Goal: Task Accomplishment & Management: Manage account settings

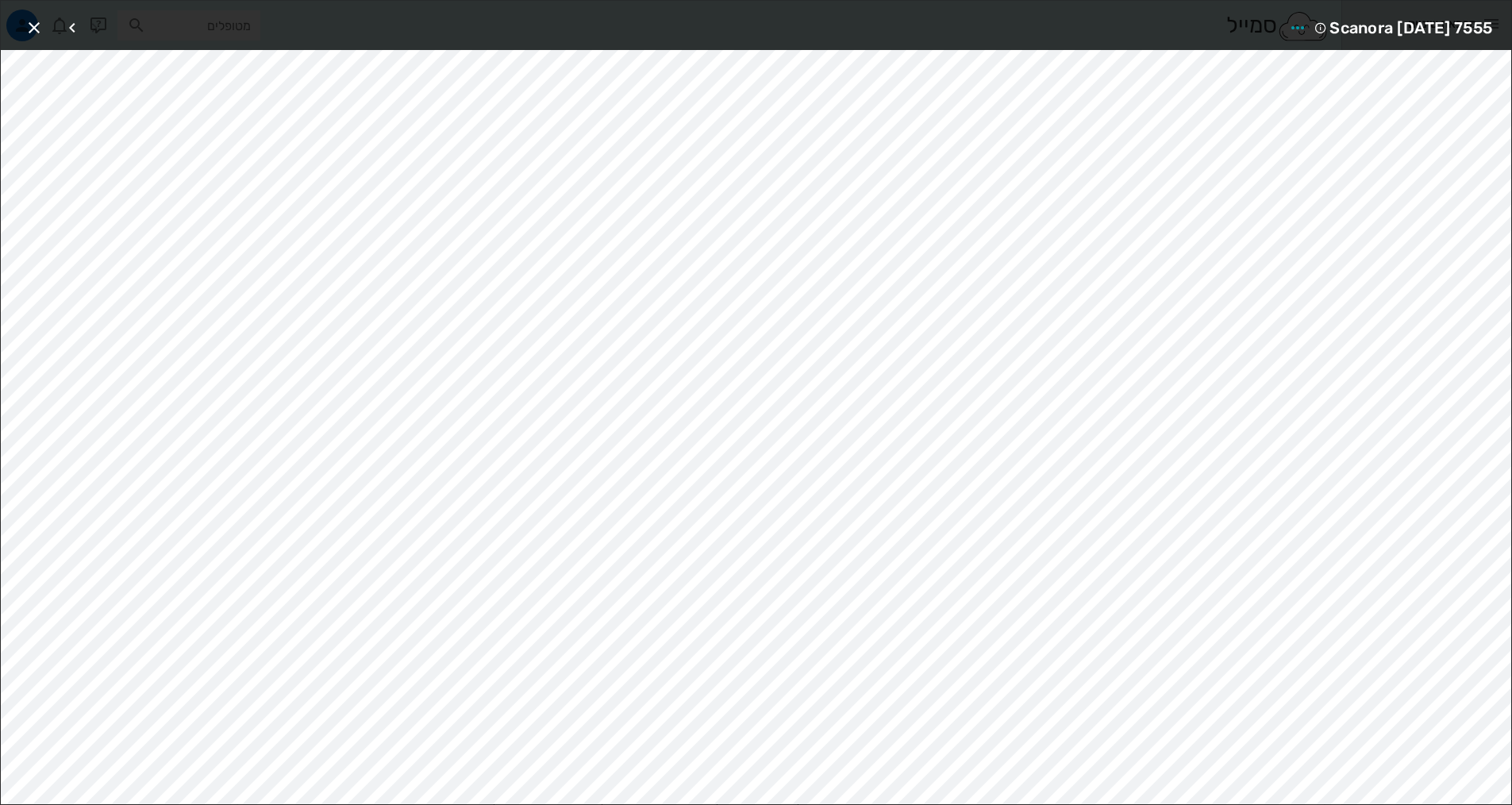
scroll to position [159, 0]
click at [33, 23] on icon "button" at bounding box center [34, 28] width 19 height 19
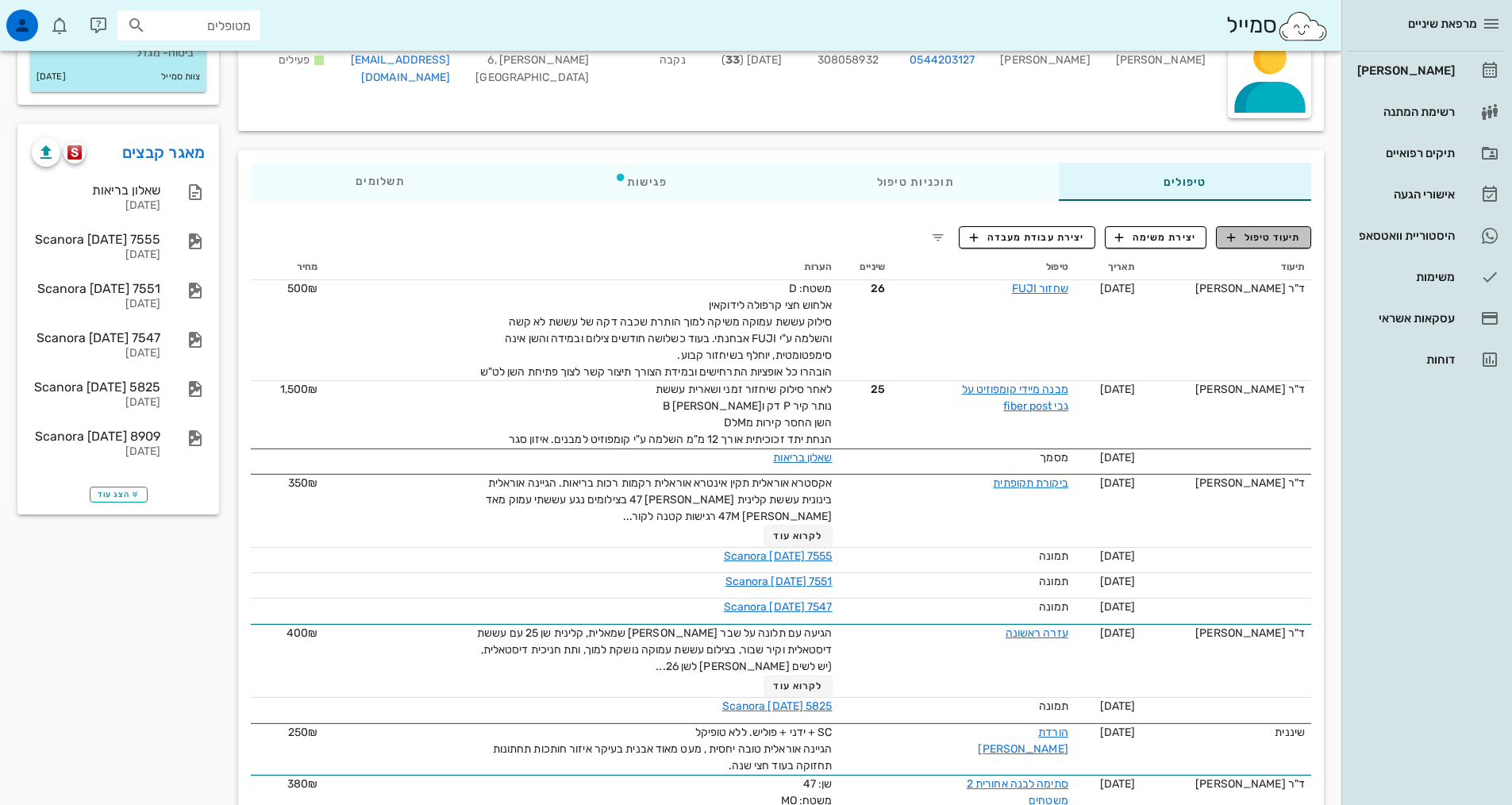
click at [1260, 231] on span "תיעוד טיפול" at bounding box center [1265, 237] width 74 height 15
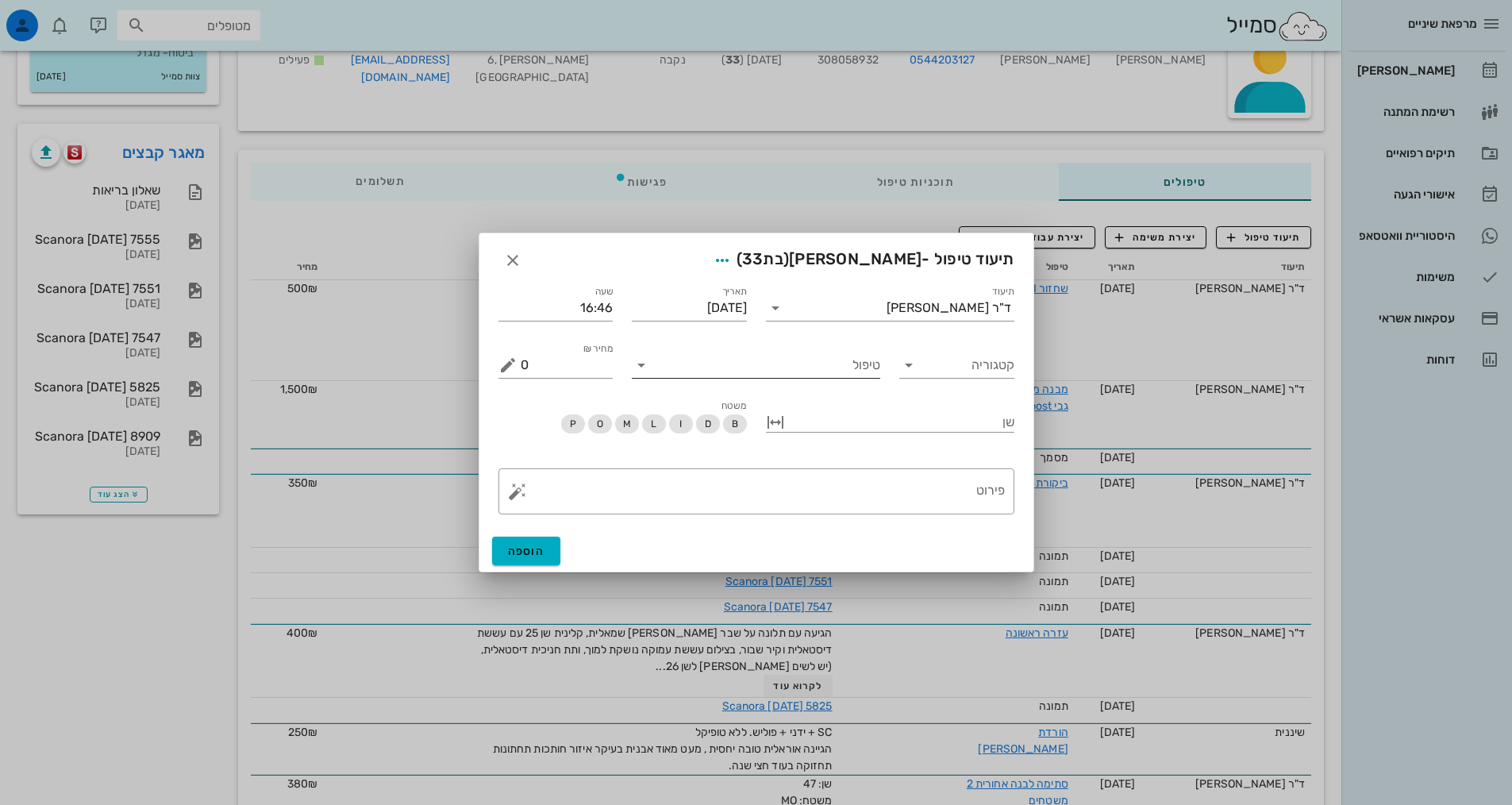
click at [843, 364] on input "טיפול" at bounding box center [767, 365] width 226 height 25
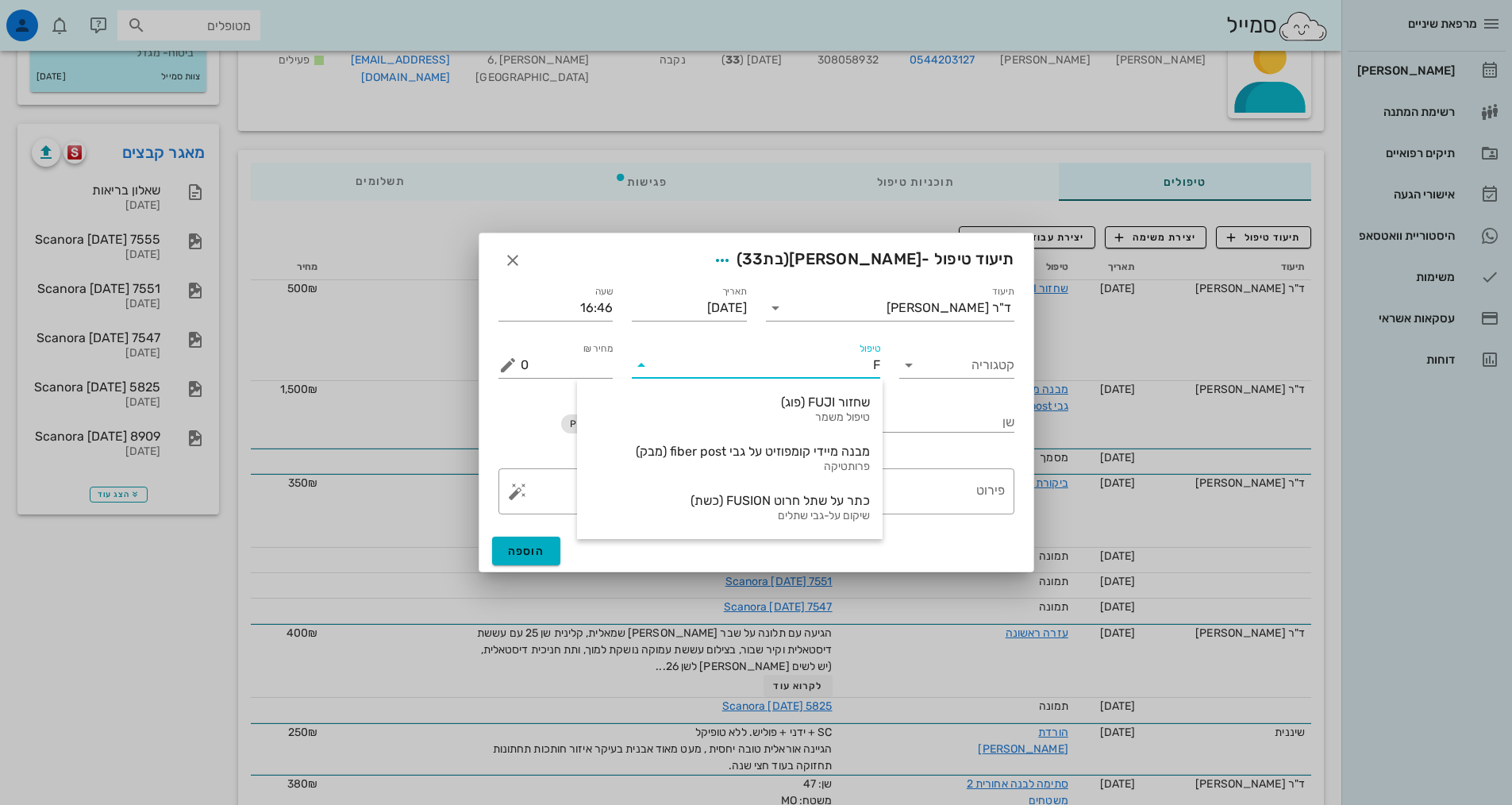
type input "FU"
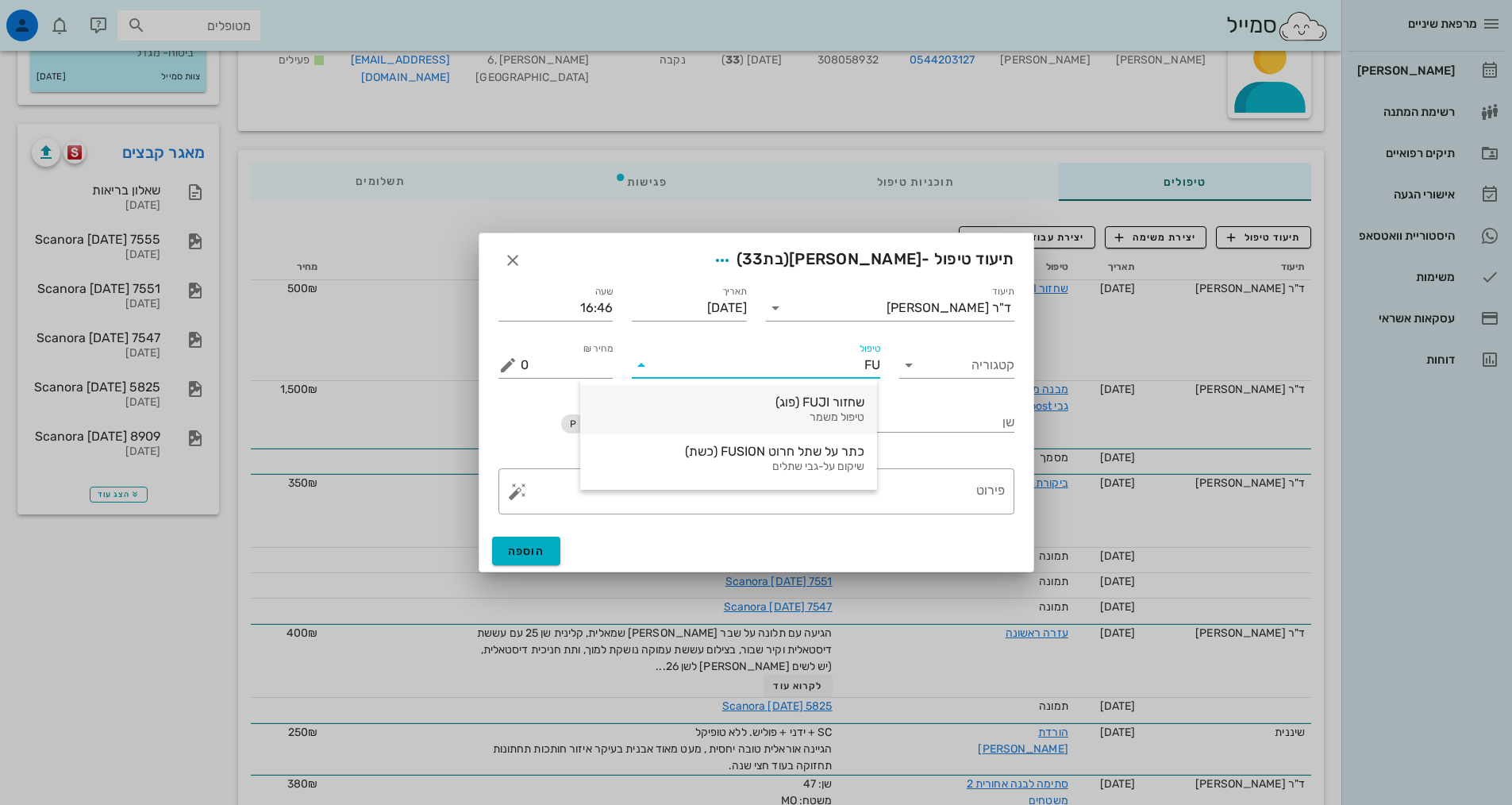
click at [813, 408] on div "שחזור FUJI (פוג)" at bounding box center [729, 403] width 272 height 16
type input "500"
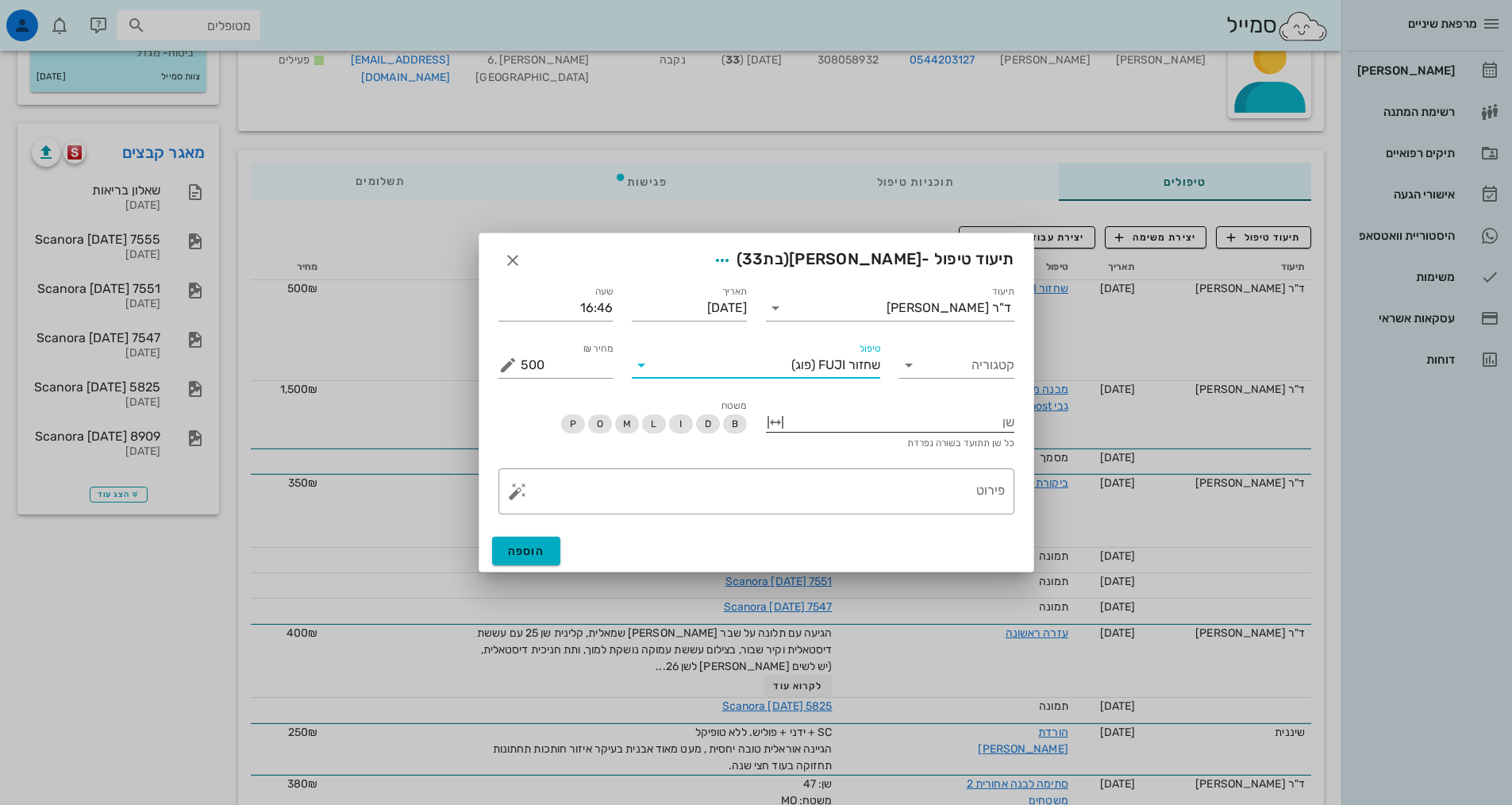
click at [1000, 422] on div at bounding box center [901, 420] width 226 height 20
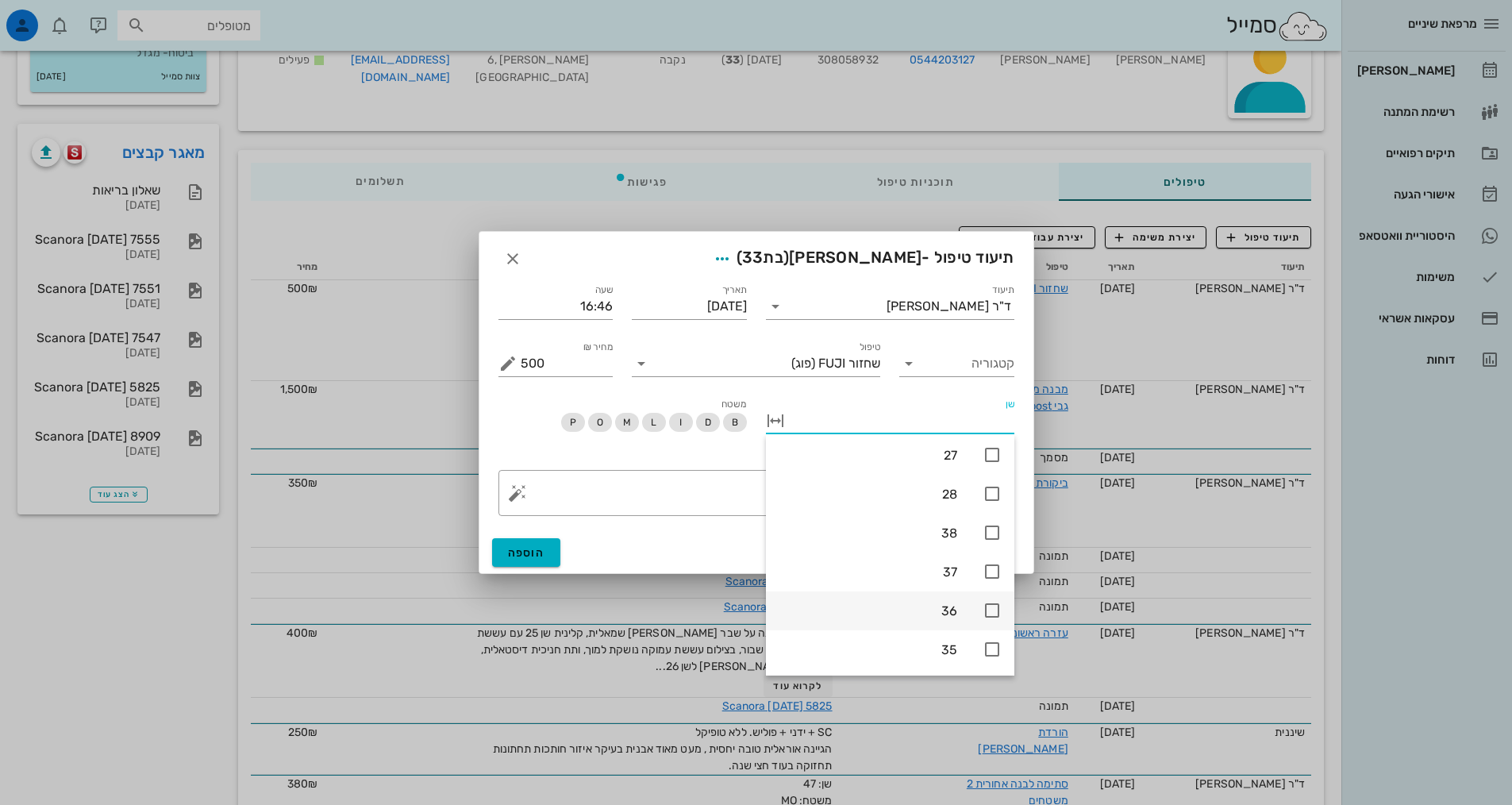
scroll to position [1106, 0]
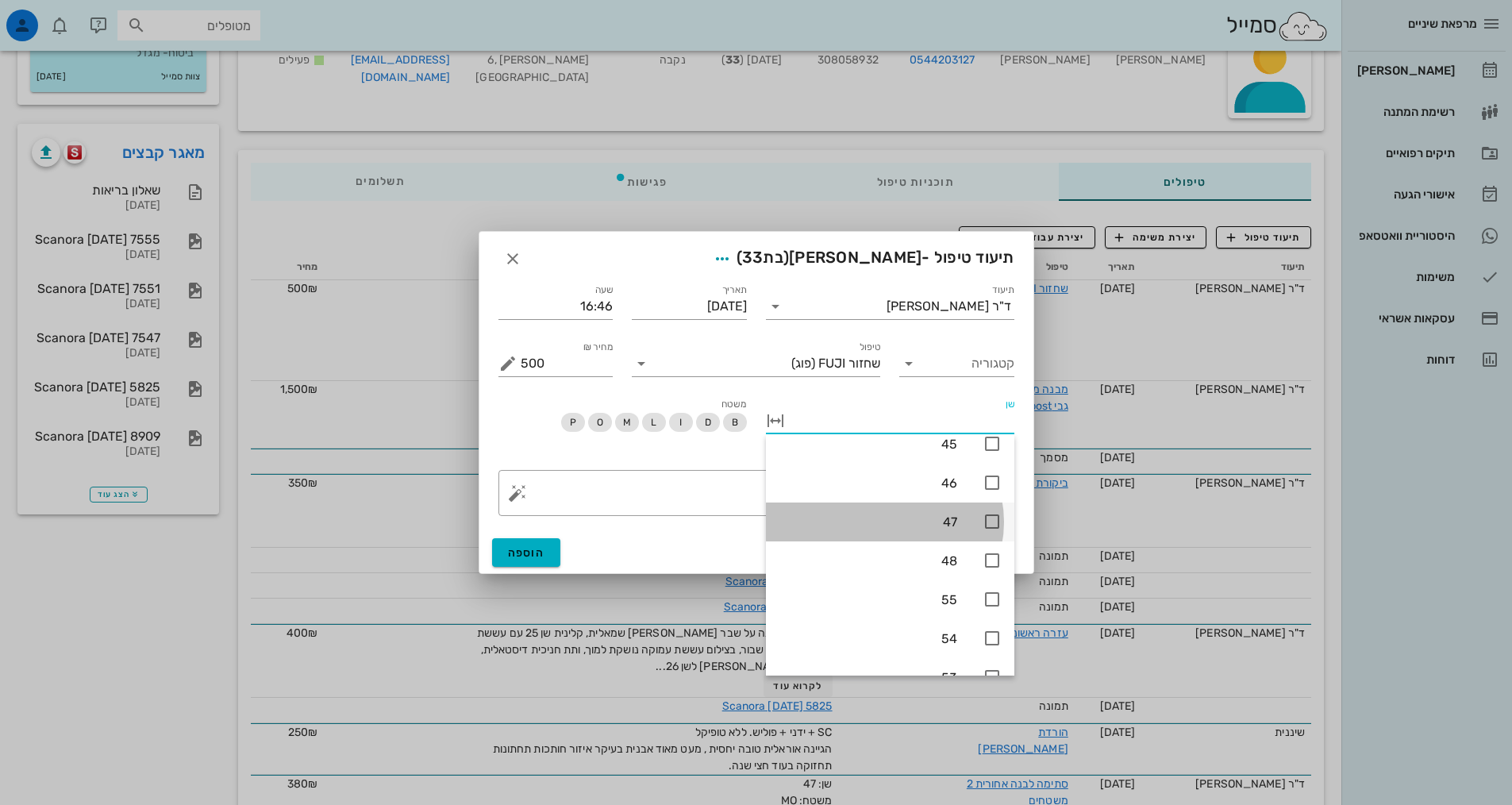
click at [988, 523] on icon at bounding box center [993, 522] width 19 height 19
click at [627, 422] on span "M" at bounding box center [626, 422] width 8 height 19
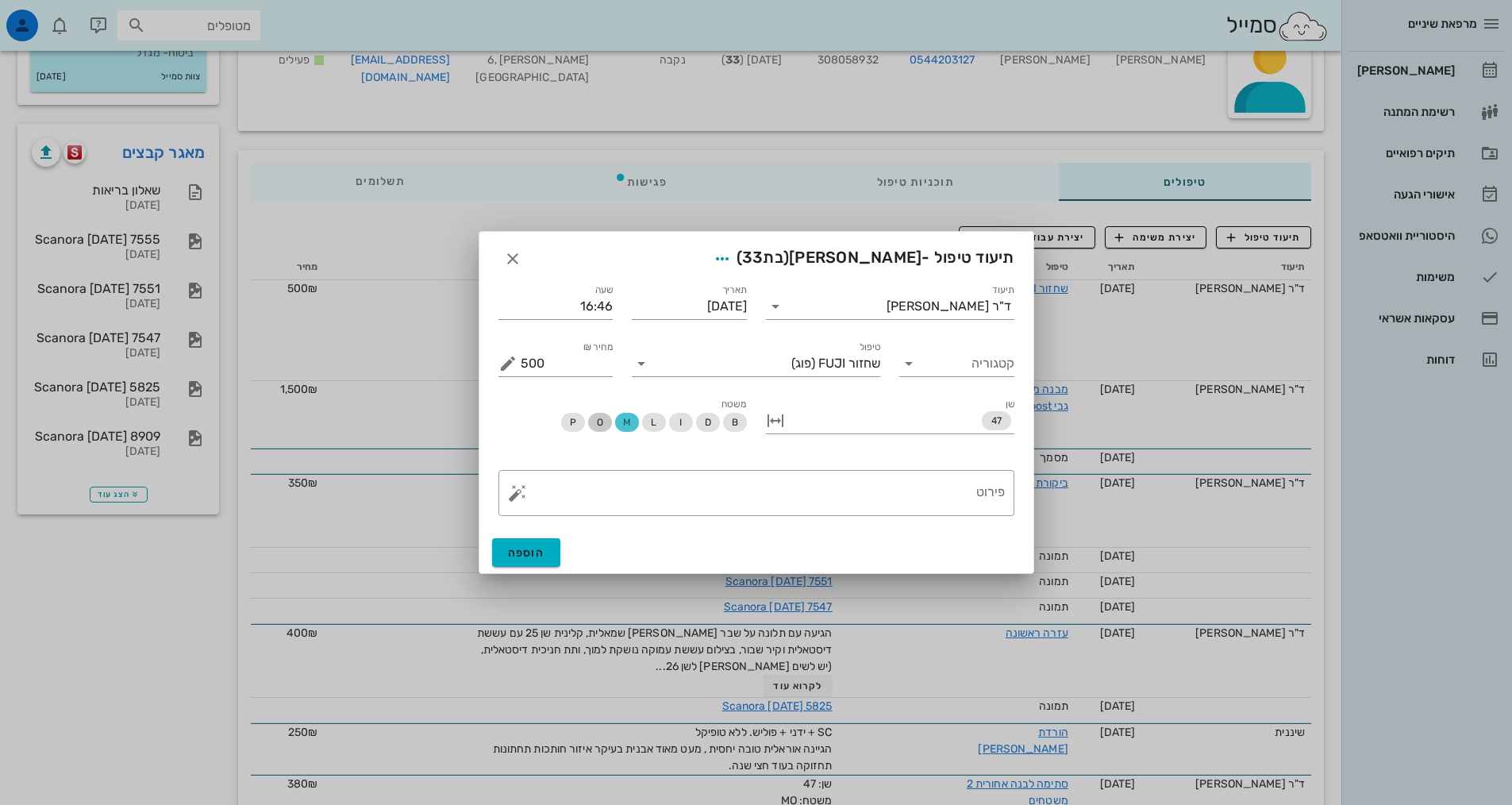
click at [602, 421] on span "O" at bounding box center [599, 422] width 7 height 19
click at [982, 483] on div "פירוט" at bounding box center [763, 492] width 484 height 46
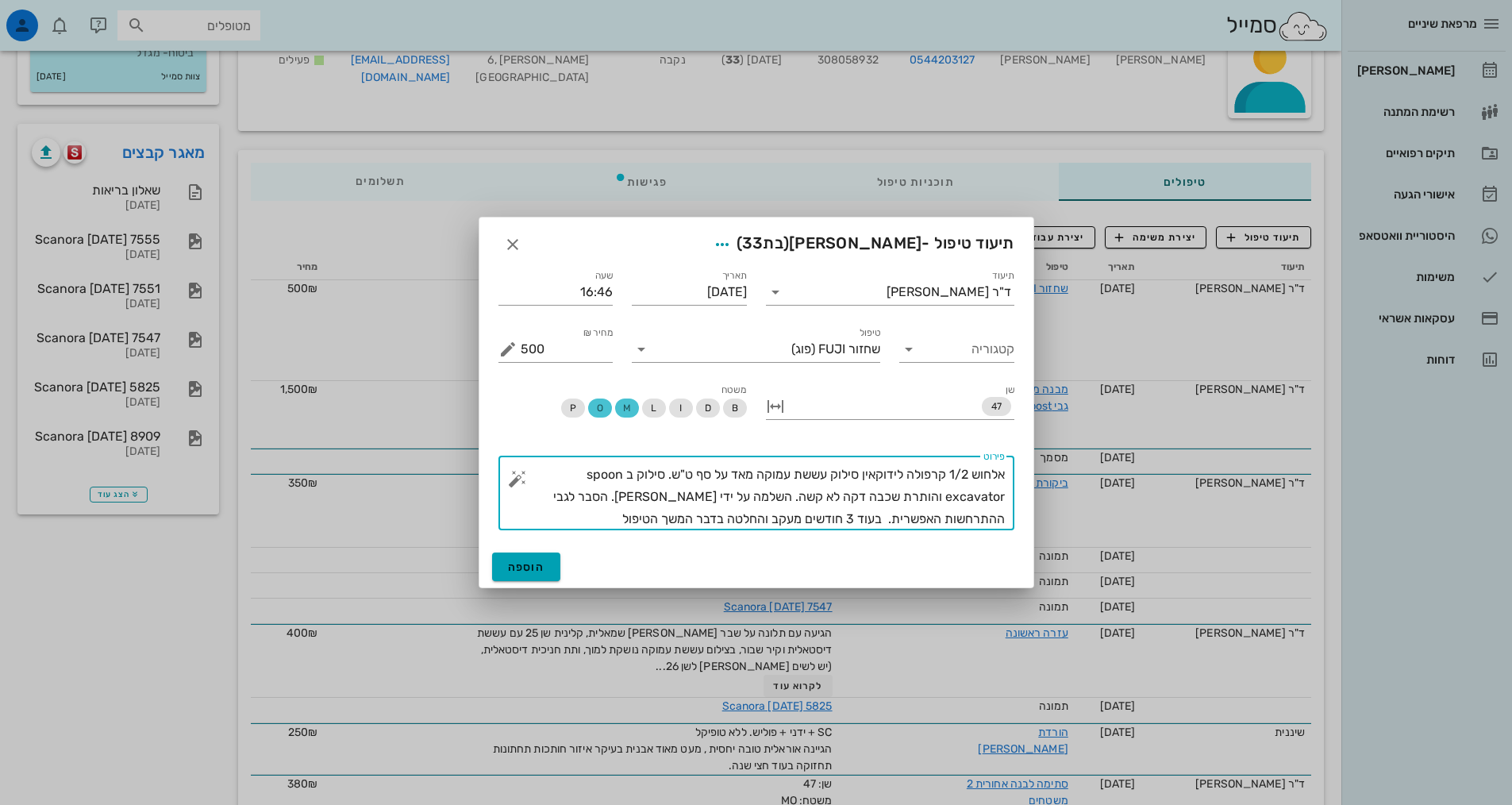
type textarea "אלחוש 1/2 קרפולה לידוקאין סילוק עששת עמוקה מאד על סף ט"ש. סילוק ב spoon excavat…"
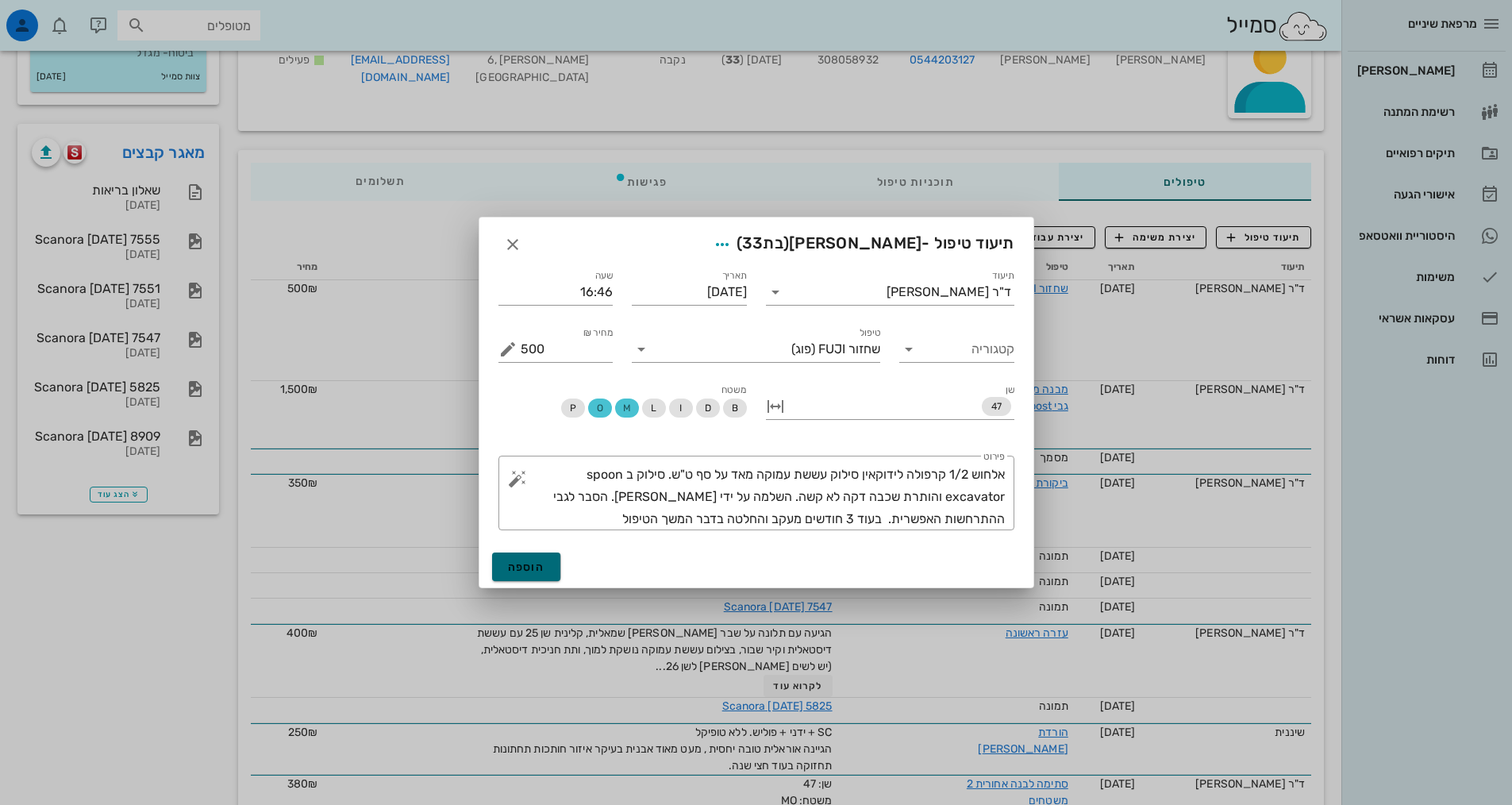
click at [550, 571] on button "הוספה" at bounding box center [526, 566] width 69 height 28
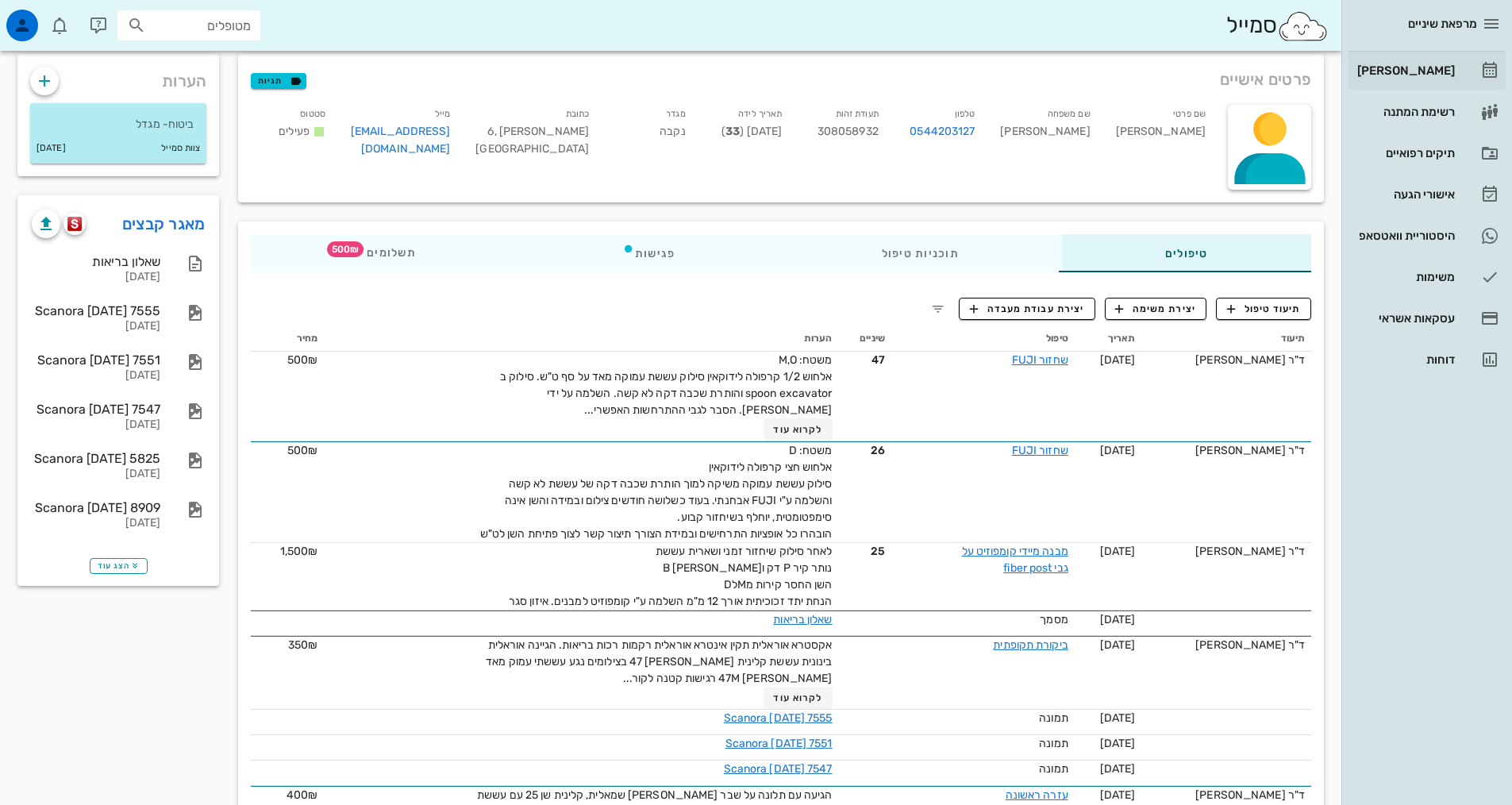
scroll to position [0, 0]
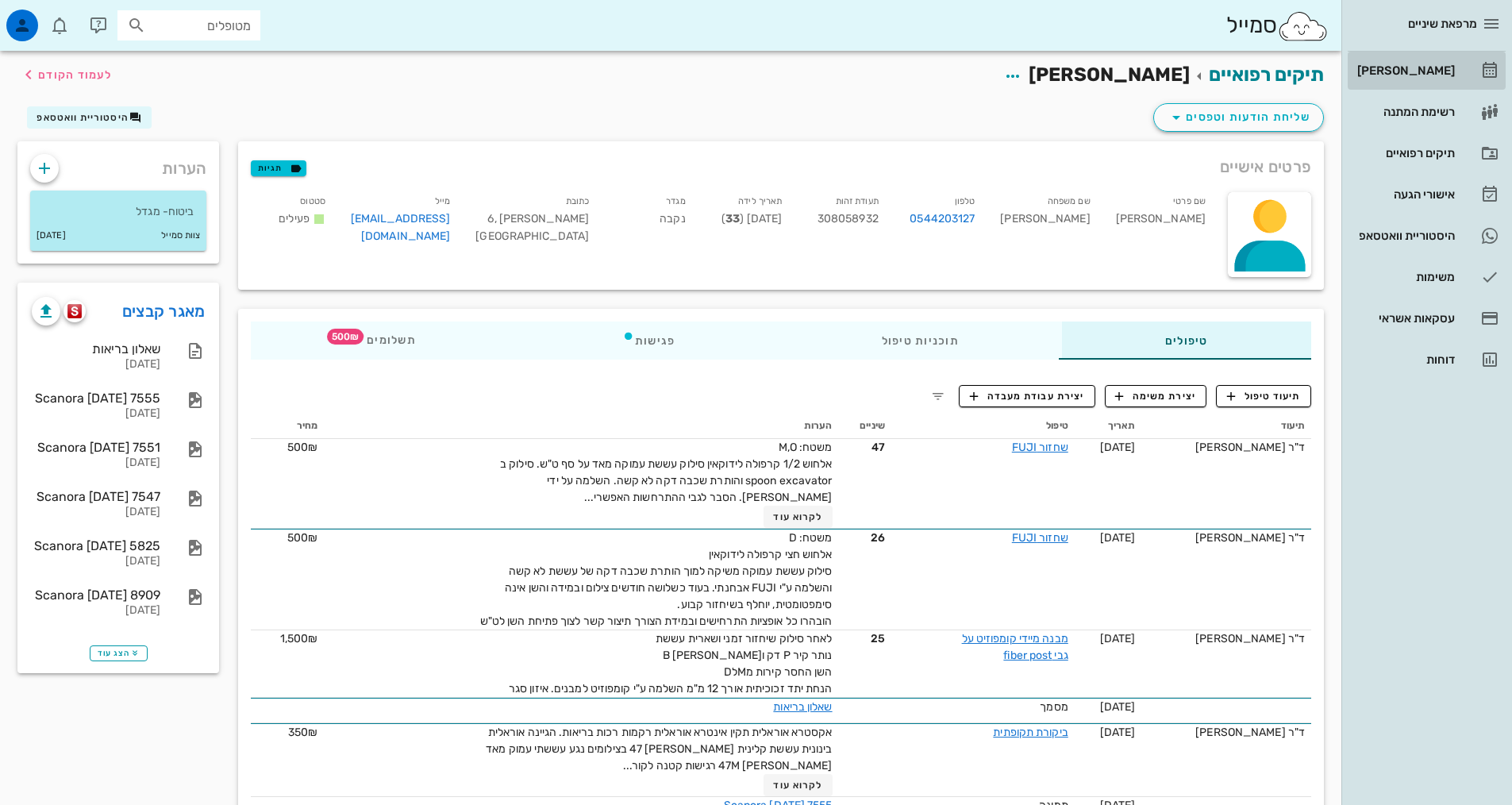
click at [1412, 61] on div "[PERSON_NAME]" at bounding box center [1405, 71] width 101 height 25
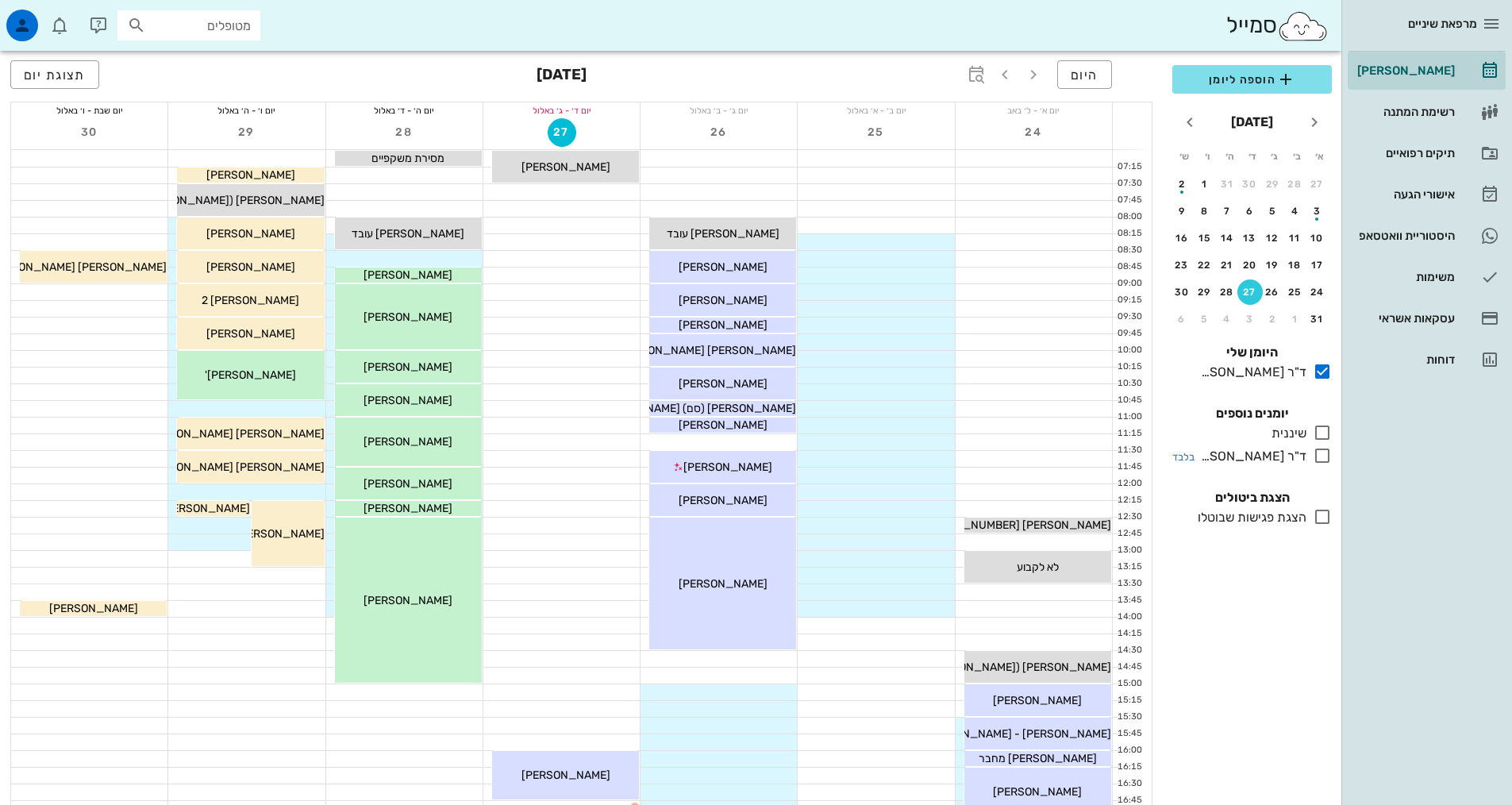
click at [1318, 456] on icon at bounding box center [1323, 456] width 19 height 19
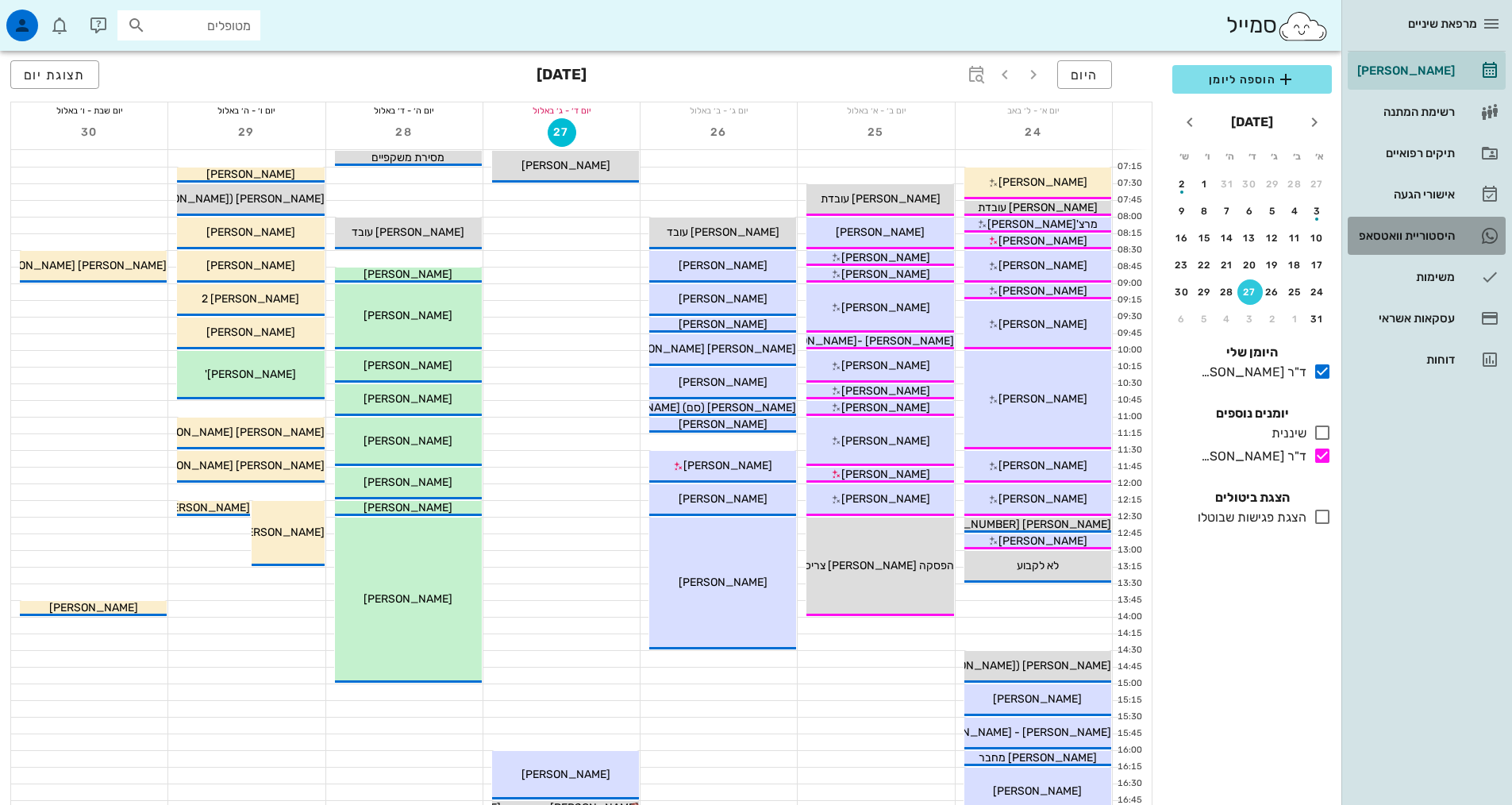
click at [1440, 243] on div "היסטוריית וואטסאפ" at bounding box center [1405, 236] width 101 height 25
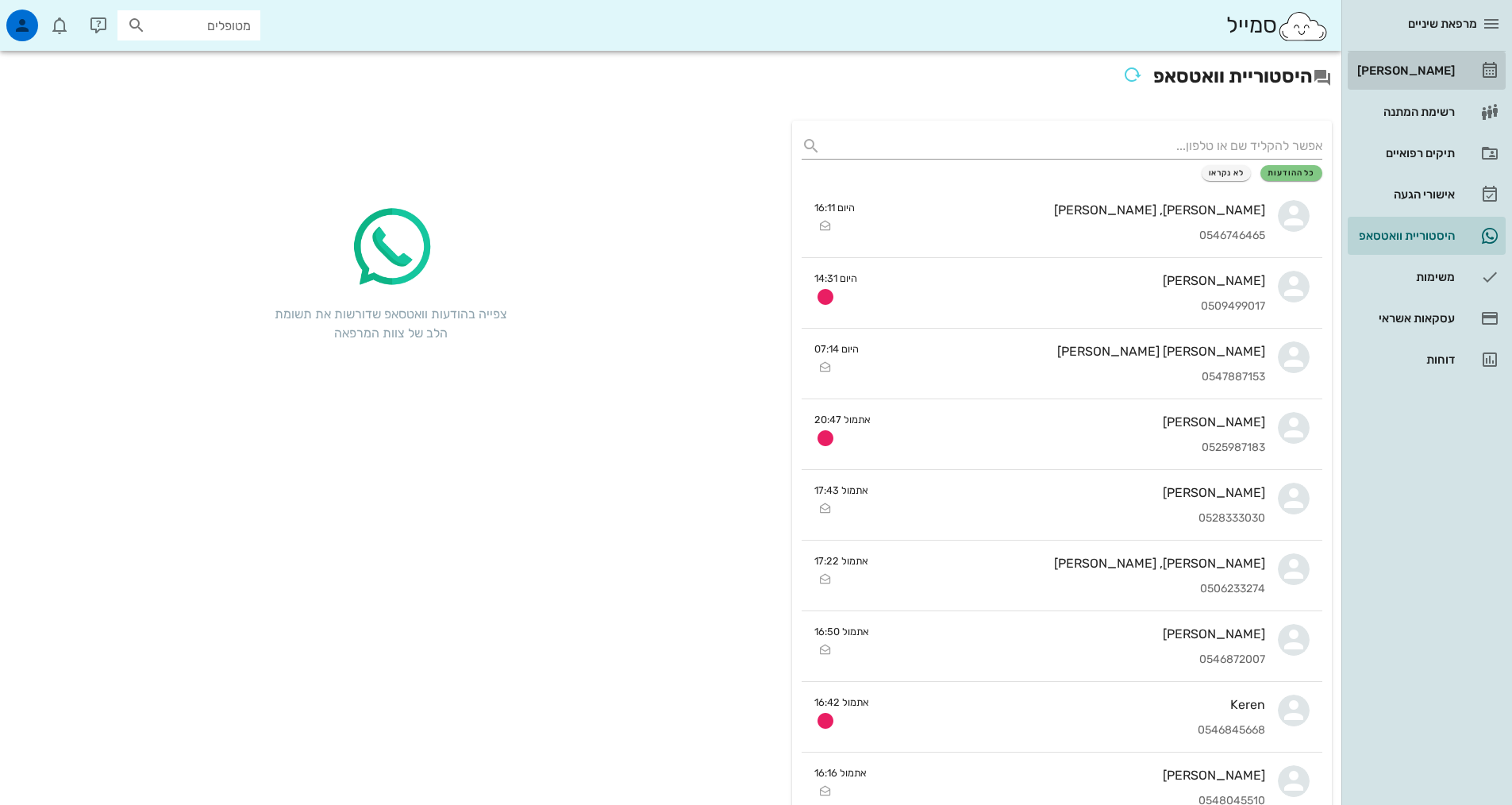
click at [1393, 70] on div "[PERSON_NAME]" at bounding box center [1405, 70] width 101 height 13
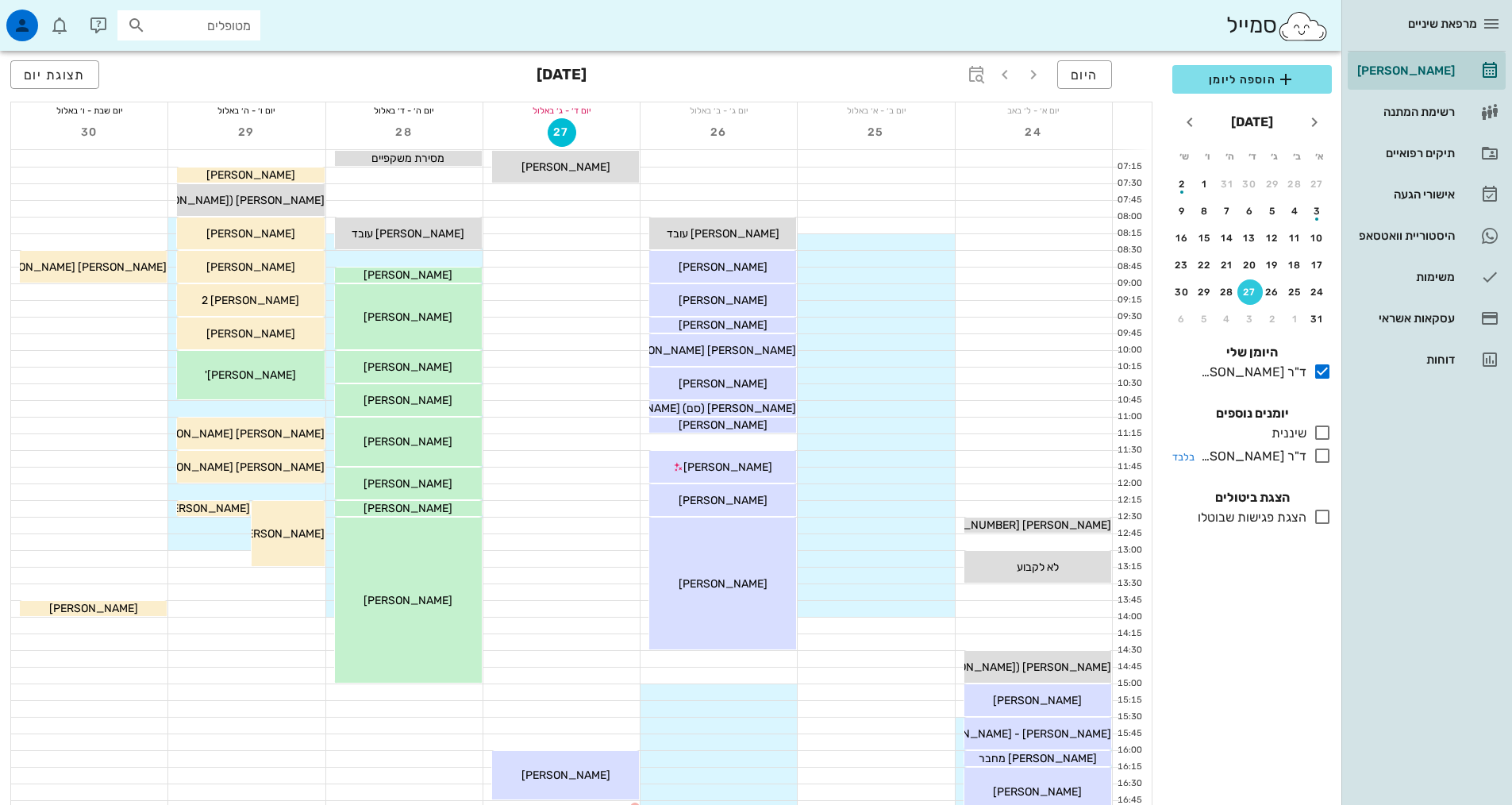
click at [1315, 456] on icon at bounding box center [1323, 456] width 19 height 19
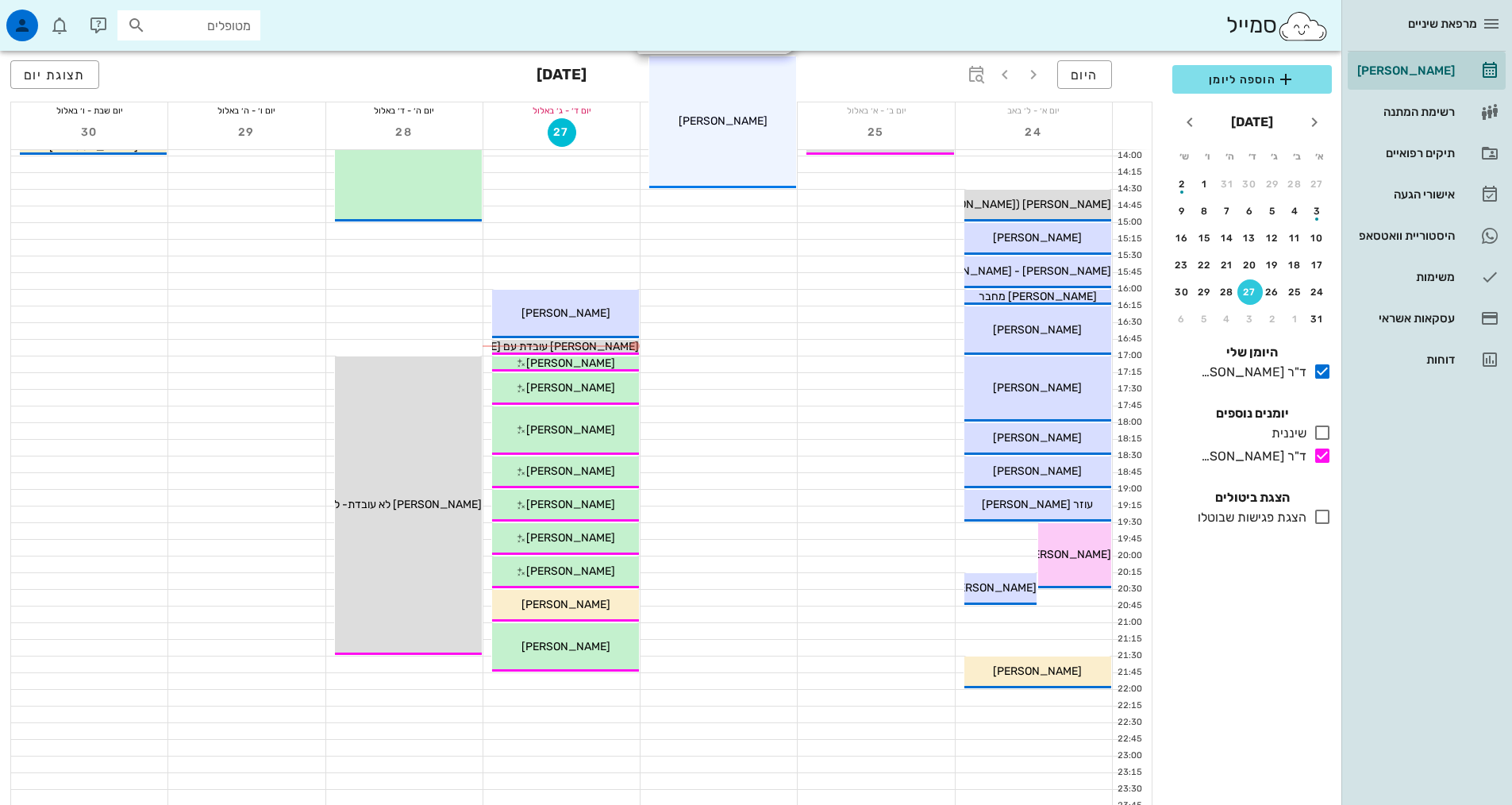
scroll to position [479, 0]
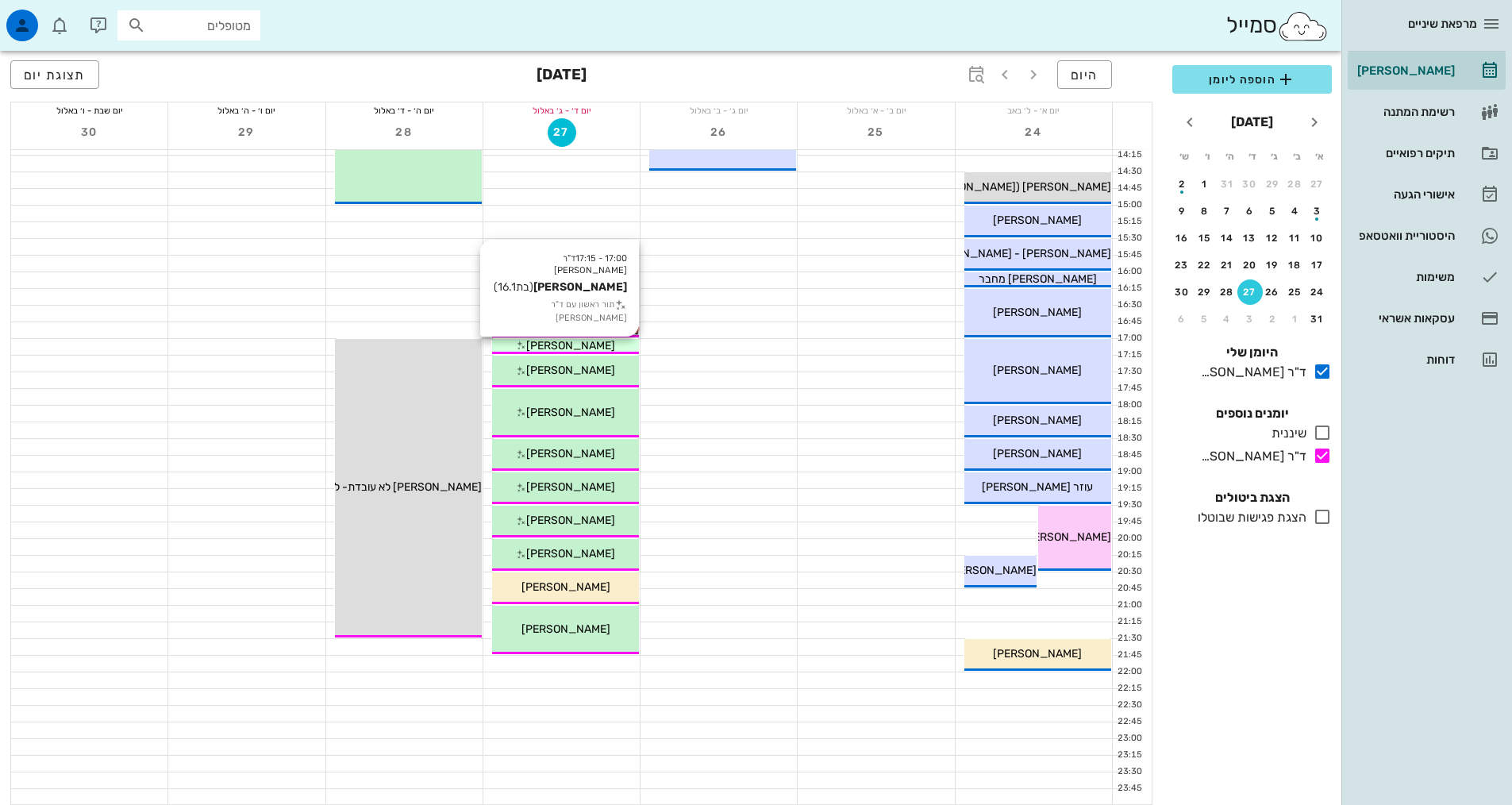
click at [542, 343] on div "[PERSON_NAME]" at bounding box center [565, 346] width 147 height 17
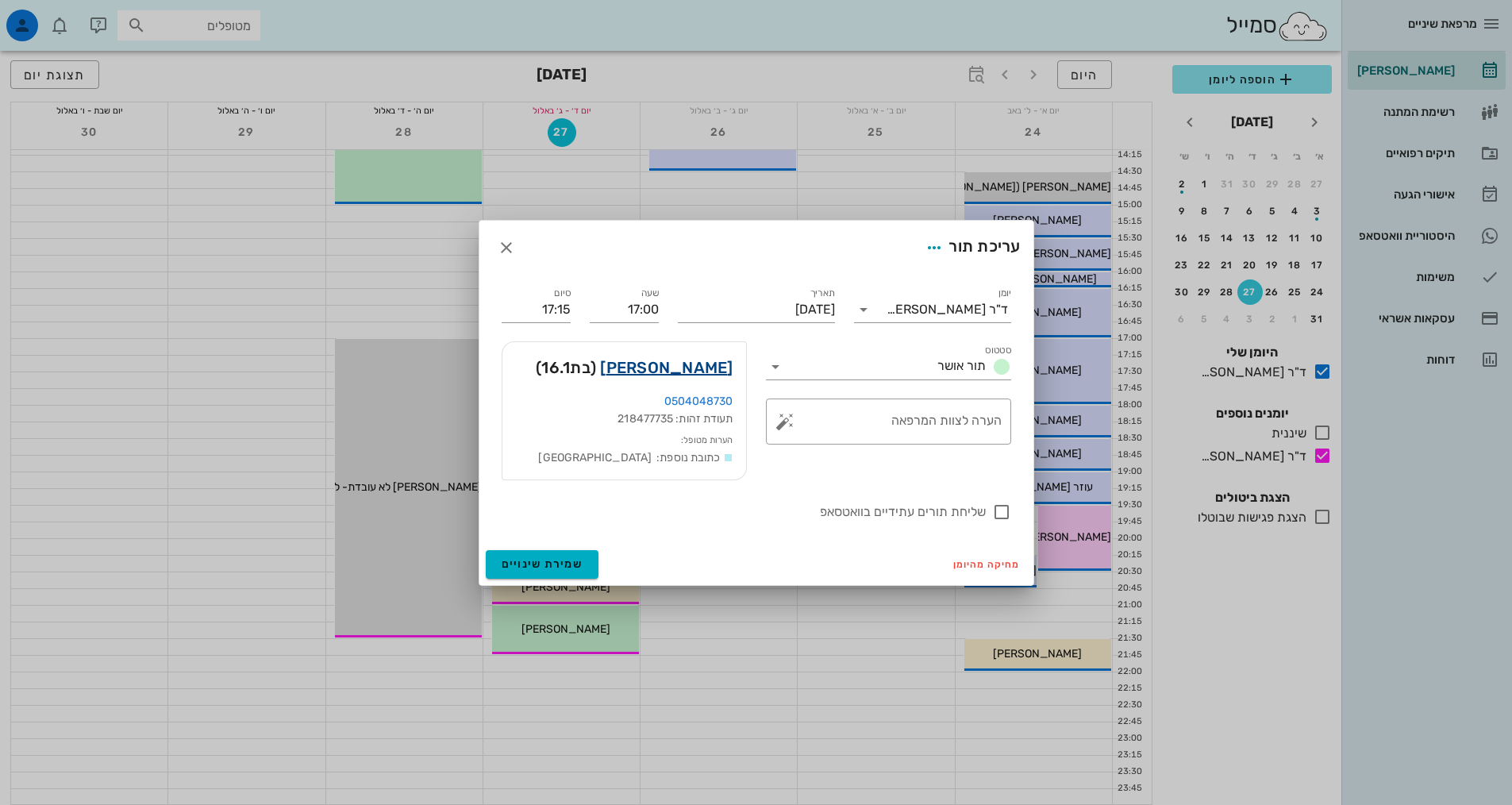
click at [698, 367] on link "[PERSON_NAME]" at bounding box center [666, 368] width 133 height 25
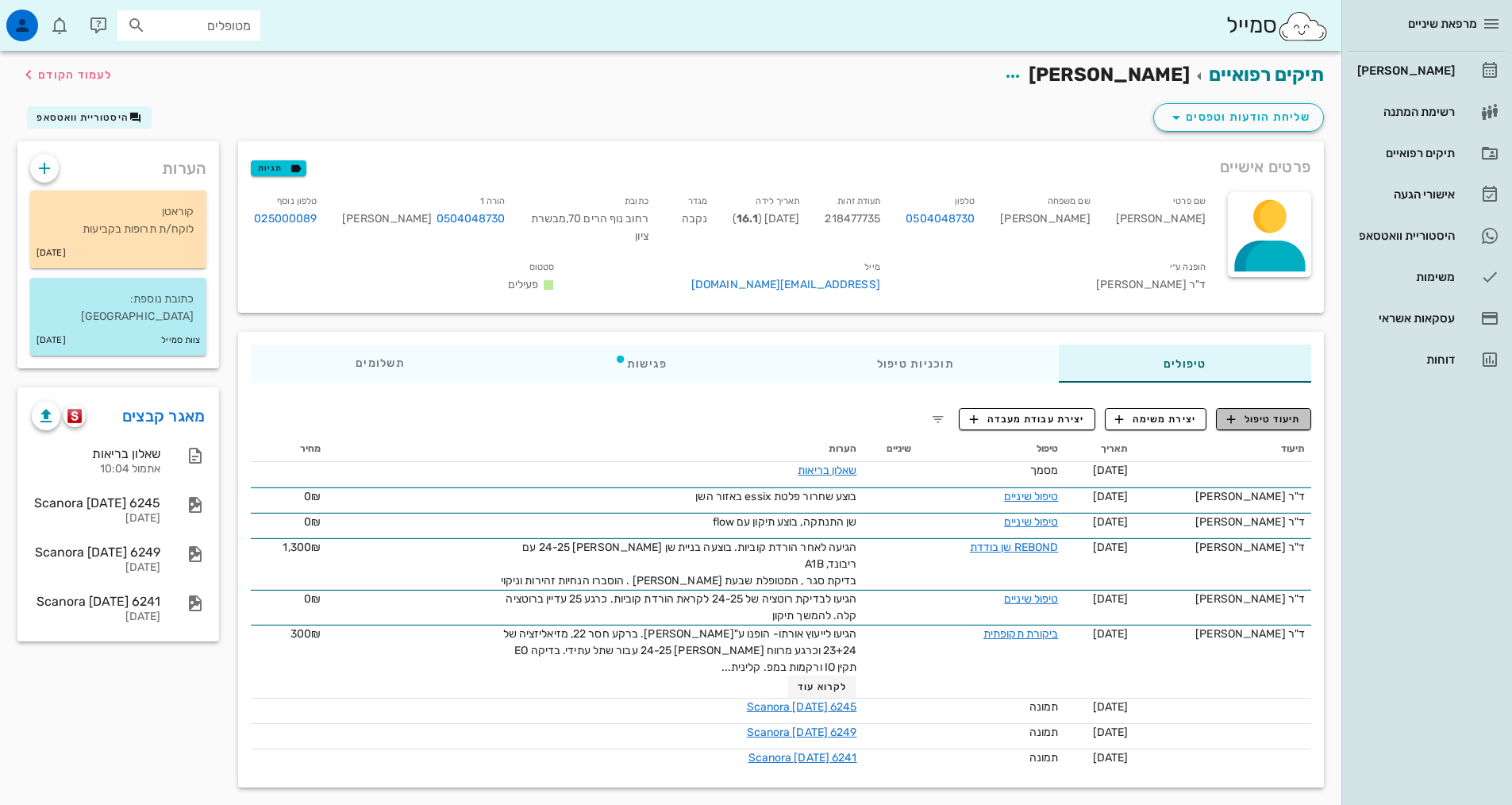
click at [1241, 422] on span "תיעוד טיפול" at bounding box center [1265, 419] width 74 height 15
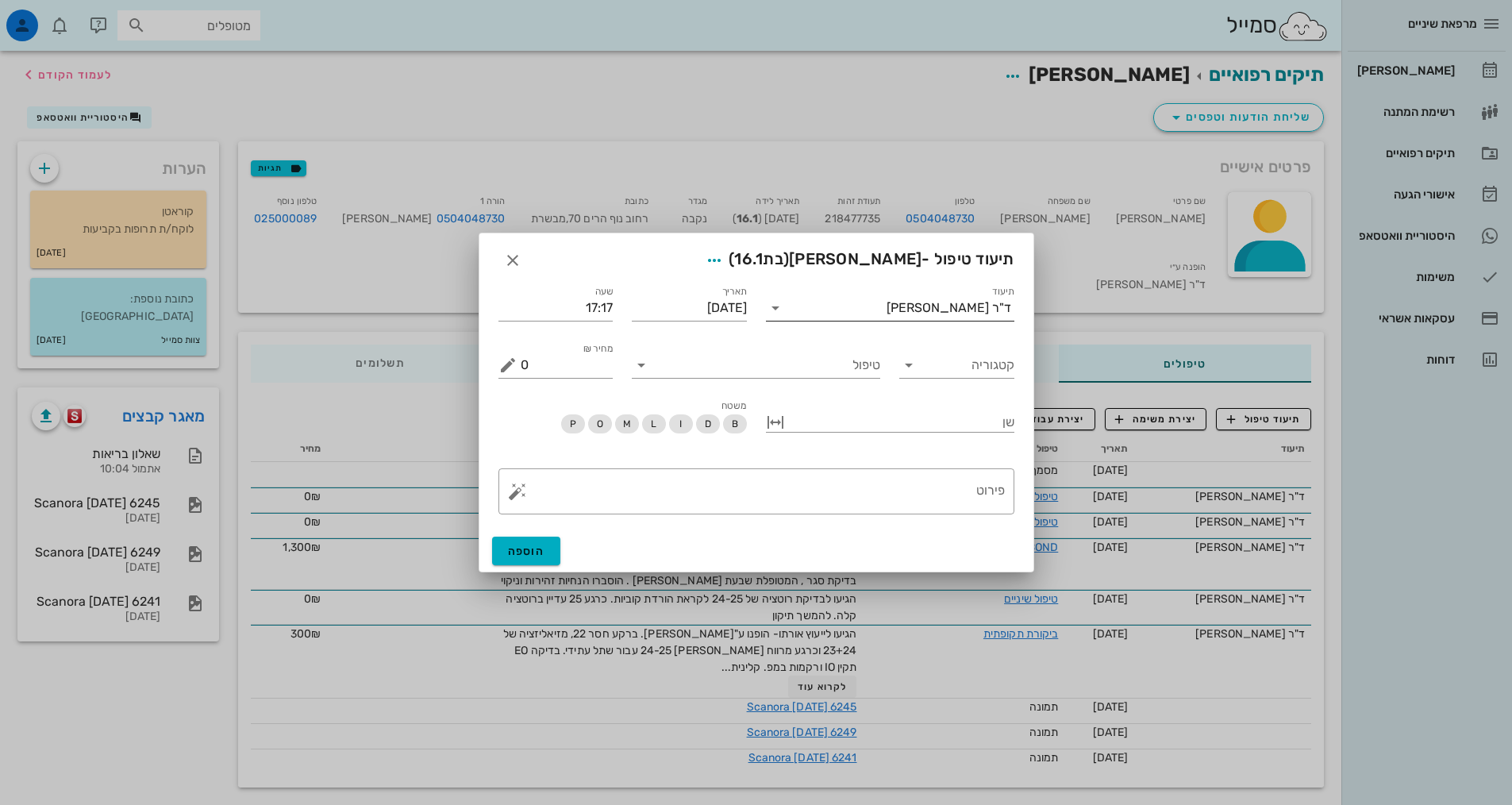
click at [950, 303] on div "ד"ר [PERSON_NAME]" at bounding box center [949, 308] width 124 height 15
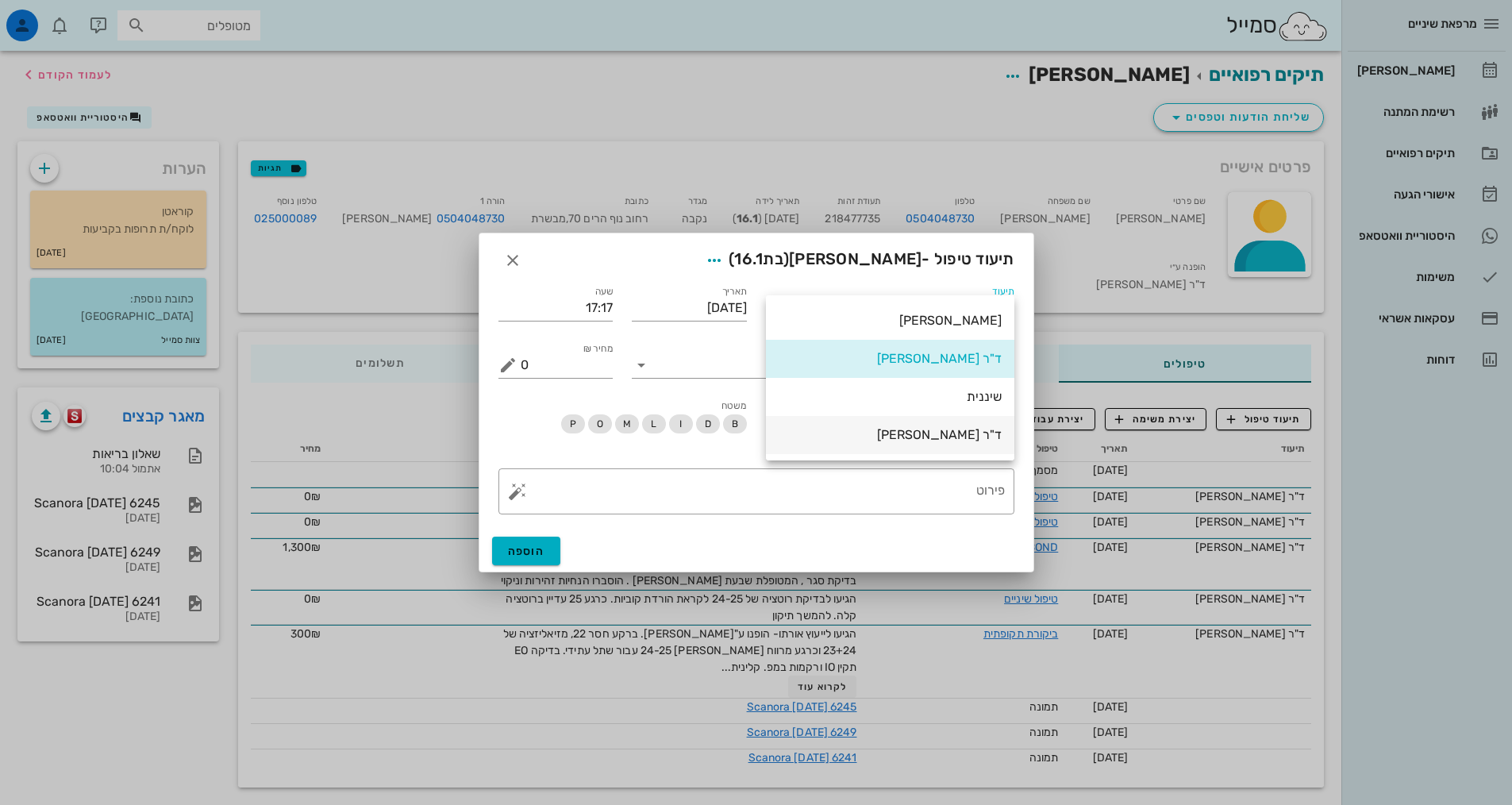
click at [979, 432] on div "ד"ר [PERSON_NAME]" at bounding box center [890, 435] width 223 height 16
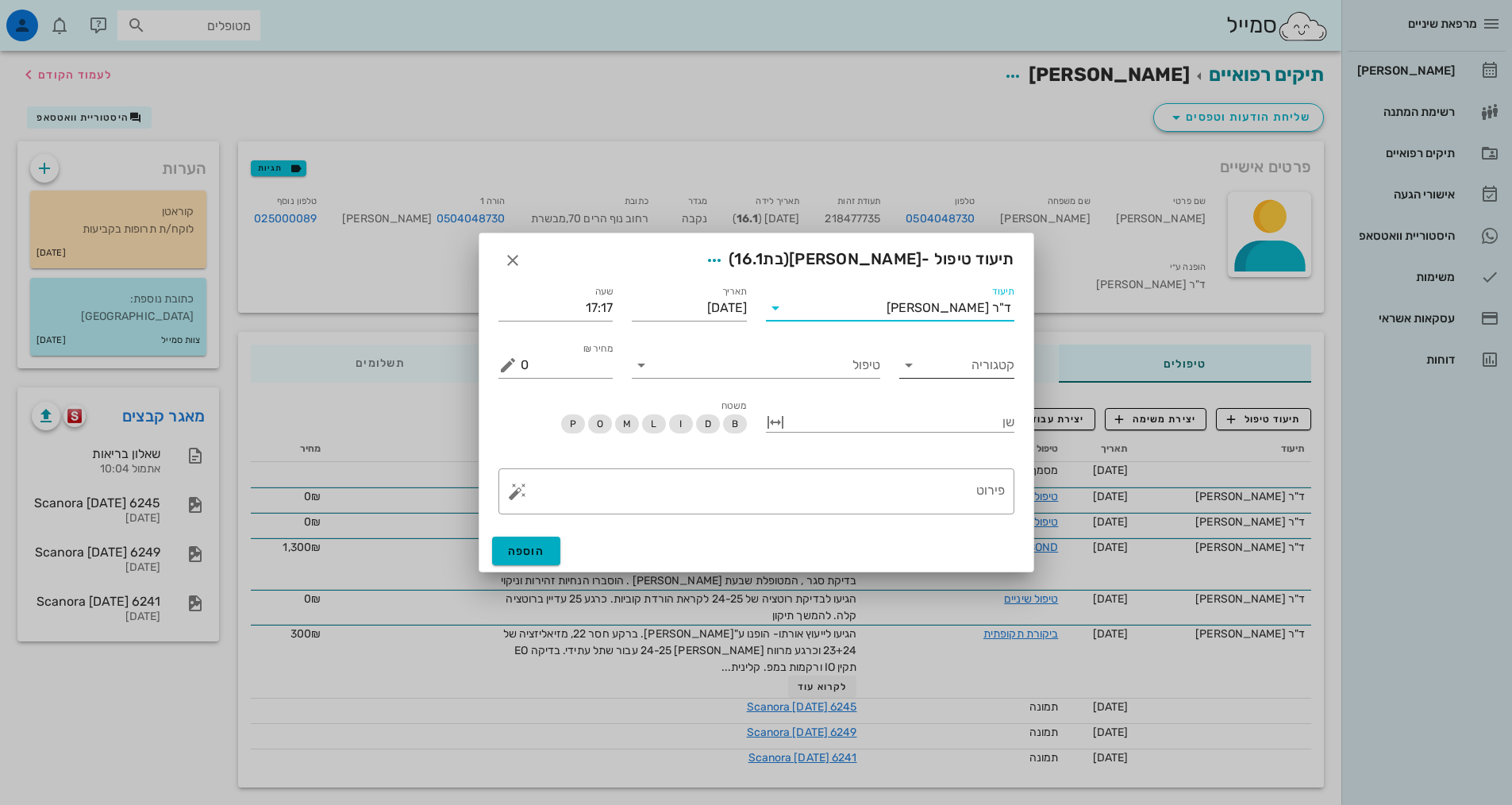
click at [933, 368] on input "קטגוריה" at bounding box center [970, 365] width 89 height 25
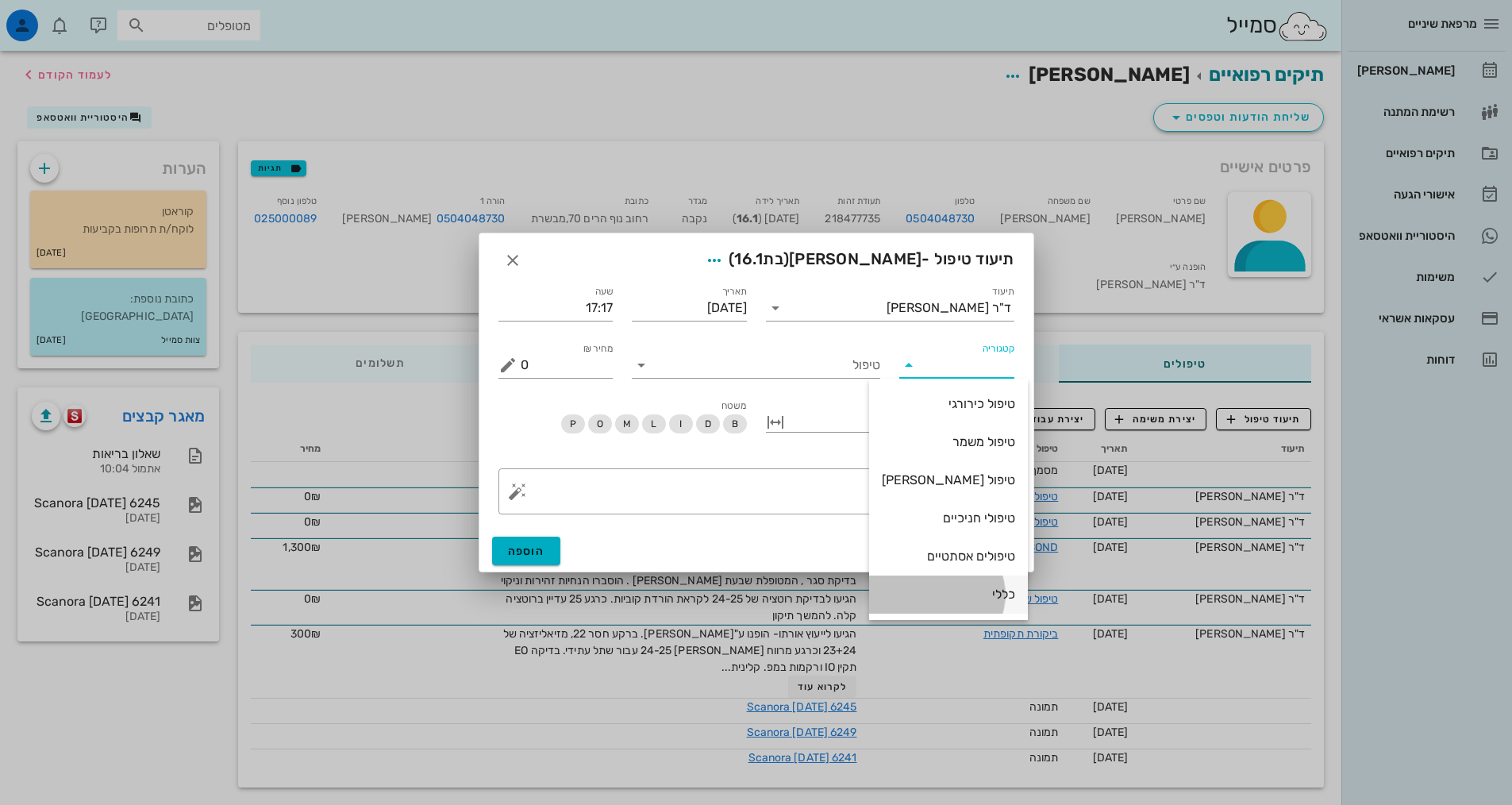
click at [963, 593] on div "כללי" at bounding box center [948, 594] width 133 height 16
type input "כללי"
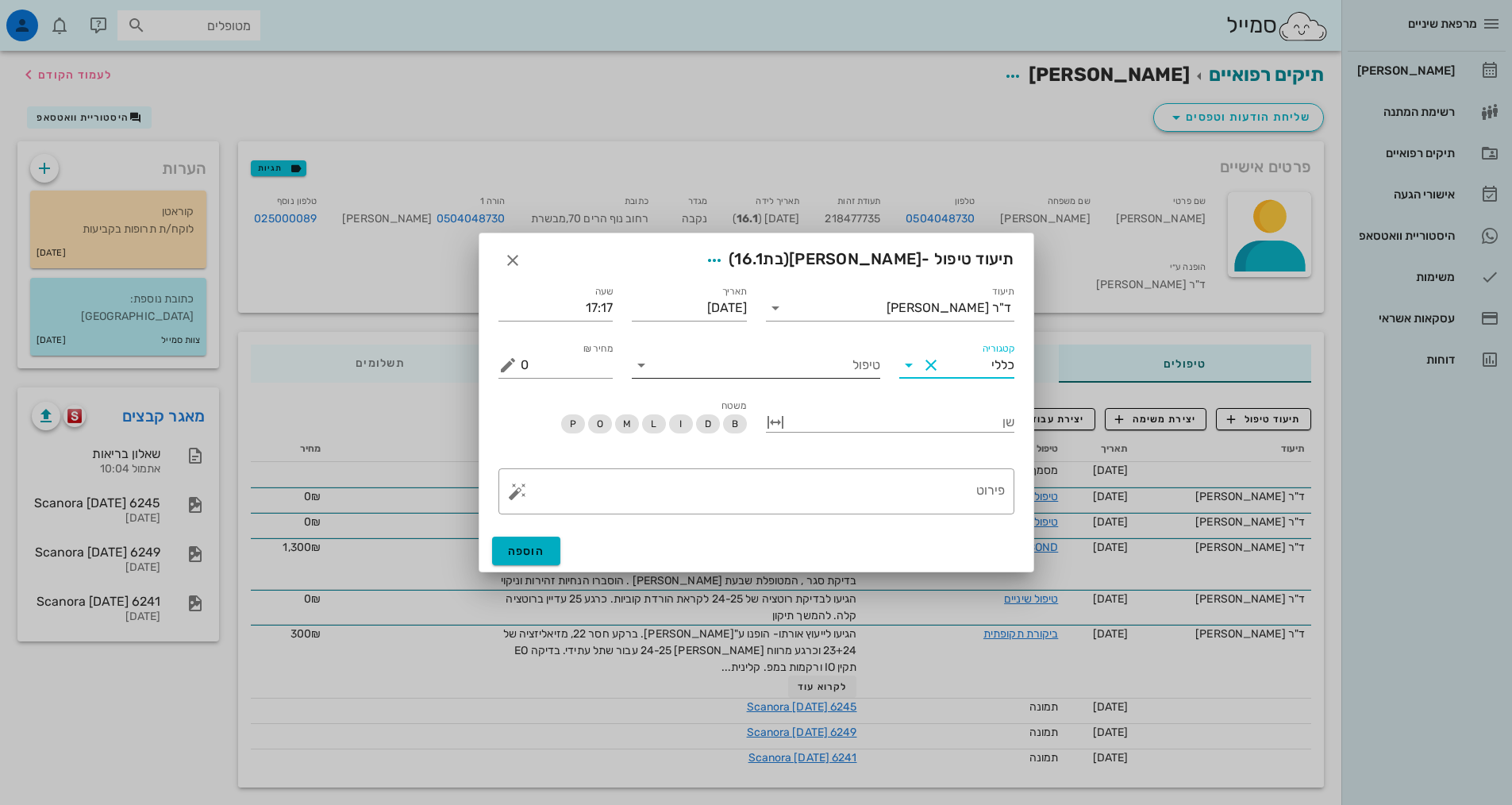
click at [815, 353] on input "טיפול" at bounding box center [767, 365] width 226 height 25
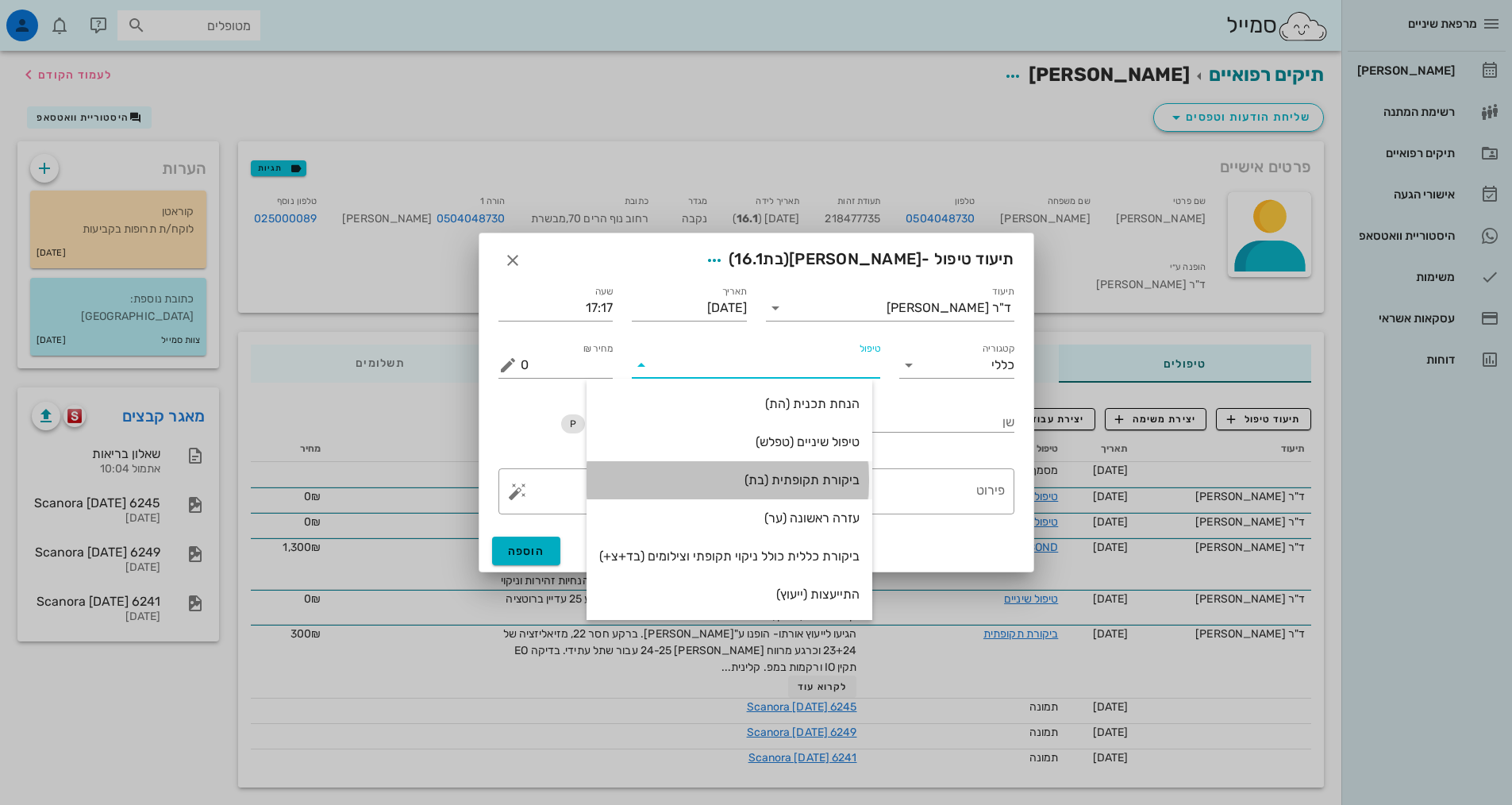
click at [833, 486] on div "ביקורת תקופתית (בת)" at bounding box center [730, 481] width 260 height 16
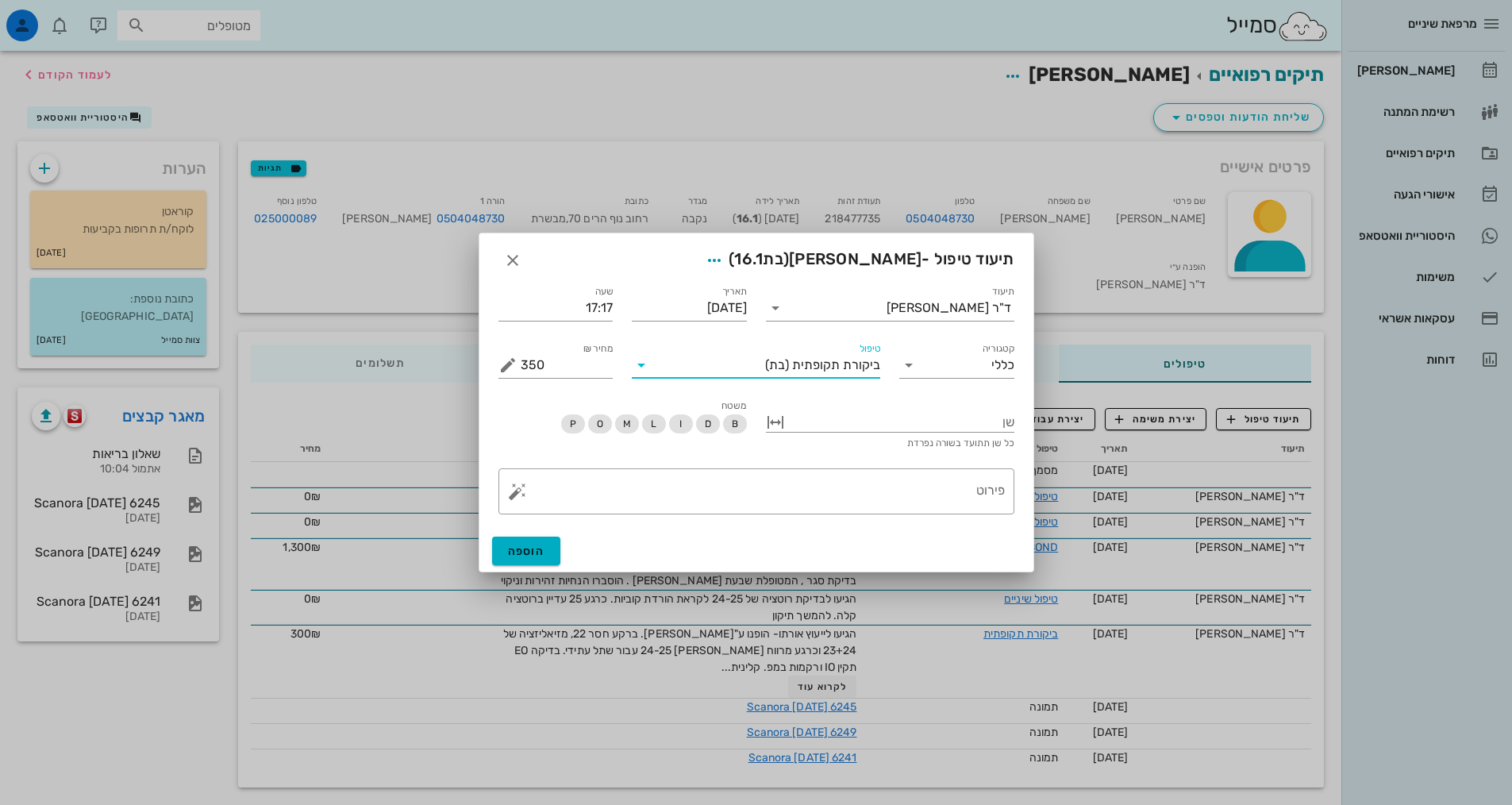
click at [834, 355] on div "ביקורת תקופתית (בת)" at bounding box center [767, 365] width 226 height 25
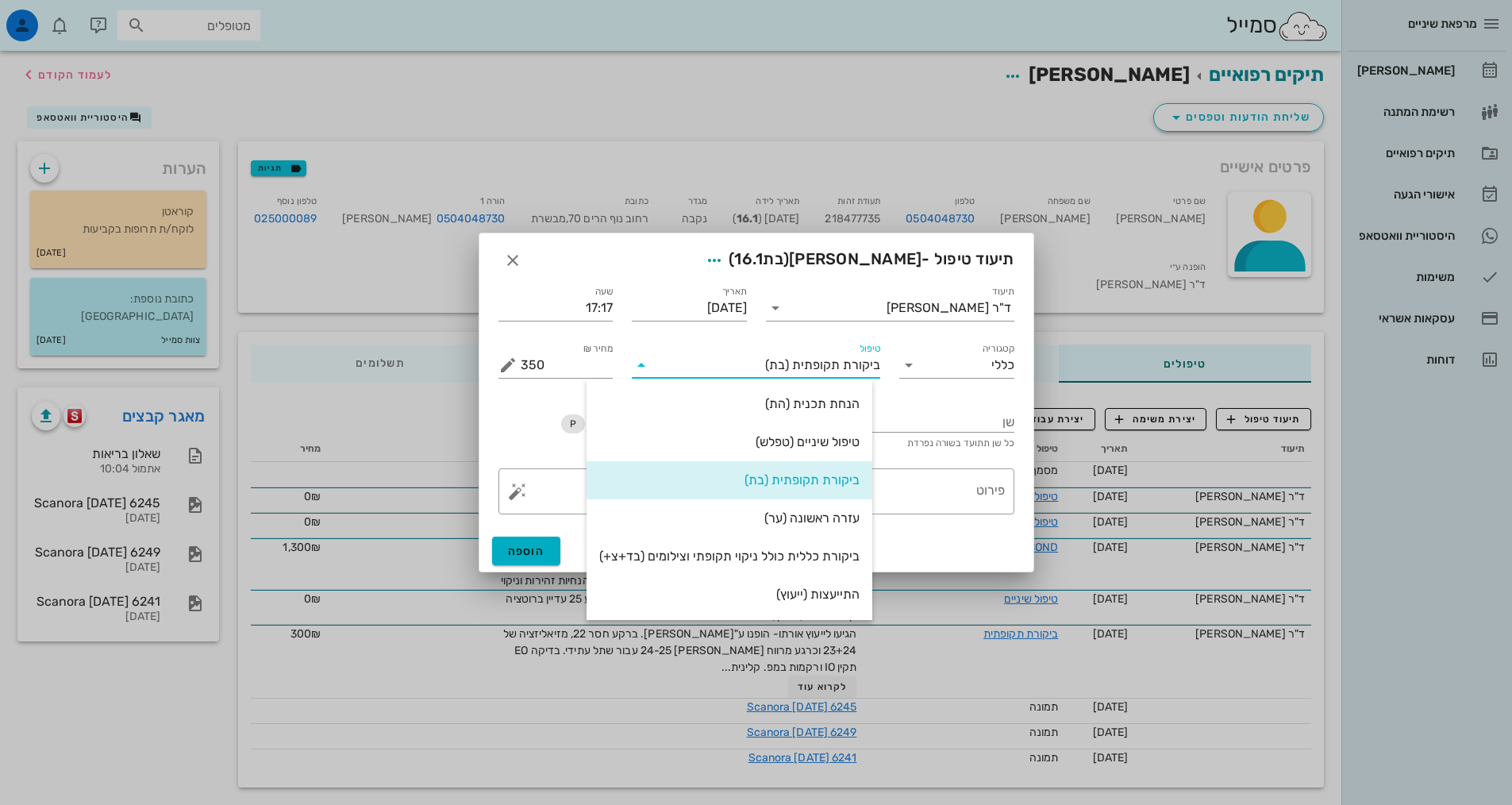
click at [849, 373] on div "ביקורת תקופתית (בת)" at bounding box center [767, 365] width 226 height 25
click at [825, 436] on div "טיפול שיניים (טפלש)" at bounding box center [730, 442] width 260 height 16
type input "0"
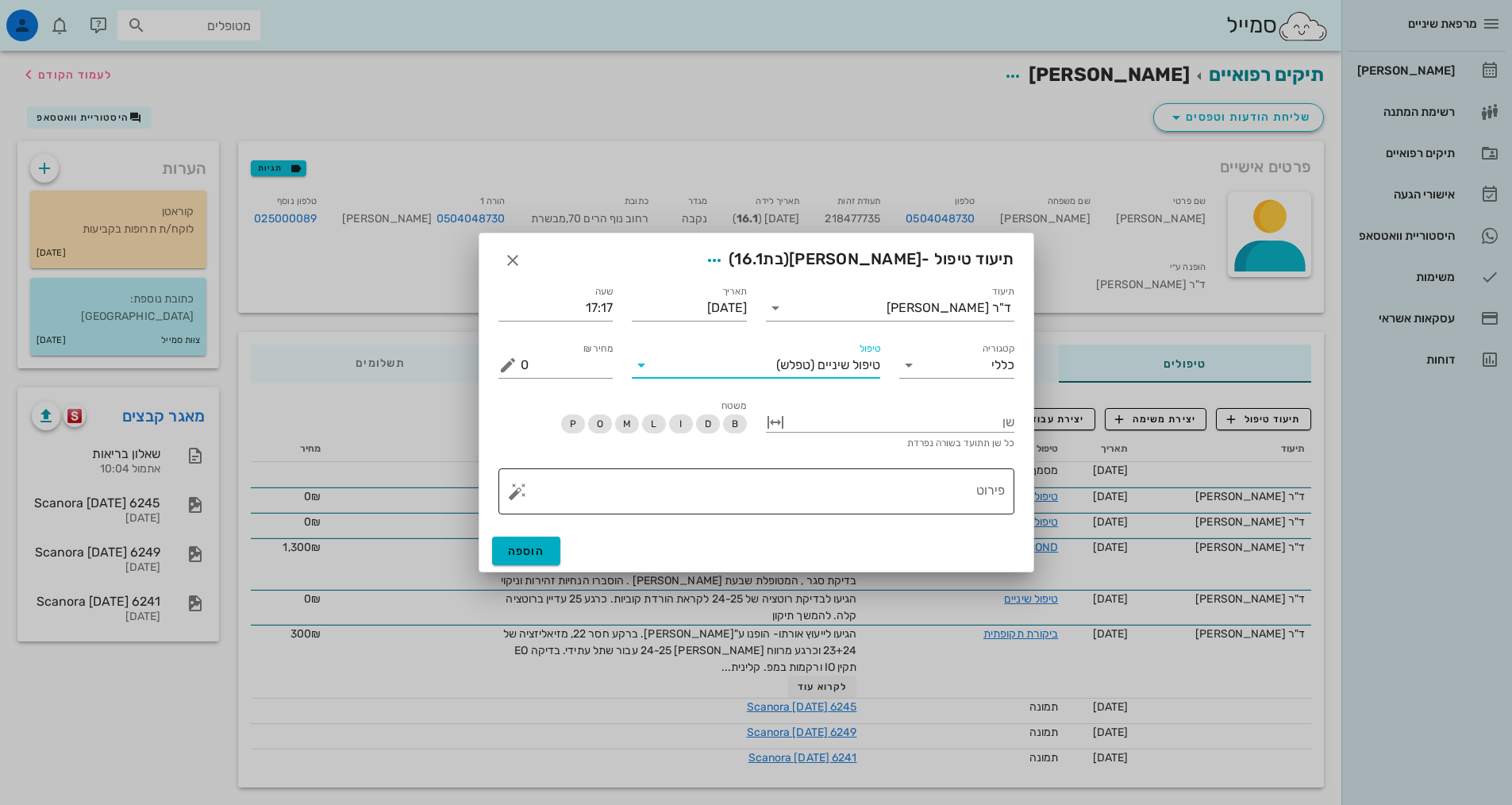
click at [904, 504] on textarea "פירוט" at bounding box center [763, 495] width 484 height 38
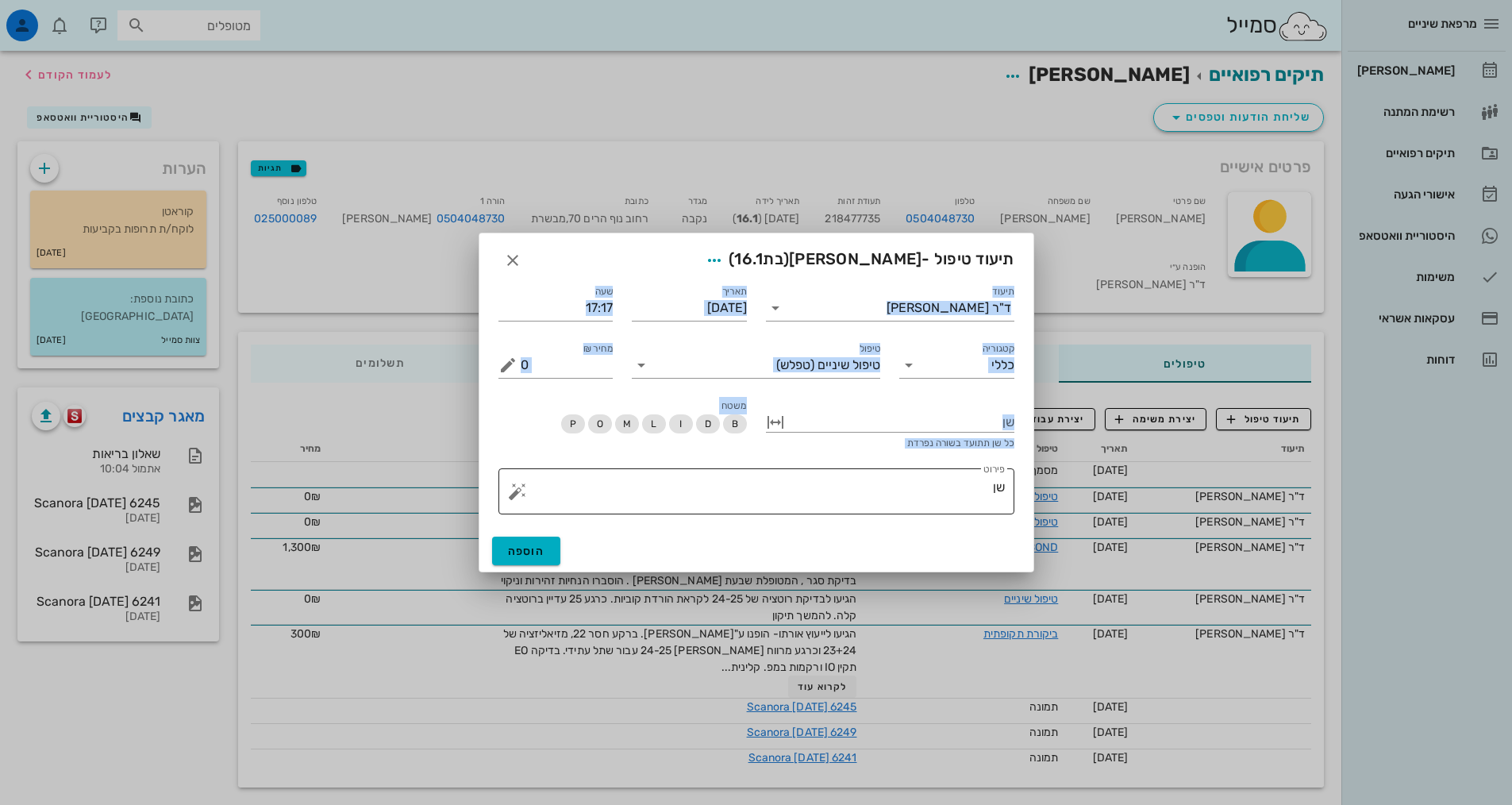
drag, startPoint x: 732, startPoint y: 246, endPoint x: 802, endPoint y: 472, distance: 236.6
click at [801, 477] on div "תיעוד טיפול - [PERSON_NAME] (בת 16.1 ) תיעוד ד"ר [PERSON_NAME] תאריך [DATE] שעה…" at bounding box center [756, 403] width 556 height 340
click at [840, 444] on div "כל שן תתועד בשורה נפרדת" at bounding box center [890, 444] width 248 height 10
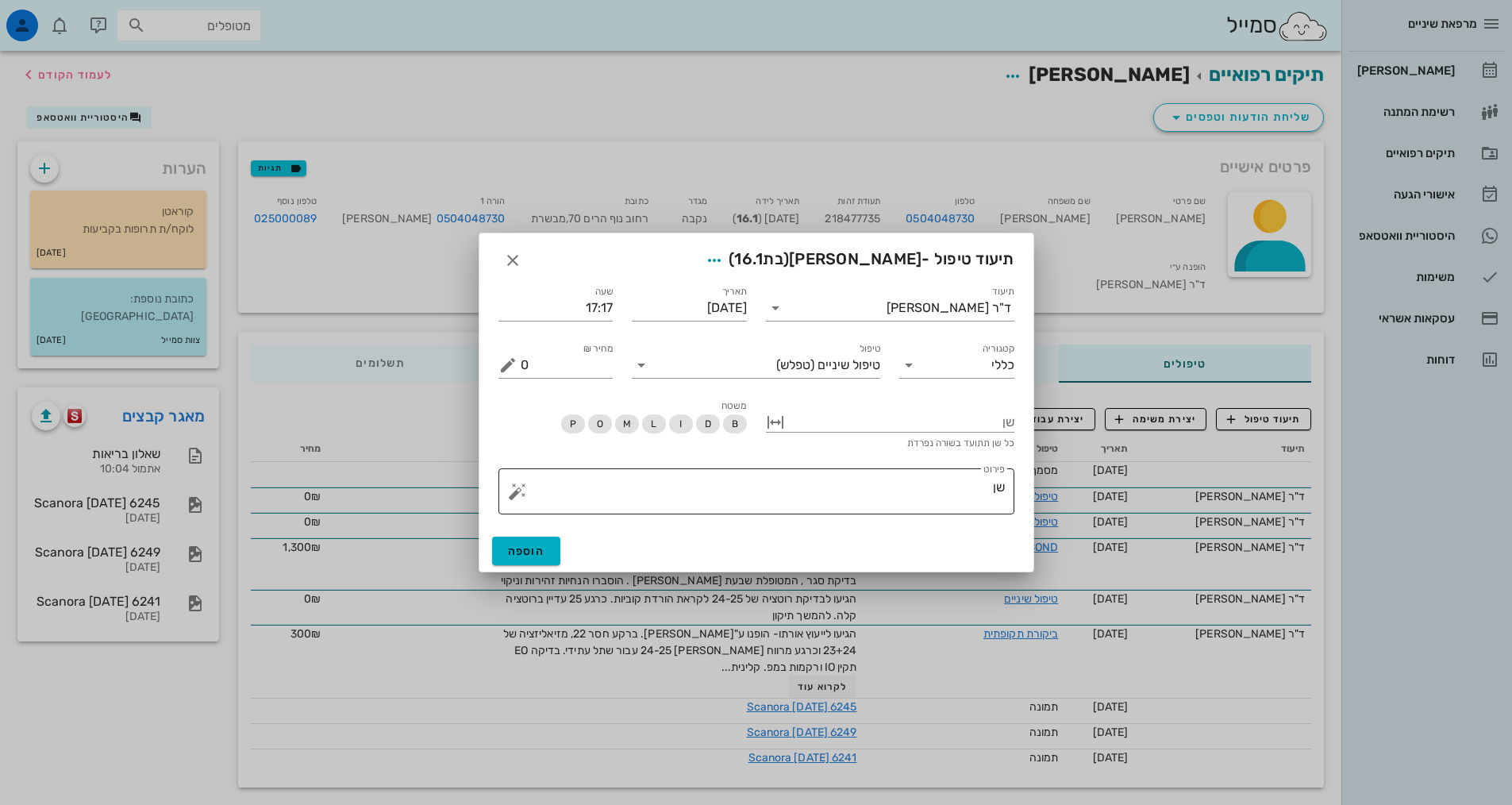
click at [958, 486] on textarea "שן" at bounding box center [763, 495] width 484 height 38
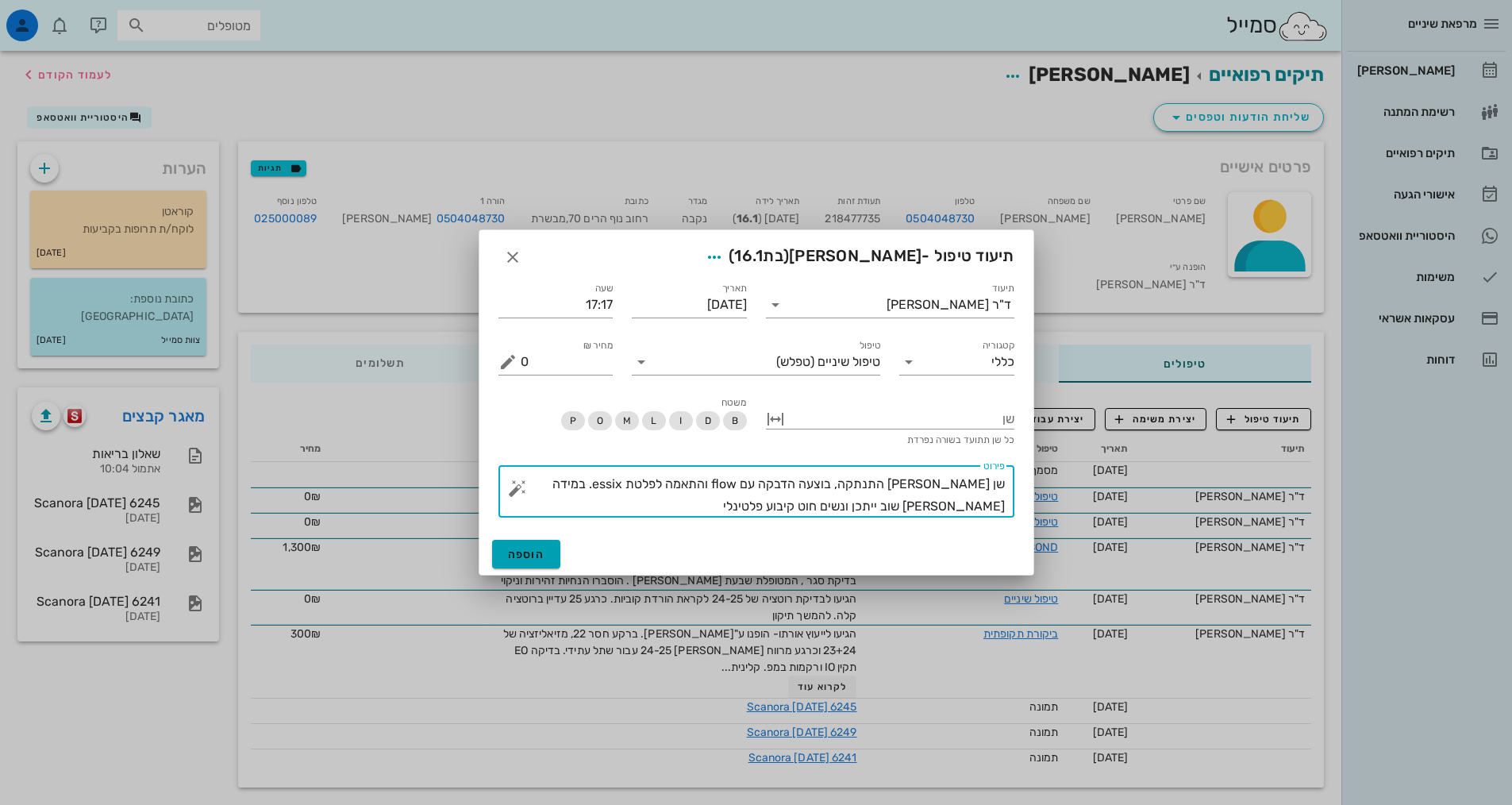
type textarea "שן [PERSON_NAME] התנתקה, בוצעה הדבקה עם flow והתאמה לפלטת essix. במידה [PERSON_…"
click at [505, 553] on button "הוספה" at bounding box center [526, 553] width 69 height 28
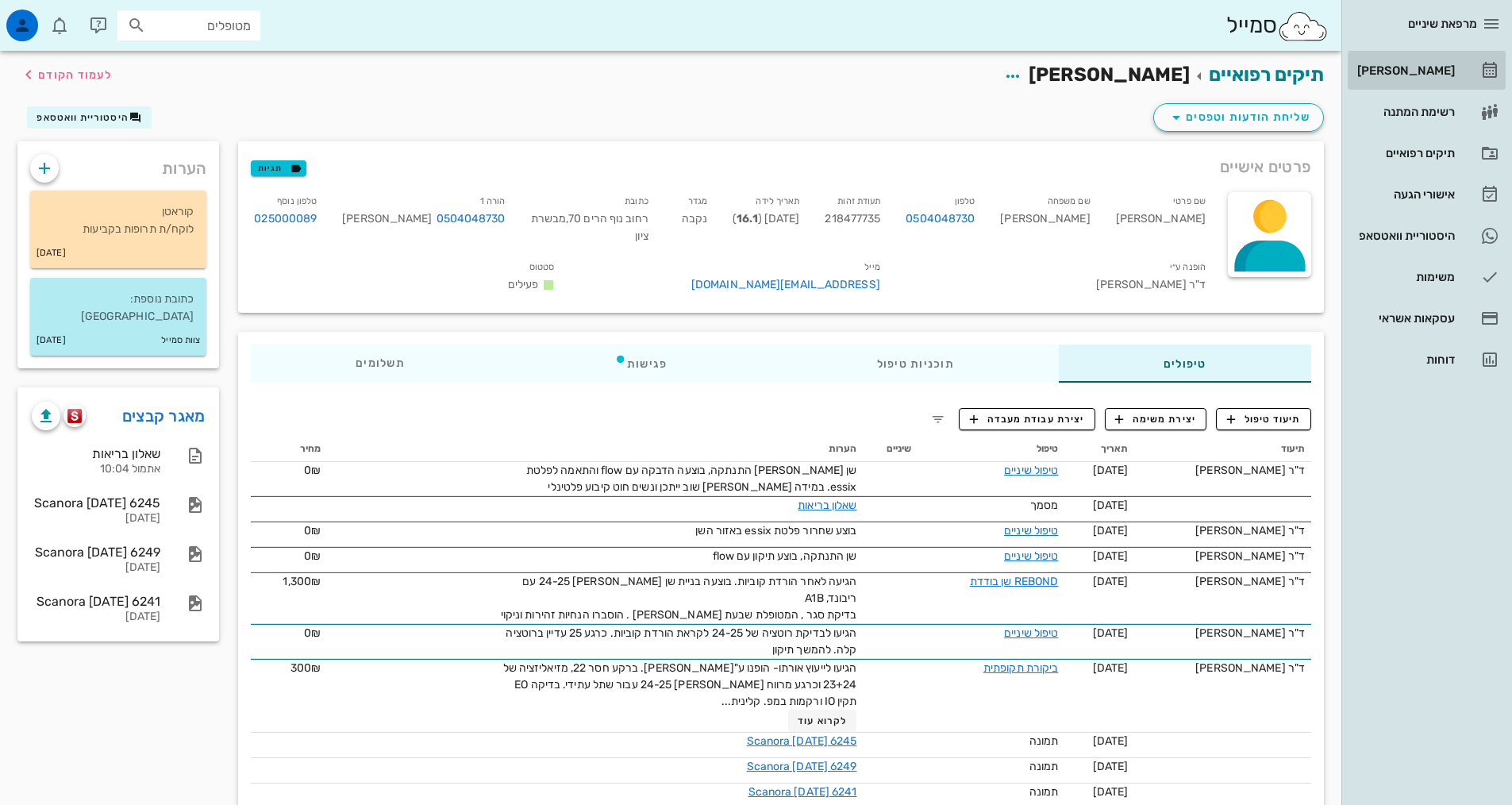
click at [1402, 69] on div "[PERSON_NAME]" at bounding box center [1405, 70] width 101 height 13
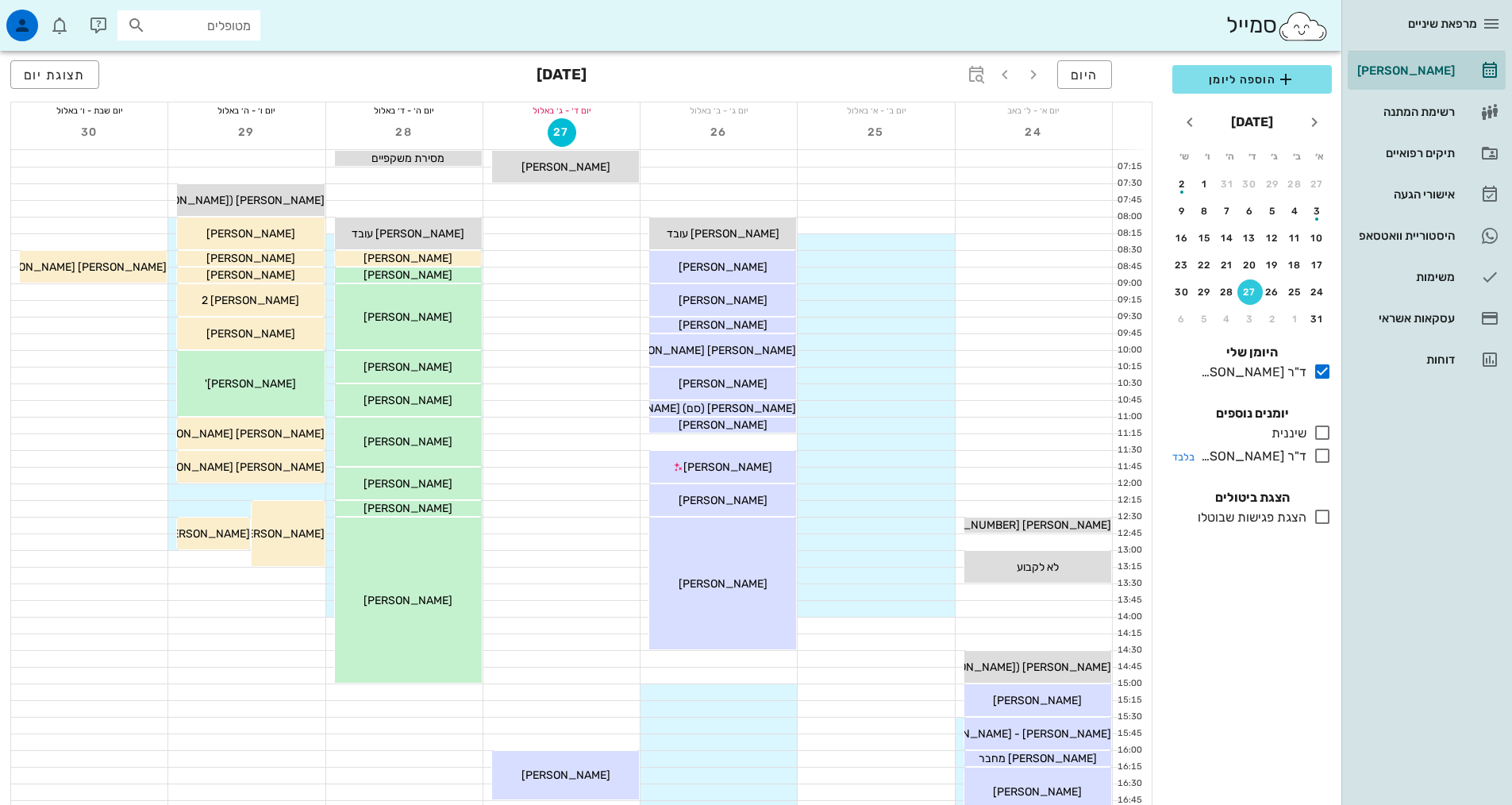
click at [1326, 453] on icon at bounding box center [1323, 456] width 19 height 19
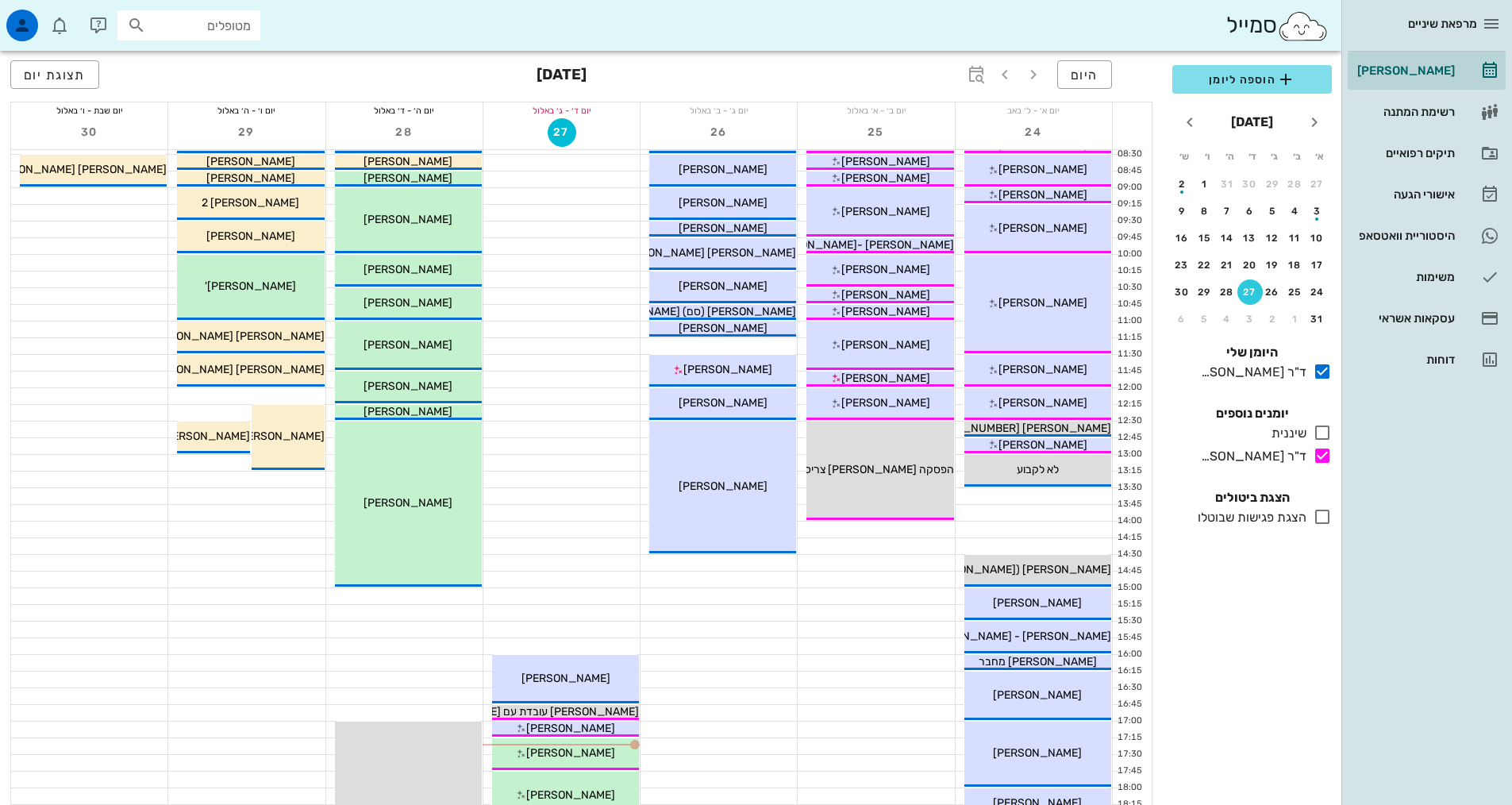
scroll to position [238, 0]
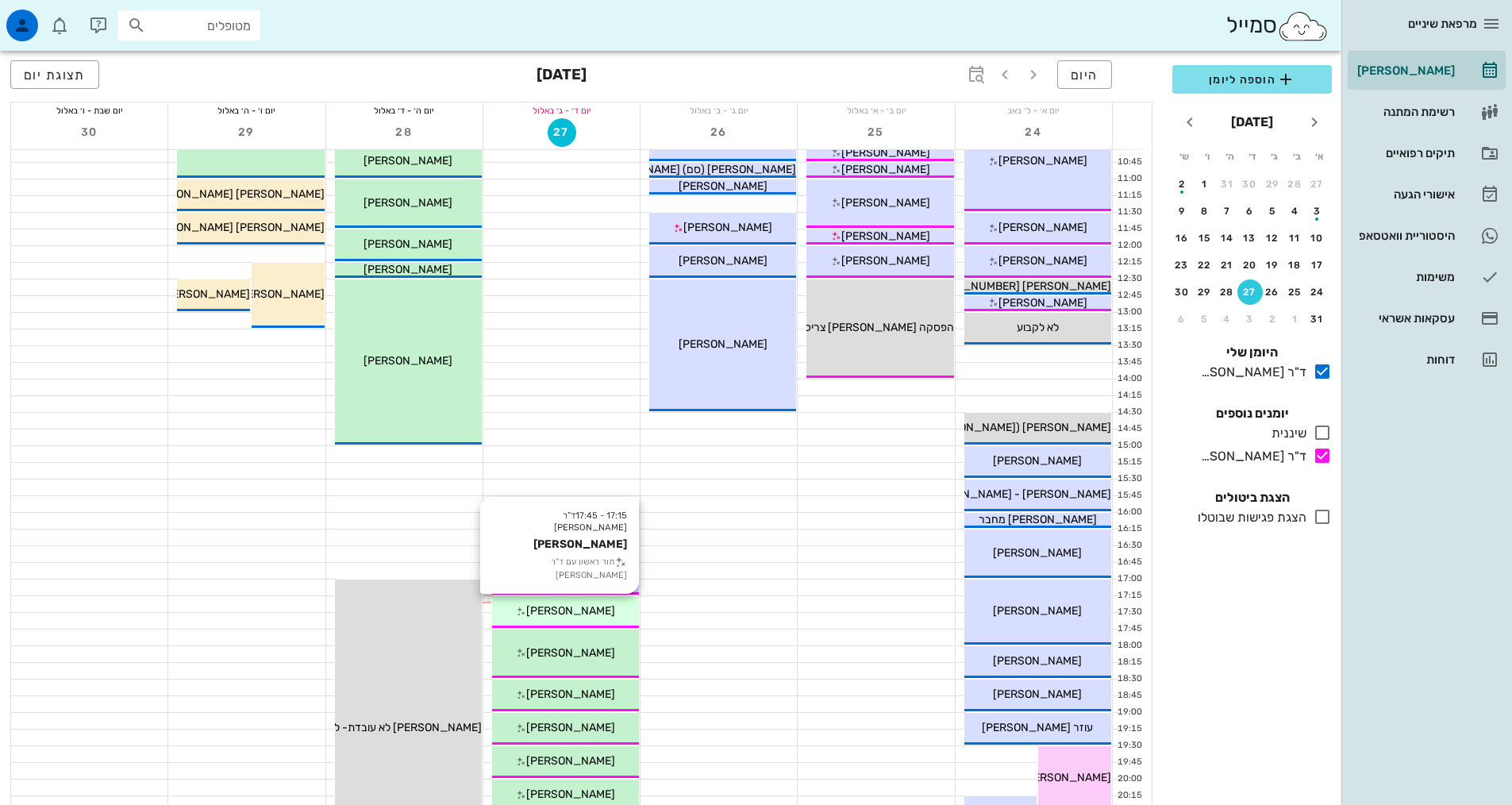
click at [595, 606] on span "[PERSON_NAME]" at bounding box center [571, 611] width 89 height 14
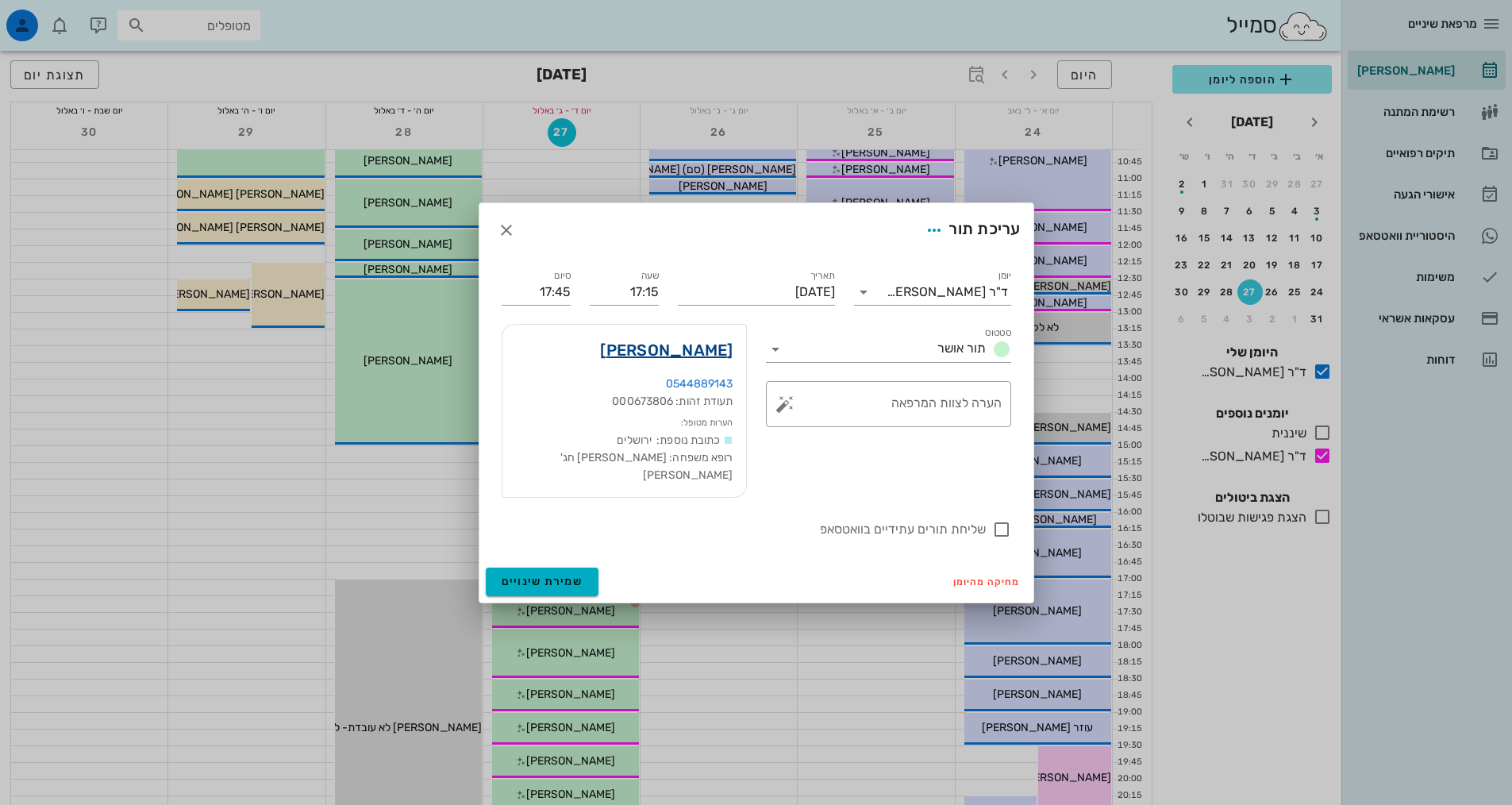
click at [687, 363] on link "[PERSON_NAME]" at bounding box center [666, 351] width 133 height 25
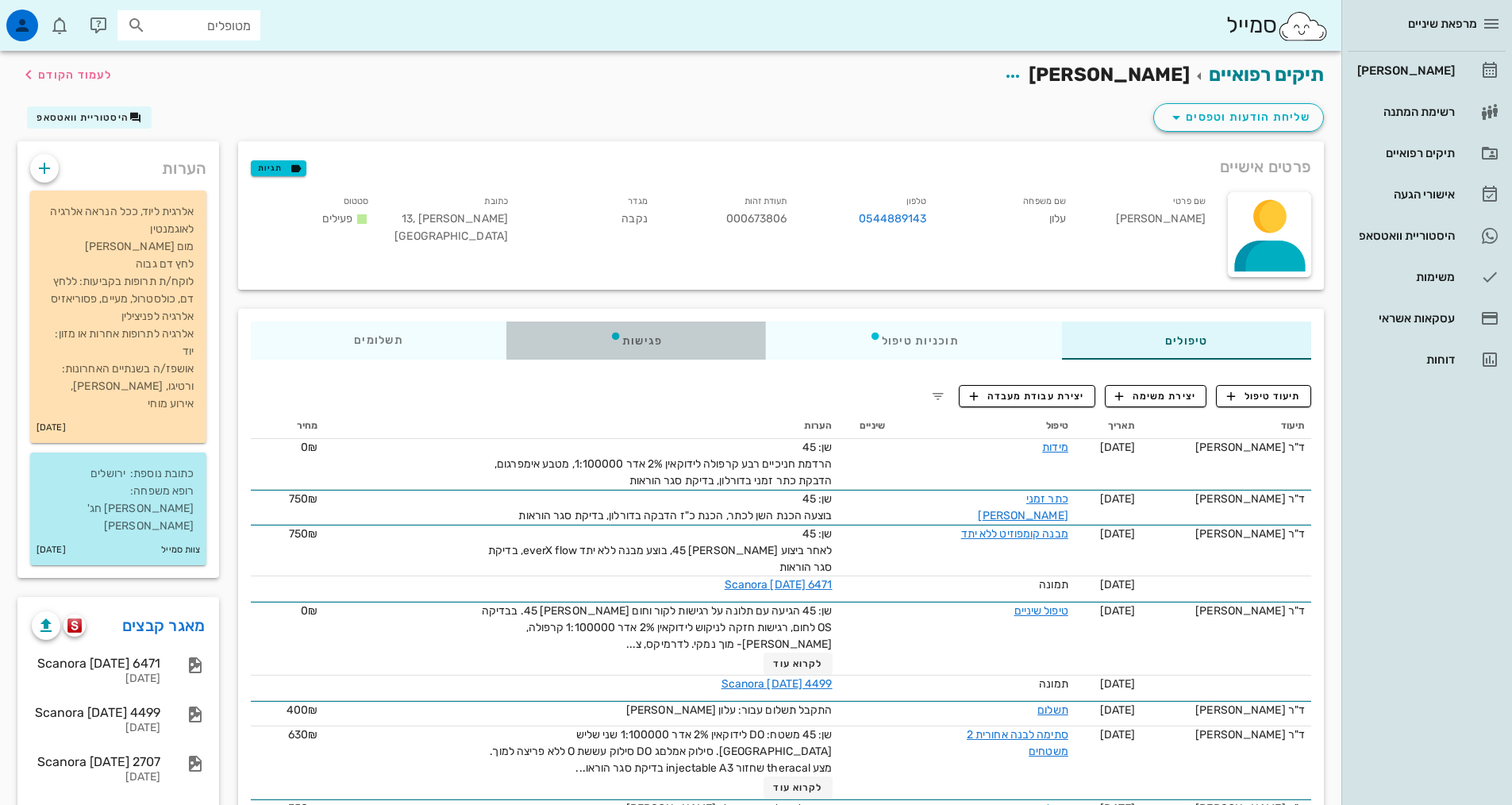
click at [728, 335] on div "פגישות" at bounding box center [636, 340] width 259 height 38
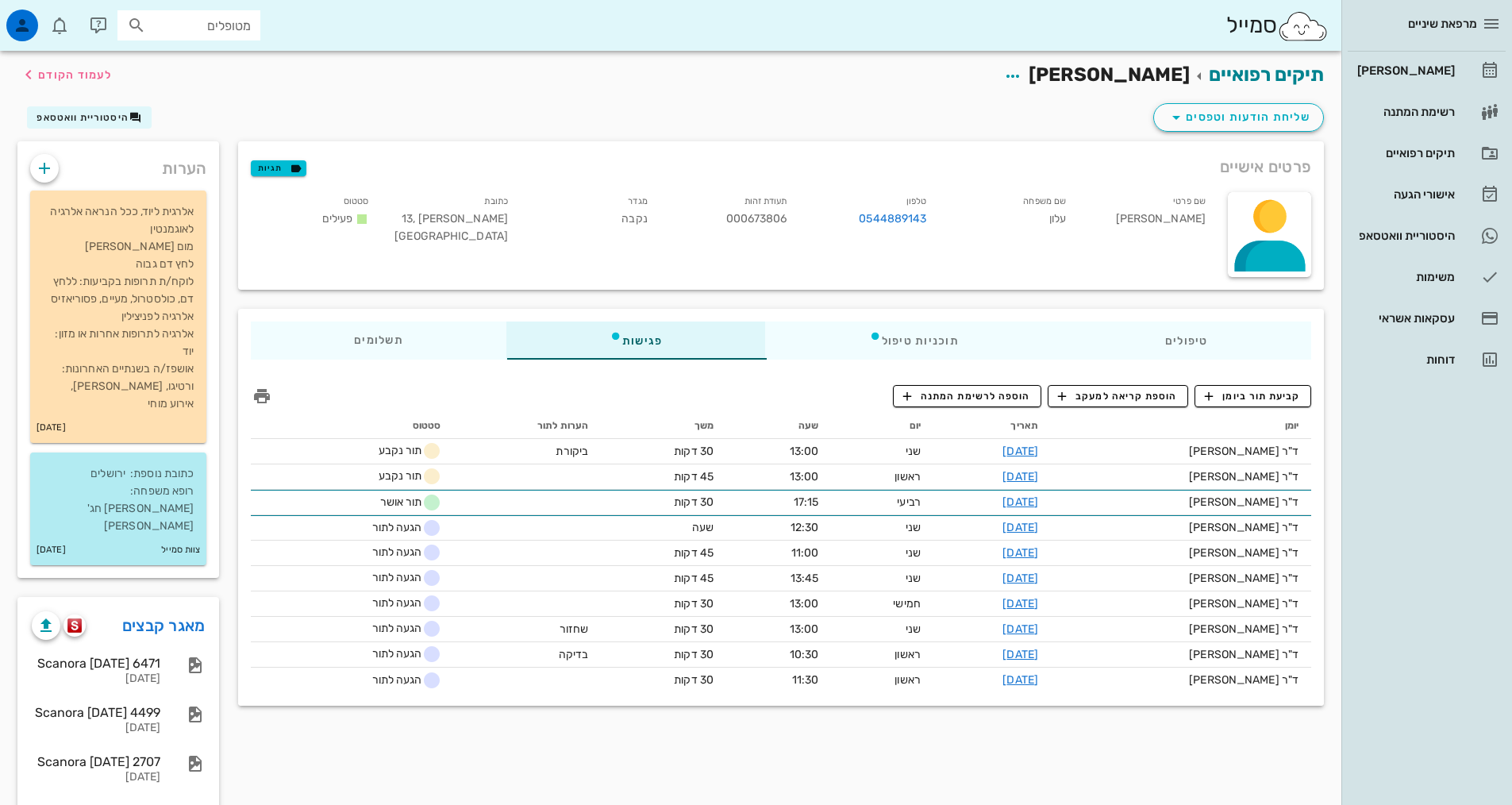
click at [949, 320] on div "טיפולים תוכניות טיפול פגישות תשלומים 0₪" at bounding box center [780, 340] width 1086 height 63
drag, startPoint x: 1136, startPoint y: 323, endPoint x: 1137, endPoint y: 334, distance: 11.0
click at [1137, 329] on div "טיפולים" at bounding box center [1186, 340] width 249 height 38
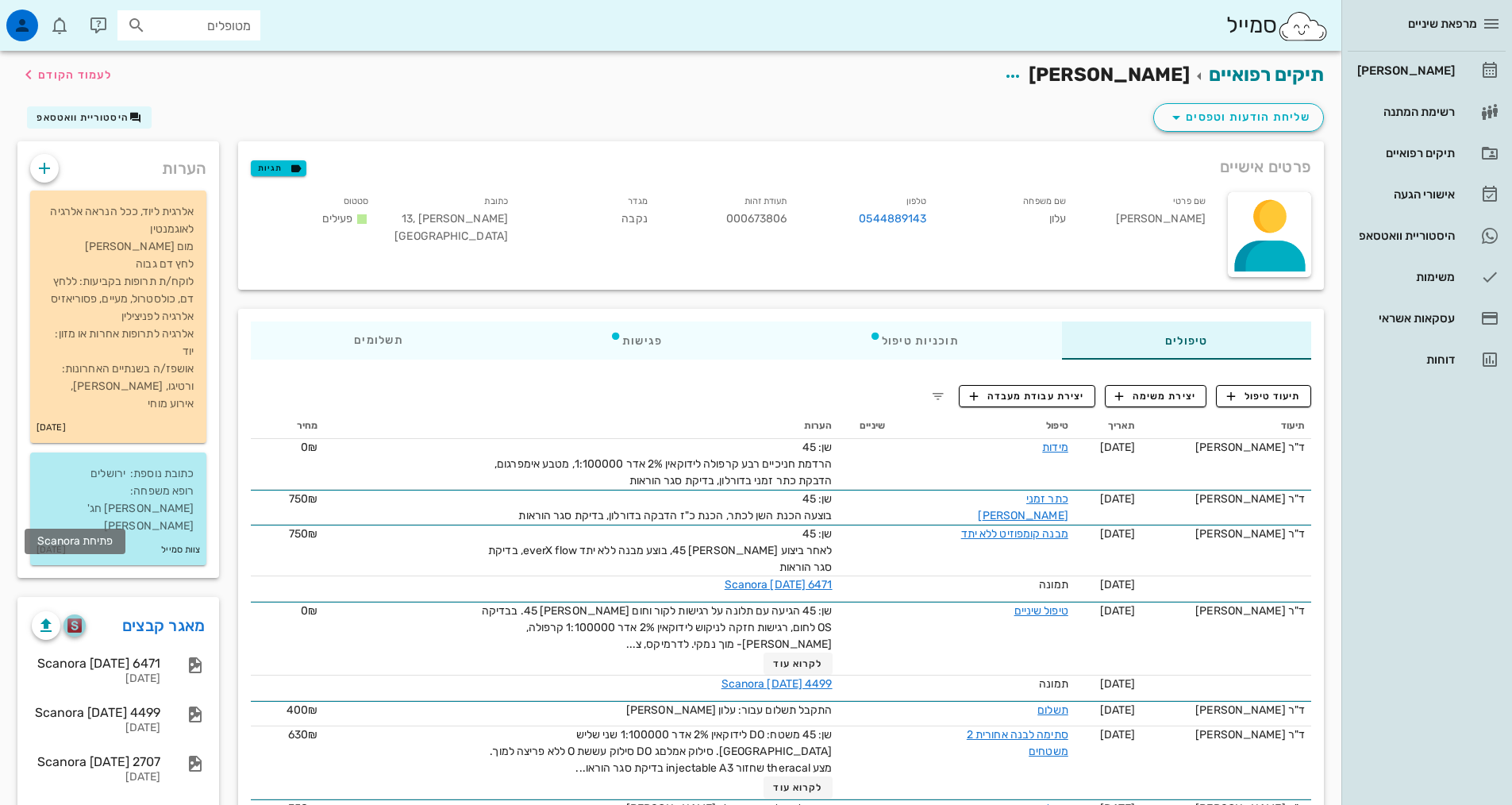
click at [75, 615] on button "button" at bounding box center [74, 625] width 22 height 22
click at [1229, 394] on icon "button" at bounding box center [1231, 396] width 15 height 15
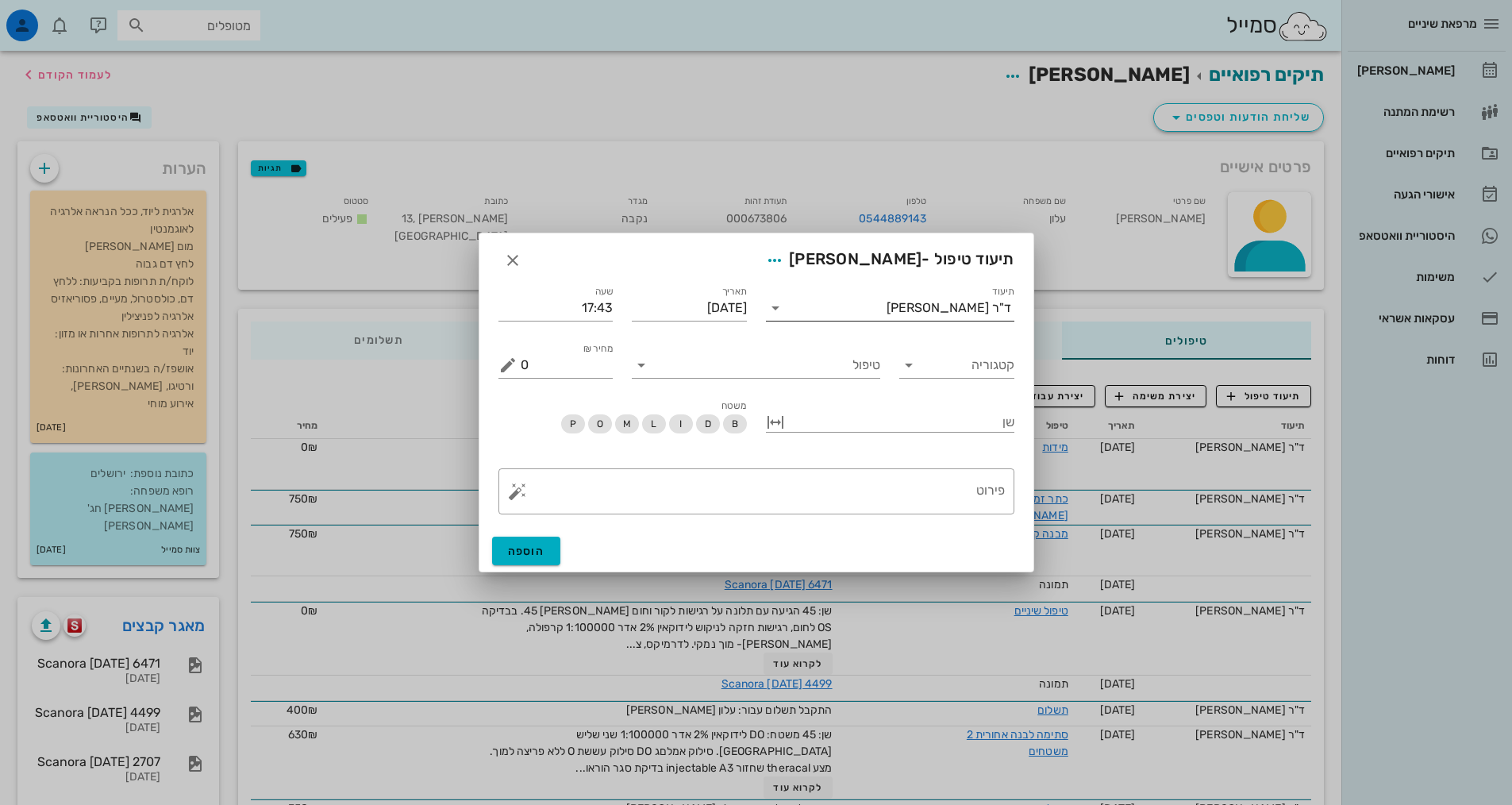
click at [887, 312] on input "תיעוד" at bounding box center [837, 308] width 98 height 25
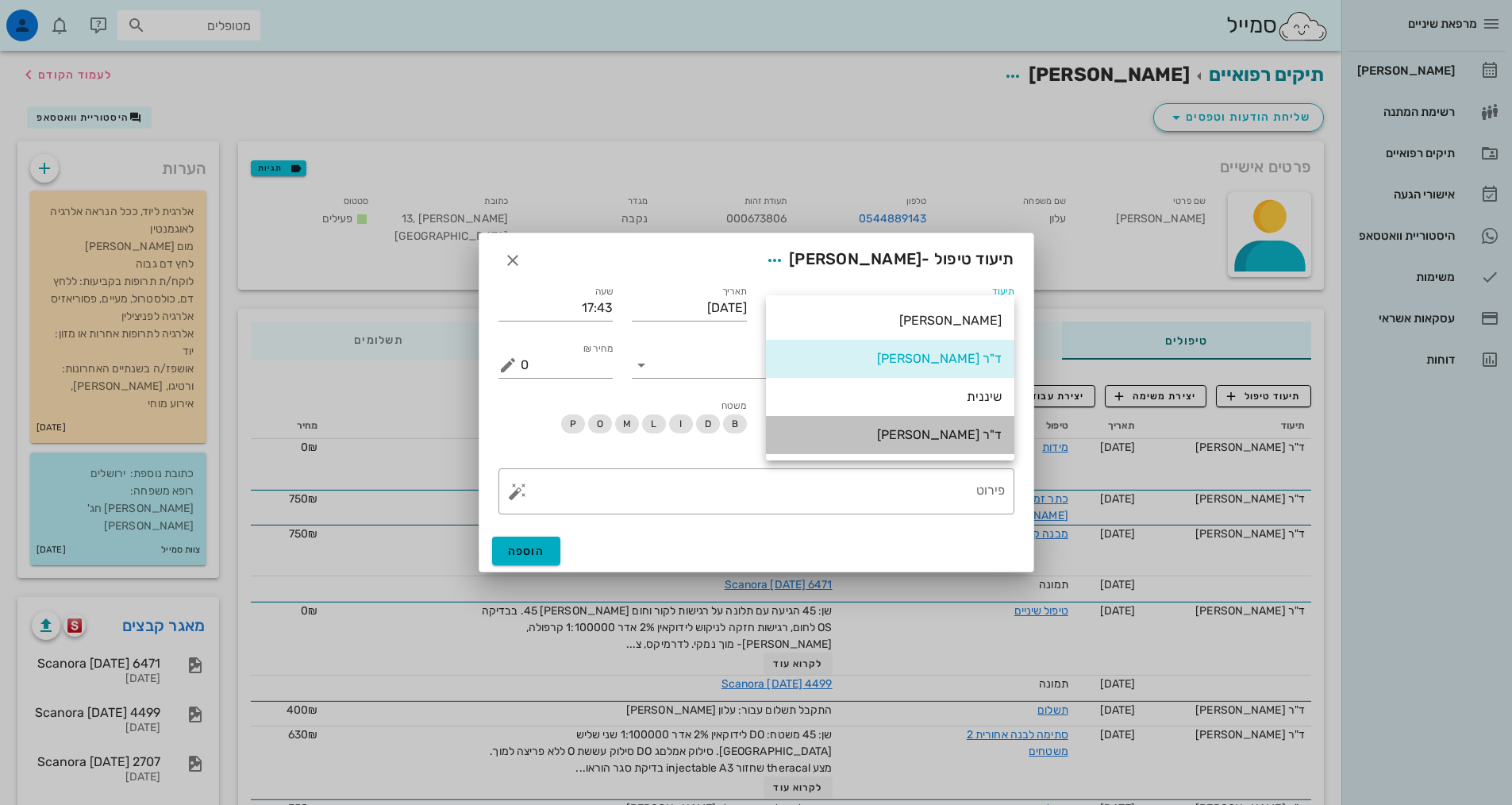
click at [944, 432] on div "ד"ר [PERSON_NAME]" at bounding box center [890, 435] width 223 height 16
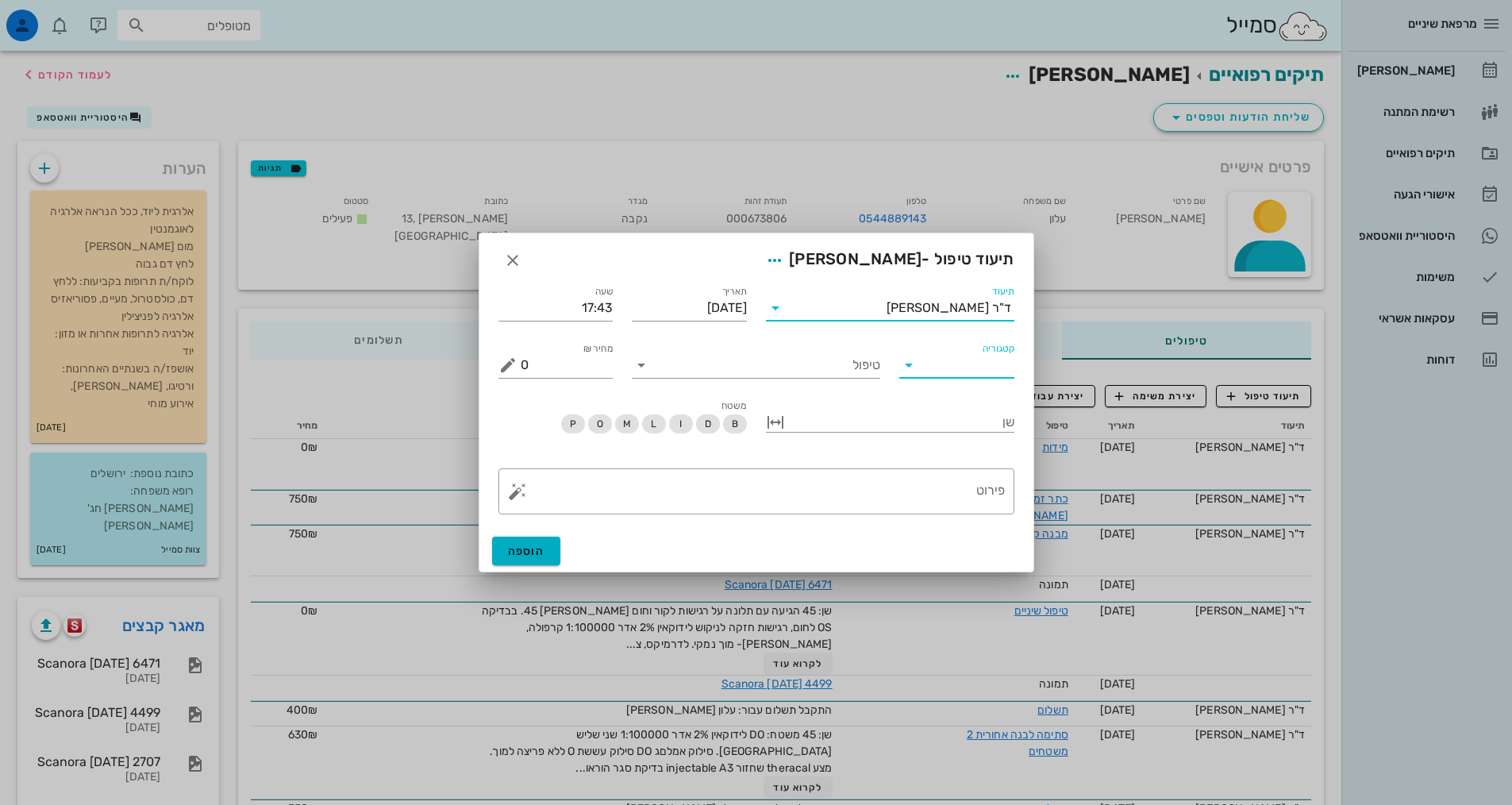
click at [929, 372] on input "קטגוריה" at bounding box center [970, 365] width 89 height 25
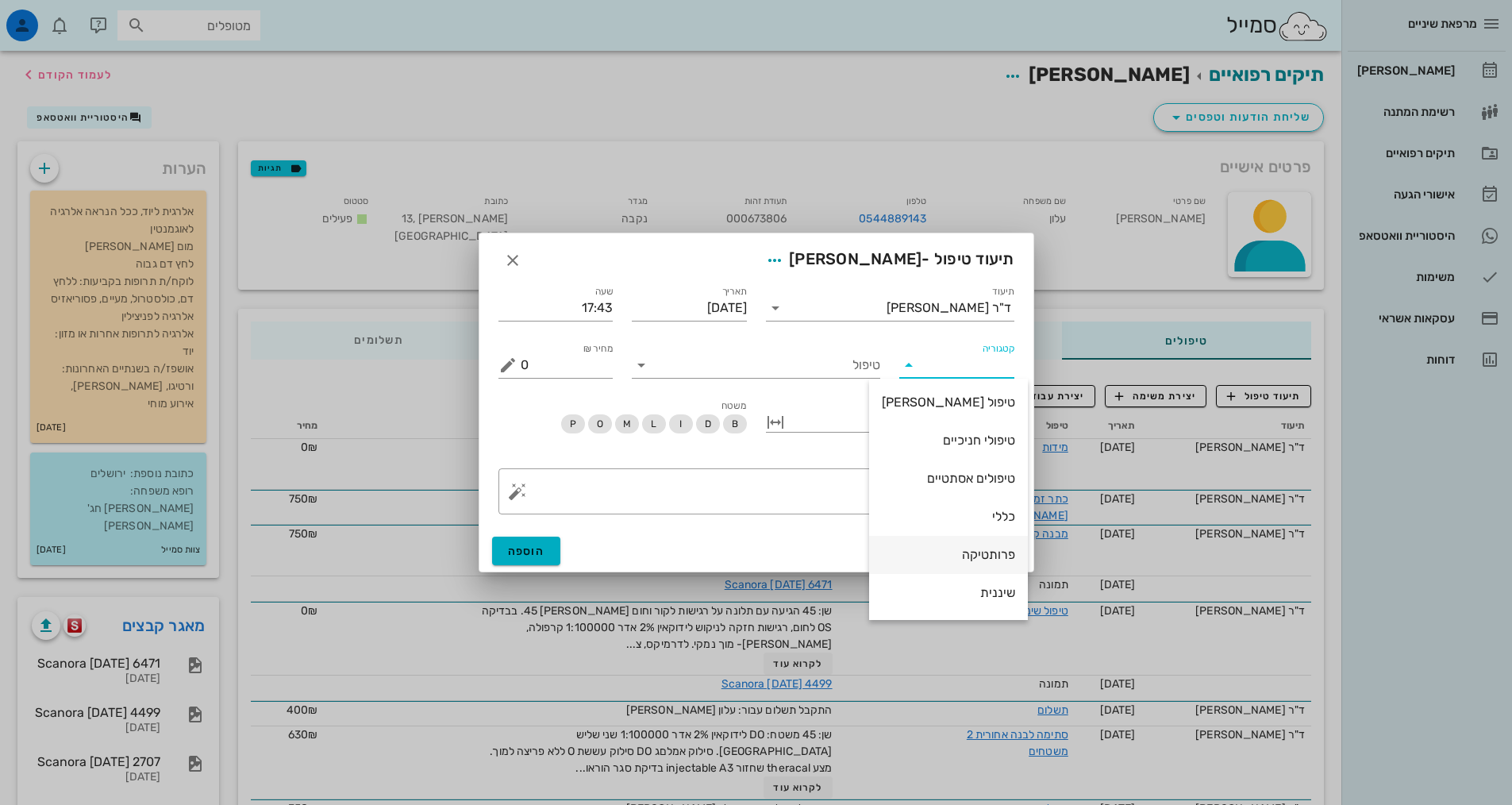
scroll to position [152, 0]
click at [949, 485] on div "פרותטיקה" at bounding box center [948, 481] width 133 height 16
type input "פרותטיקה"
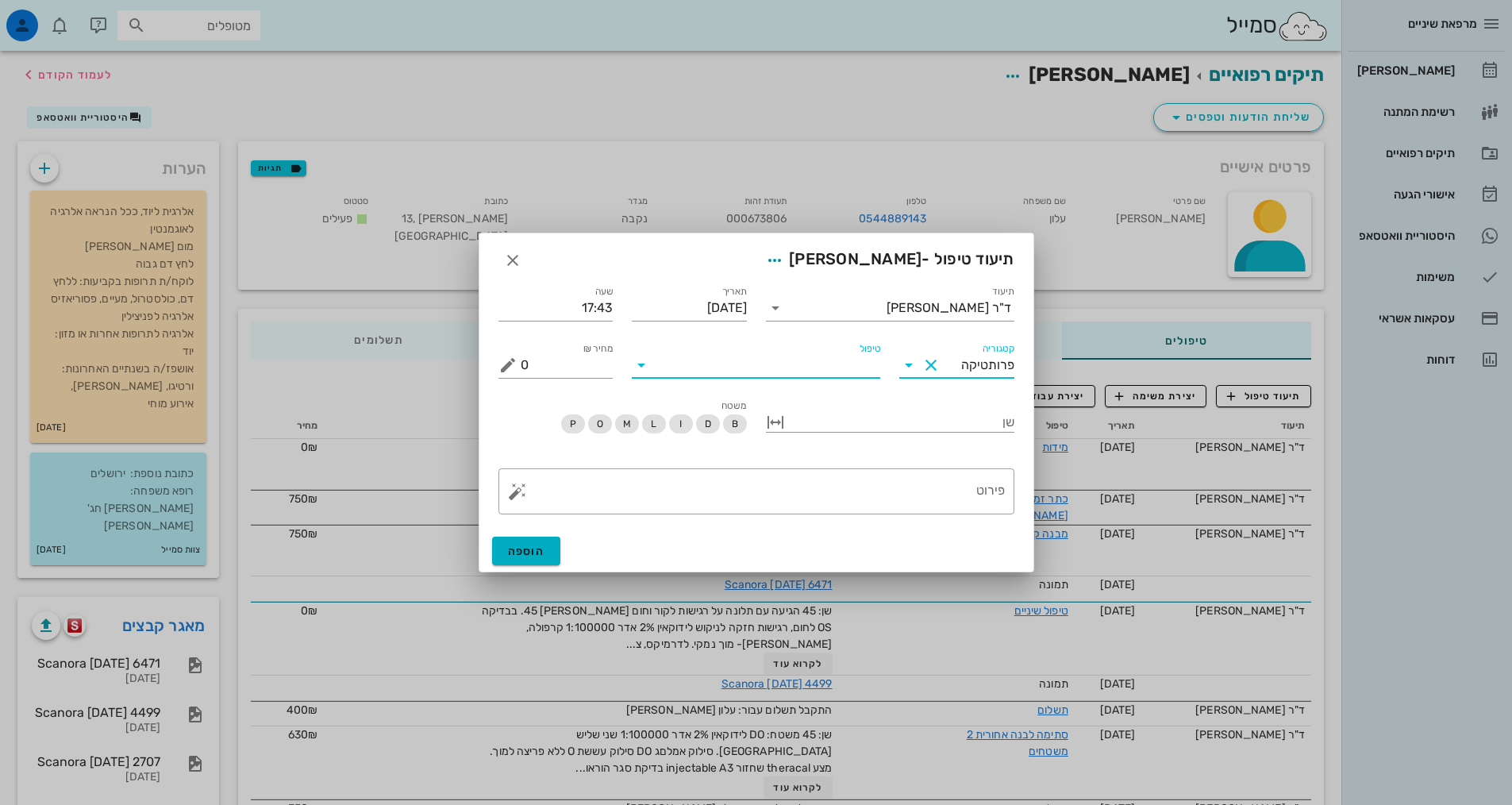
click at [818, 358] on input "טיפול" at bounding box center [767, 365] width 226 height 25
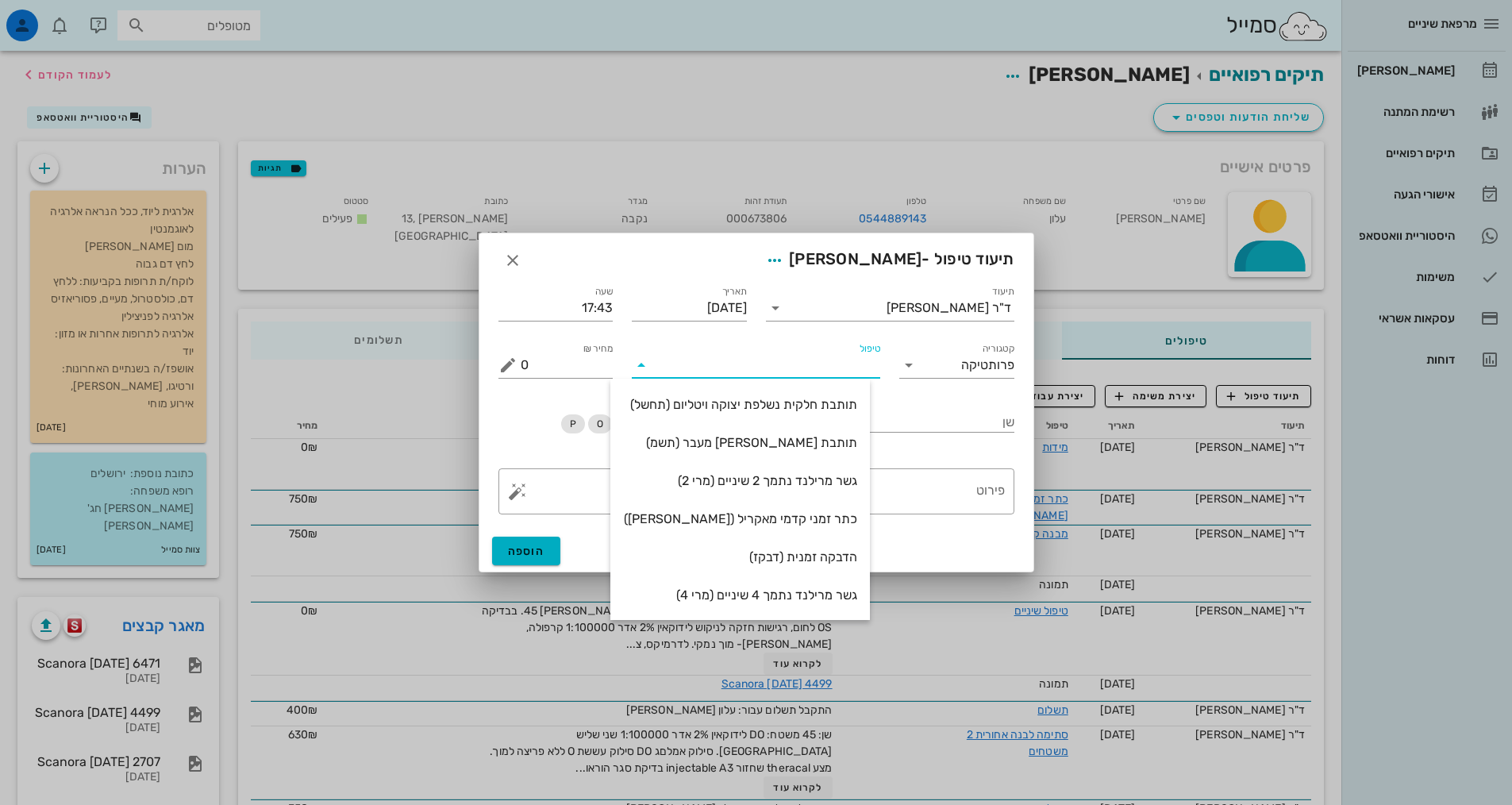
scroll to position [648, 0]
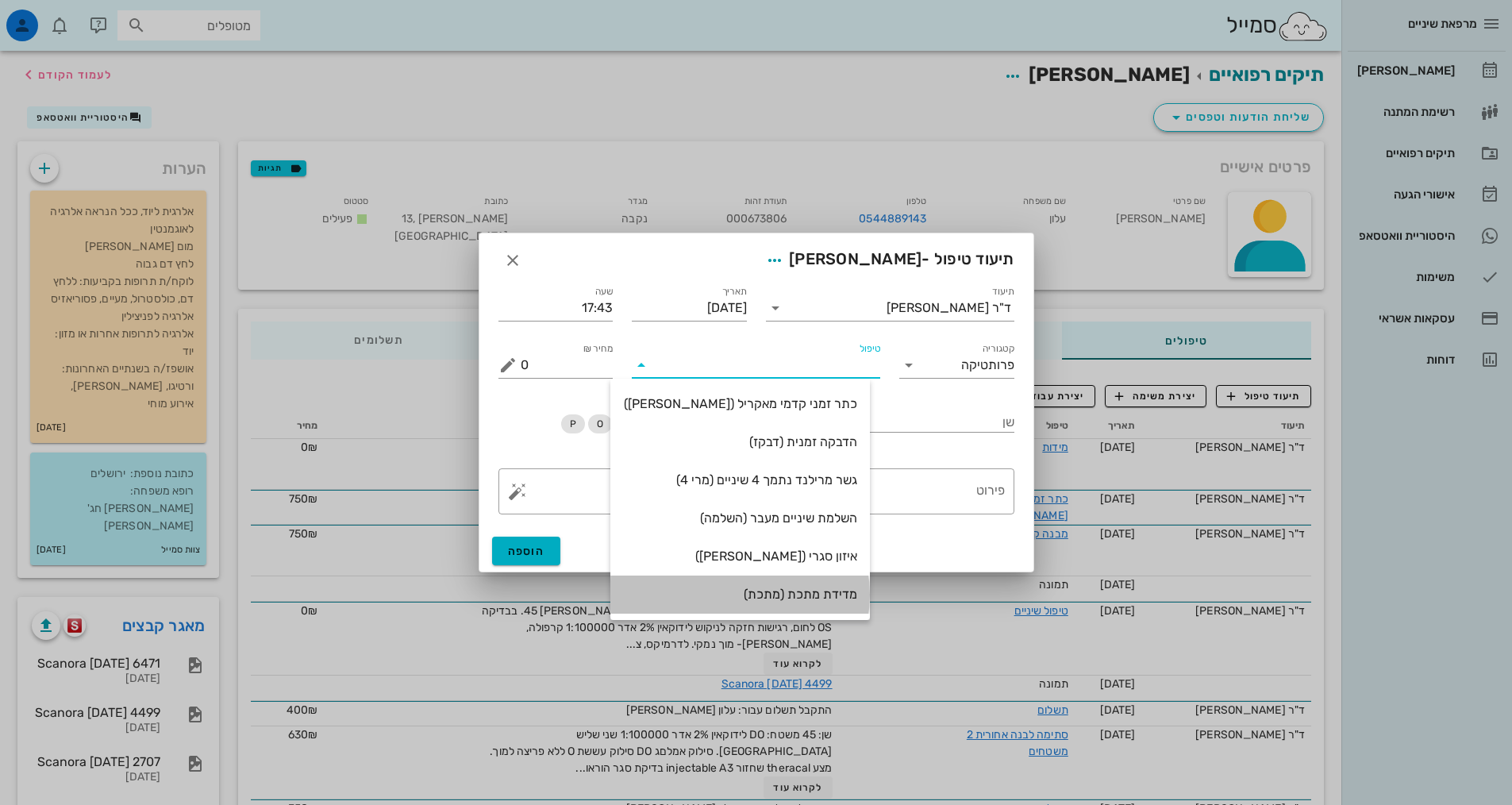
click at [802, 585] on div "מדידת מתכת (מתכת)" at bounding box center [740, 594] width 234 height 34
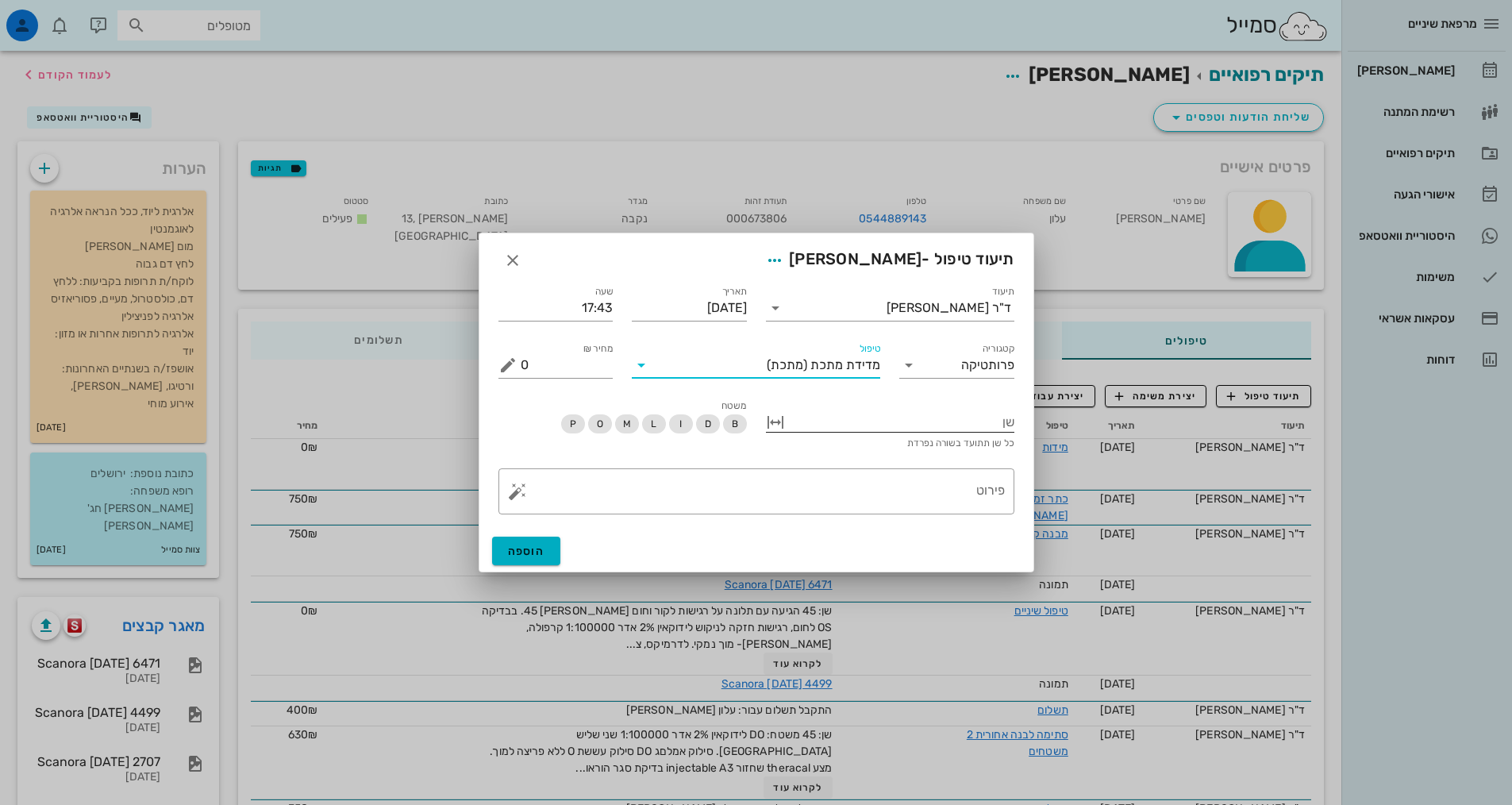
click at [937, 420] on div at bounding box center [901, 420] width 226 height 20
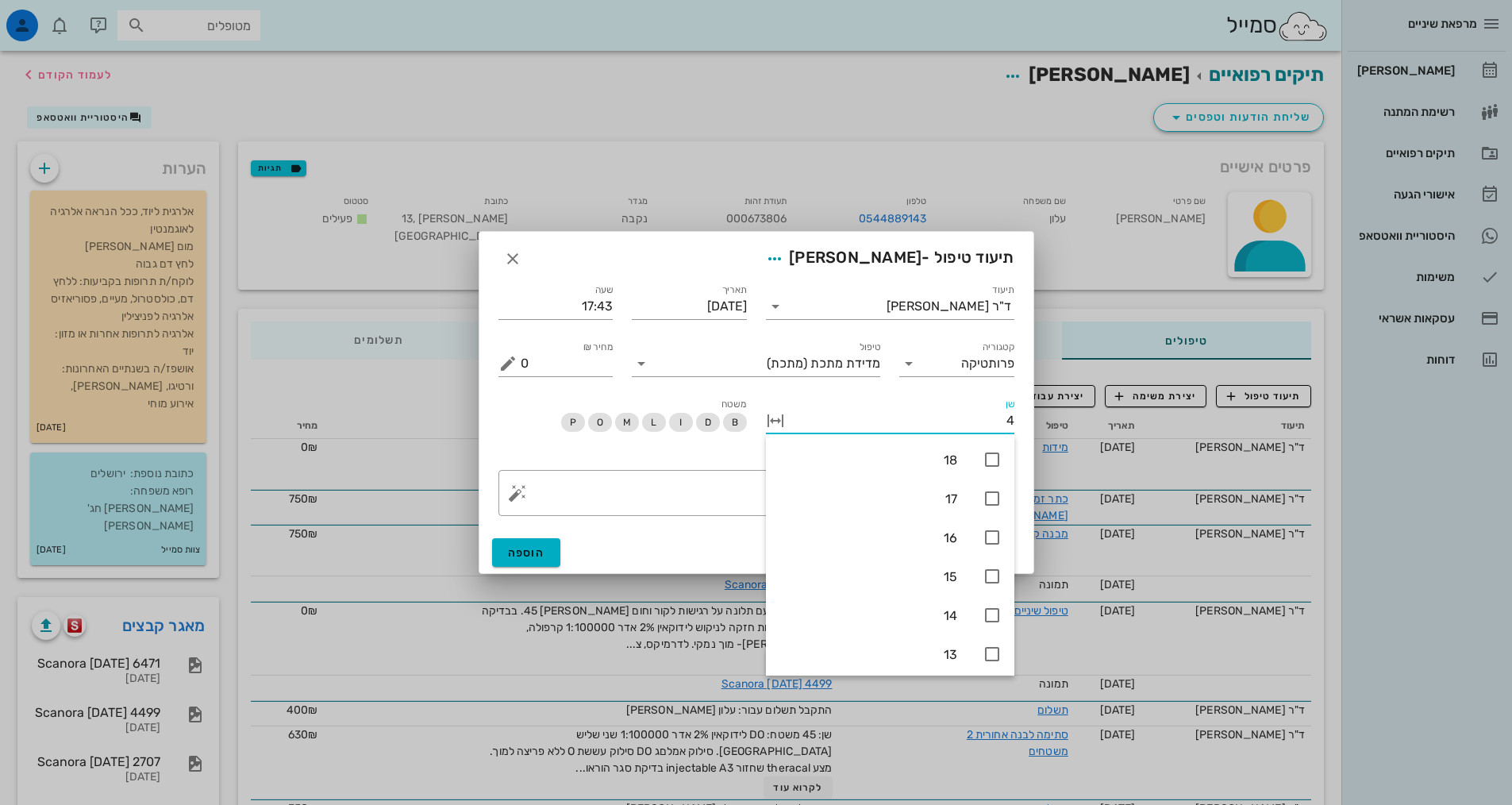
type input "45"
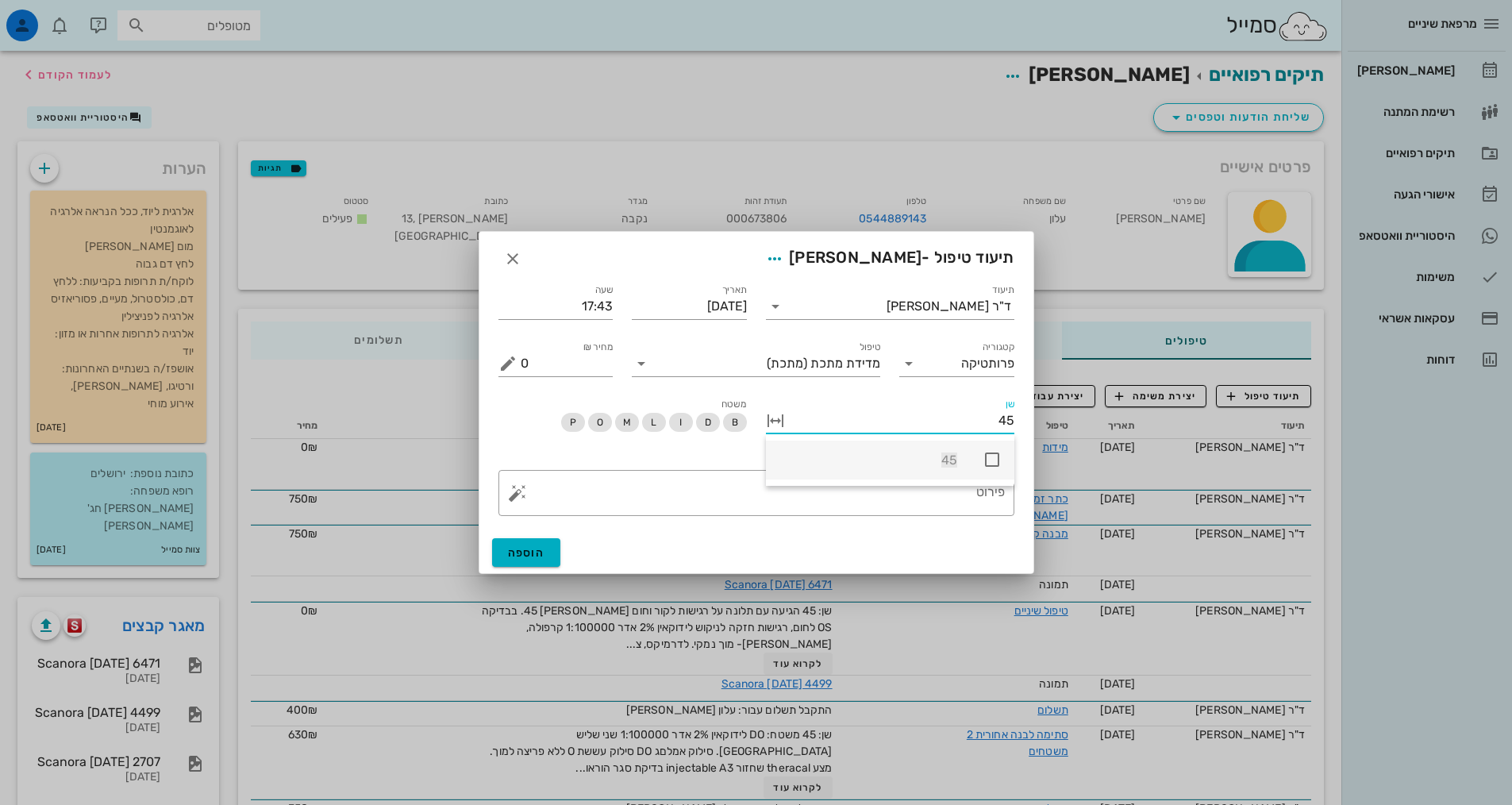
click at [988, 452] on icon at bounding box center [993, 460] width 19 height 19
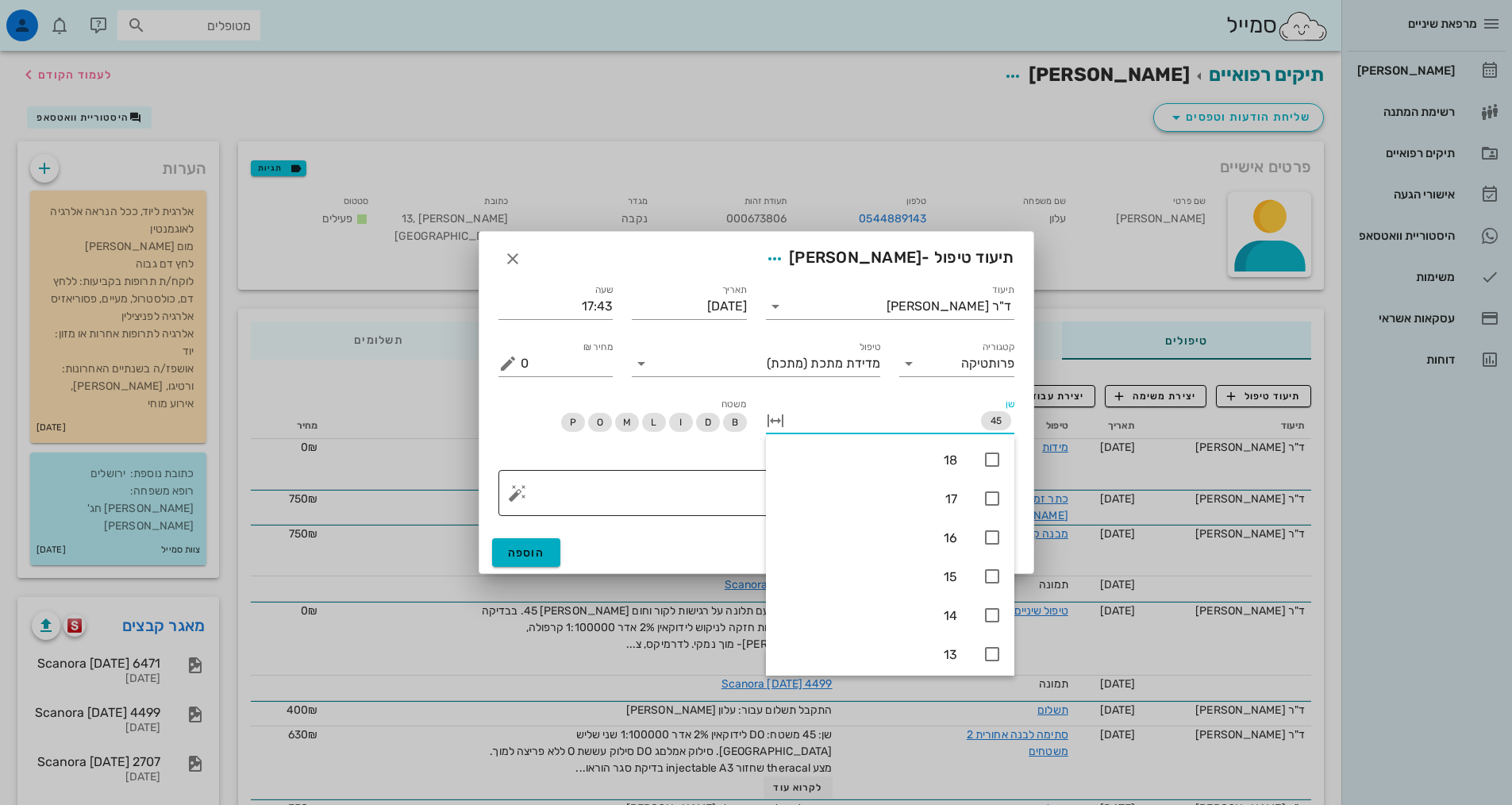
click at [683, 493] on textarea "פירוט" at bounding box center [763, 496] width 484 height 38
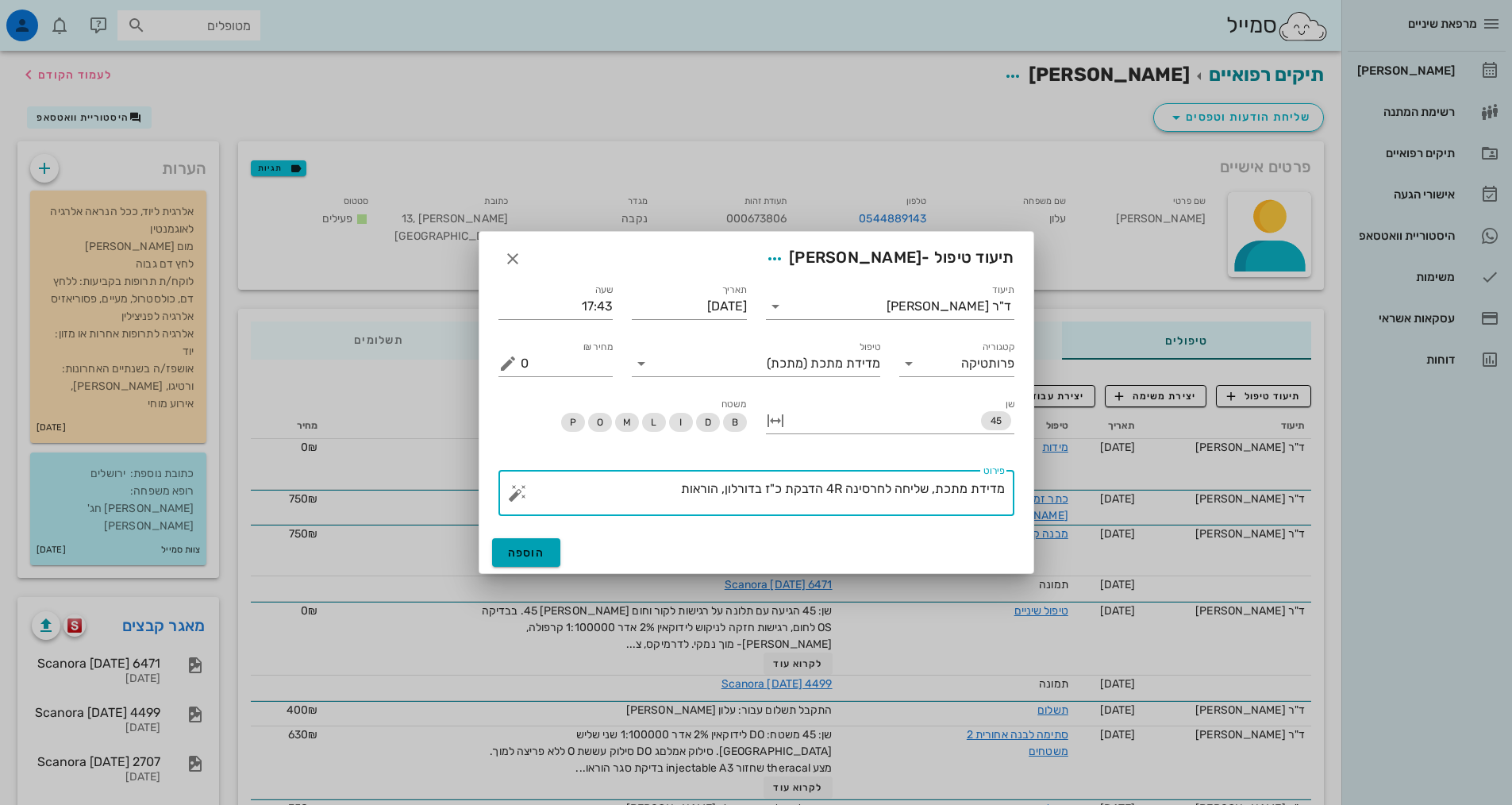
type textarea "מדידת מתכת, שליחה לחרסינה 4R הדבקת כ"ז בדורלון, הוראות"
click at [538, 539] on button "הוספה" at bounding box center [526, 553] width 69 height 28
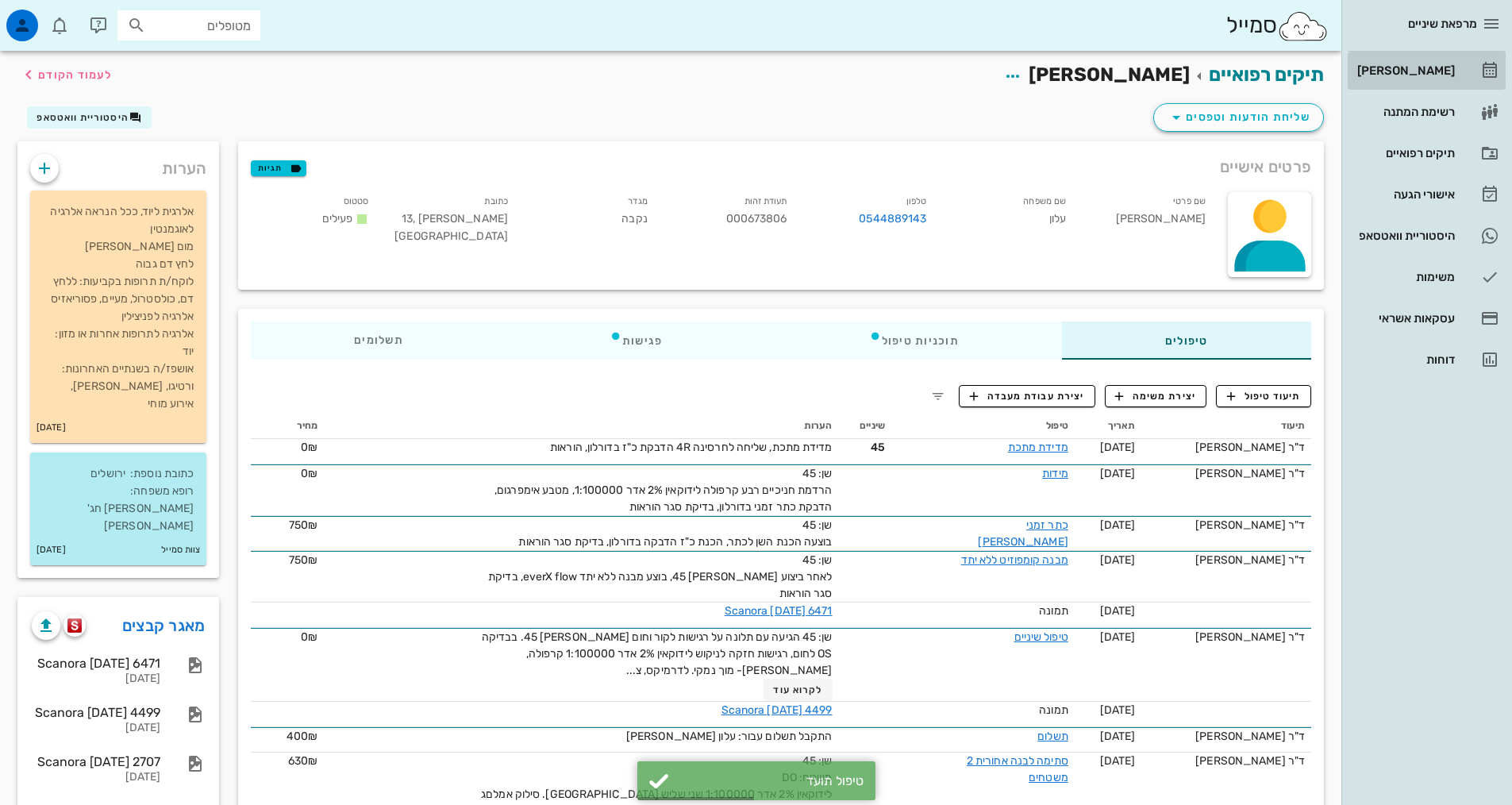
click at [1430, 84] on link "[PERSON_NAME]" at bounding box center [1427, 70] width 158 height 38
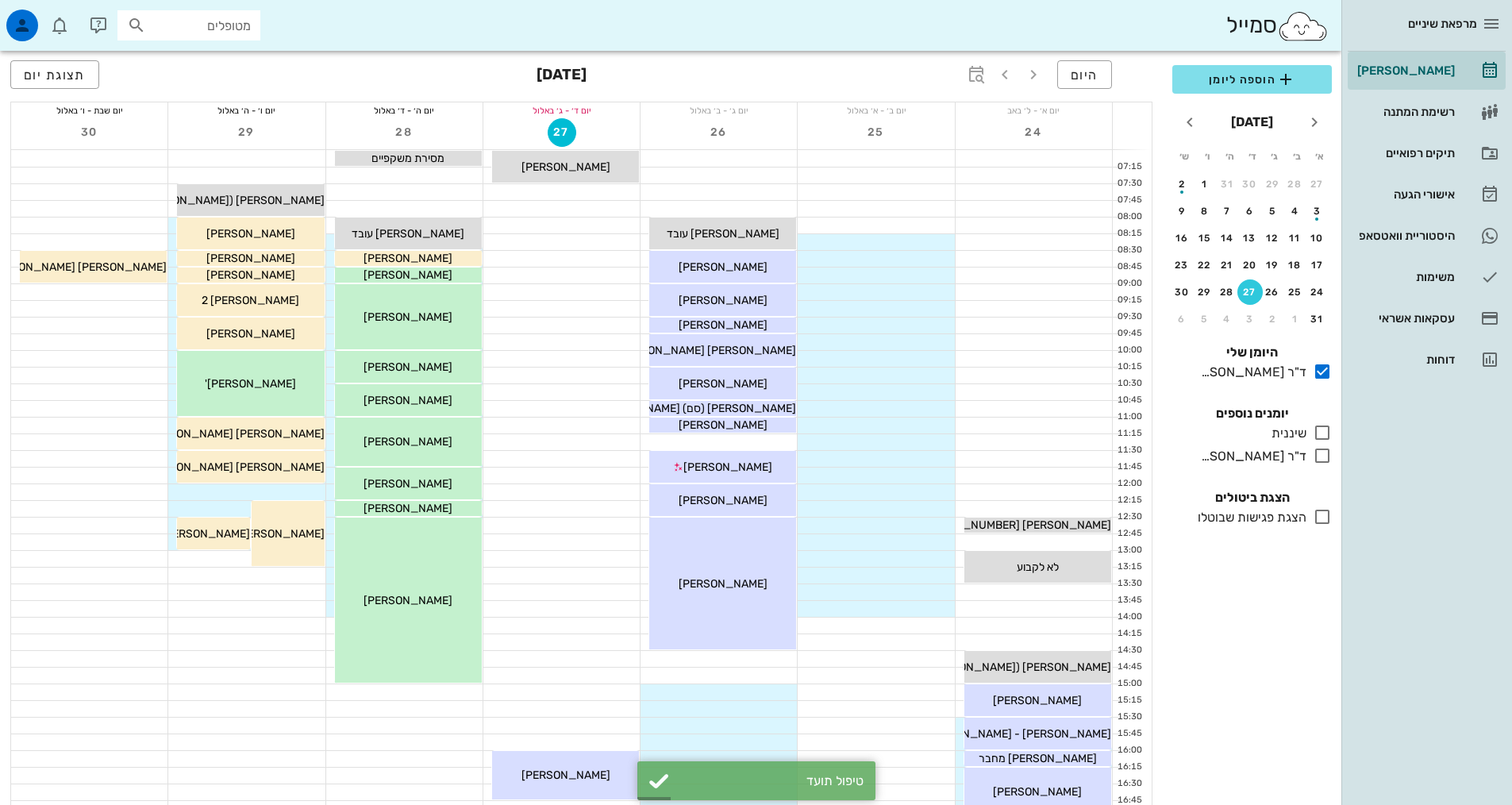
click at [1325, 466] on div "כולם יומנים נוספים שיננית בלבד ד"ר [PERSON_NAME] בלבד" at bounding box center [1252, 437] width 179 height 84
click at [1320, 458] on icon at bounding box center [1323, 456] width 19 height 19
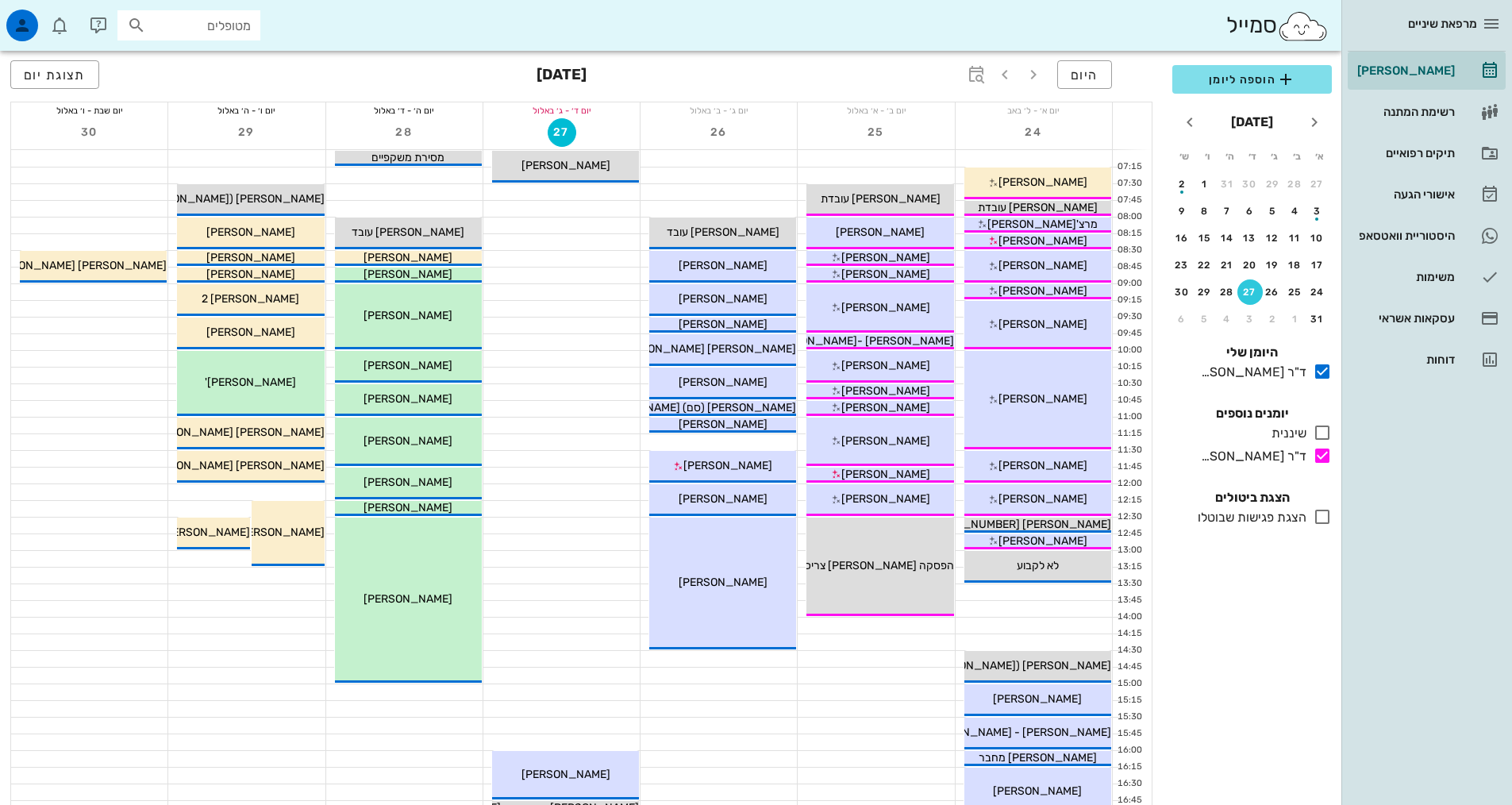
scroll to position [477, 0]
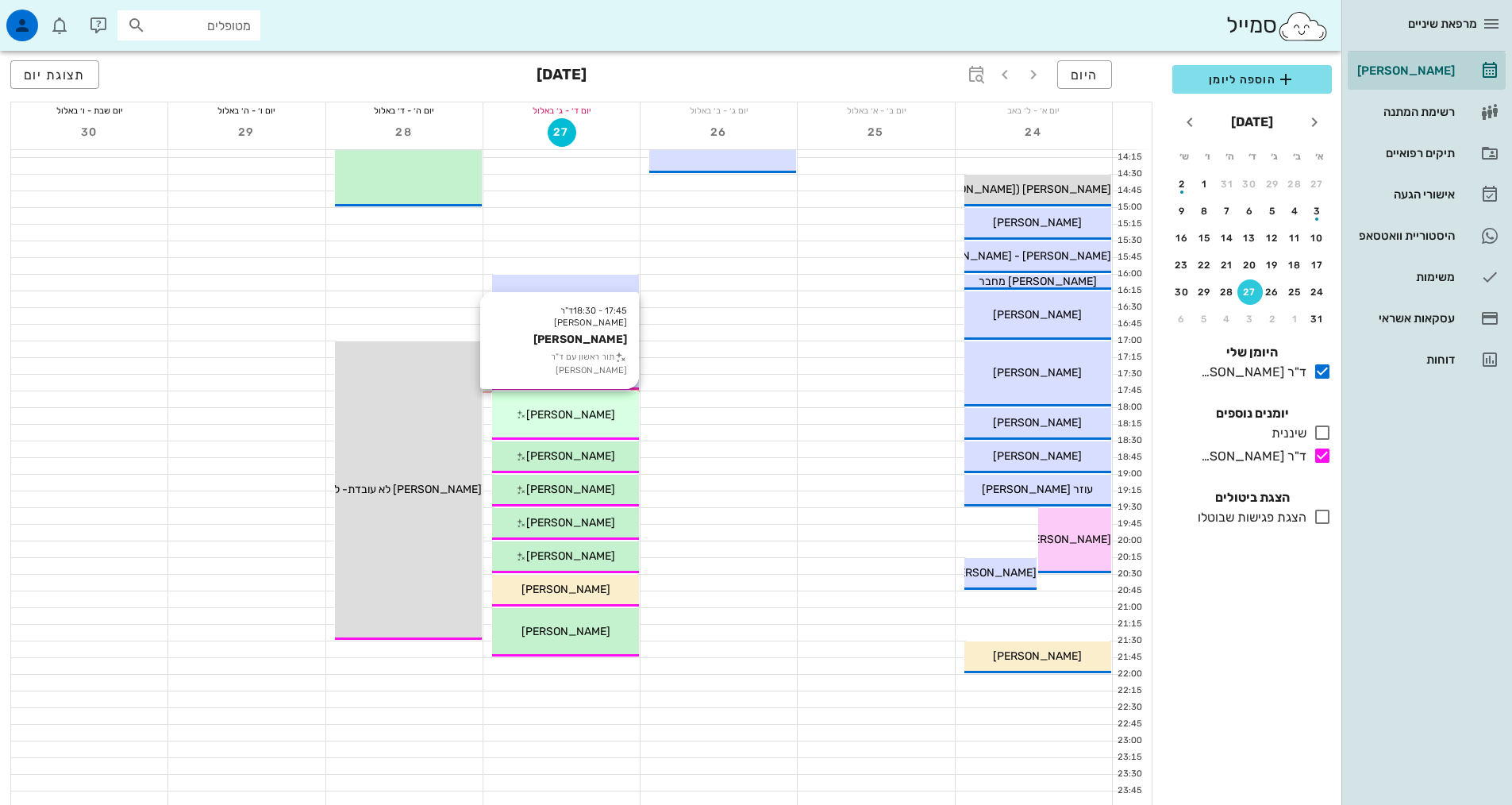
click at [526, 417] on icon at bounding box center [521, 415] width 11 height 11
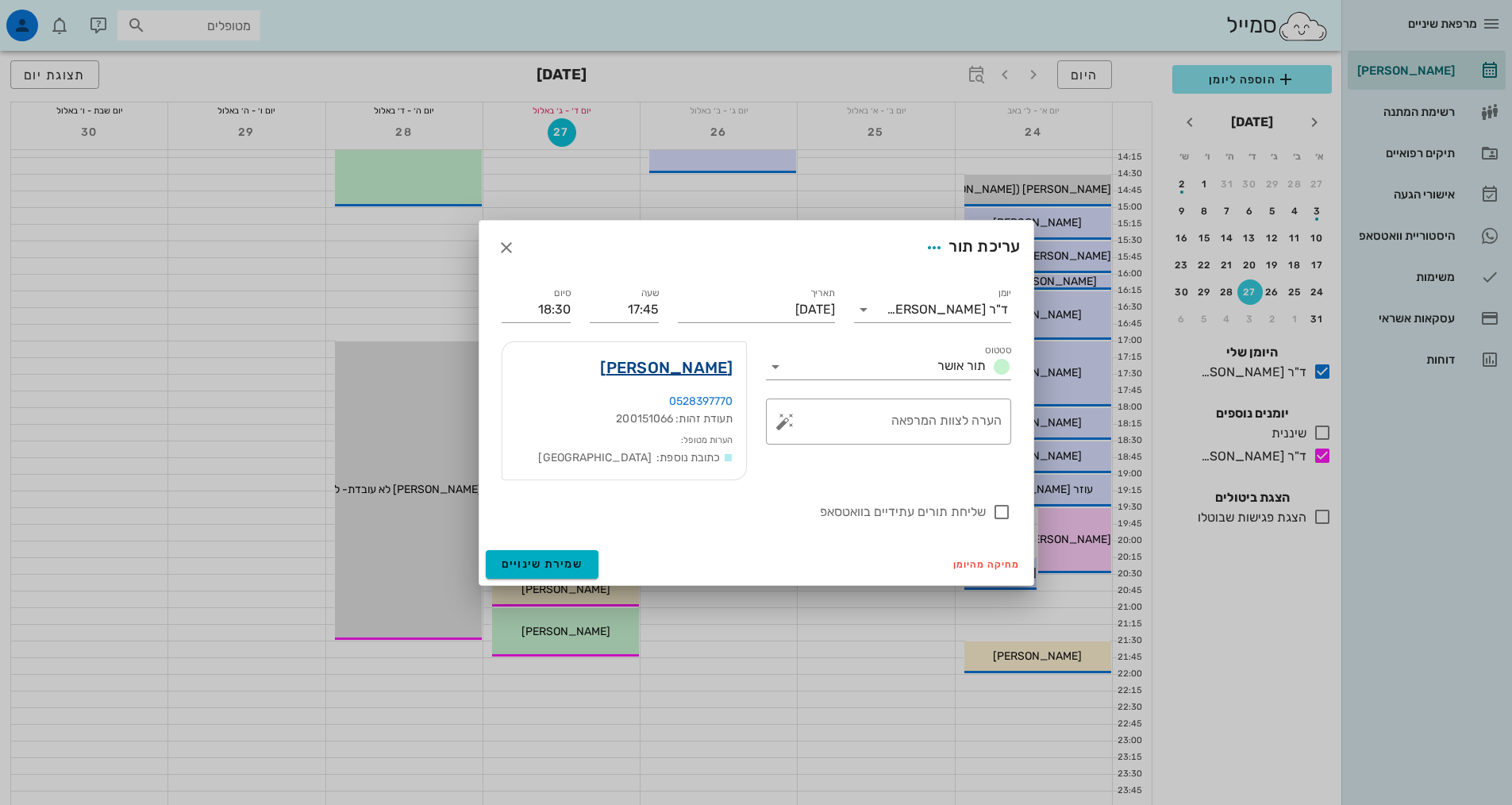
click at [724, 366] on link "[PERSON_NAME]" at bounding box center [666, 368] width 133 height 25
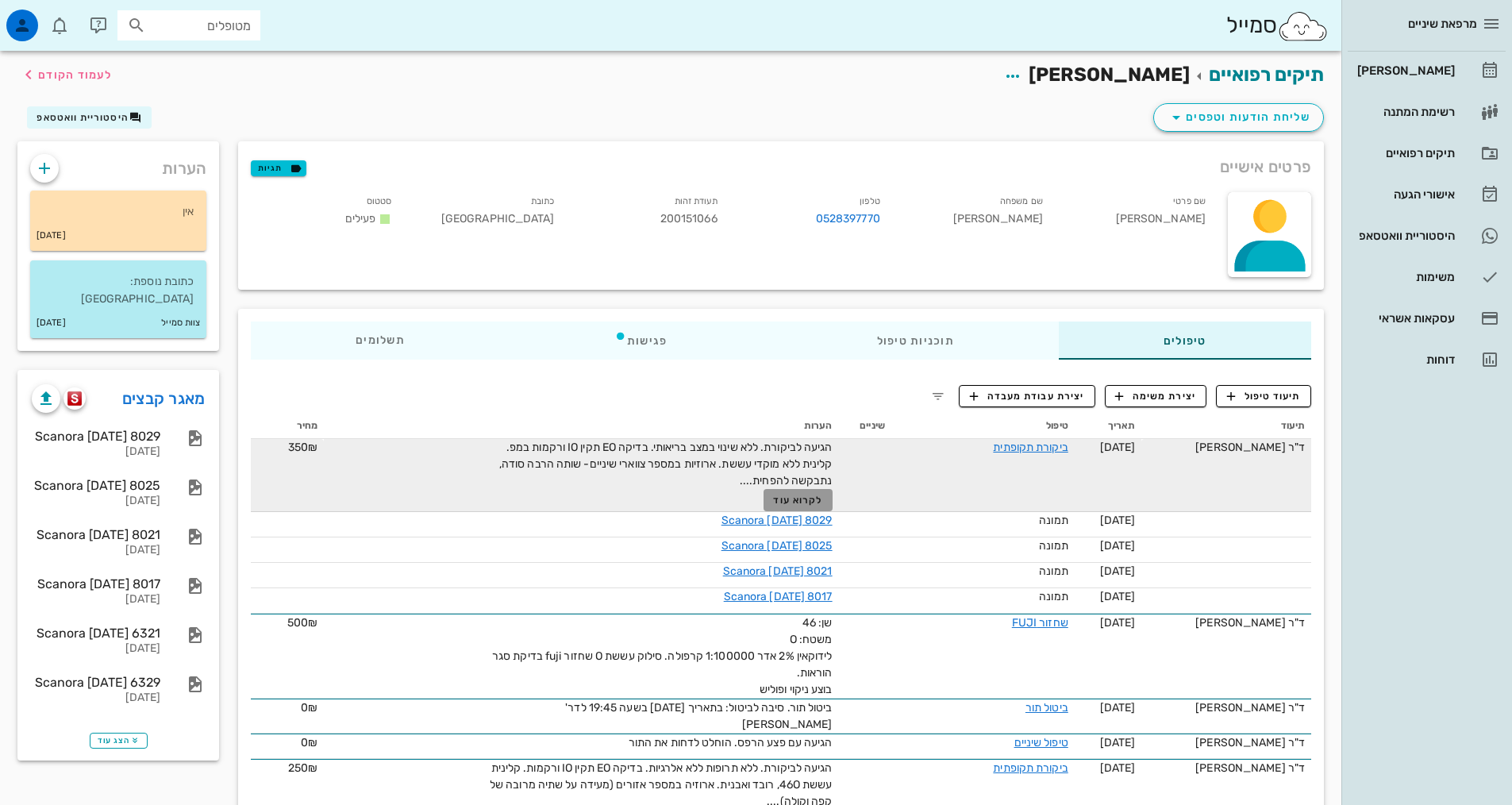
click at [822, 498] on span "לקרוא עוד" at bounding box center [798, 500] width 49 height 11
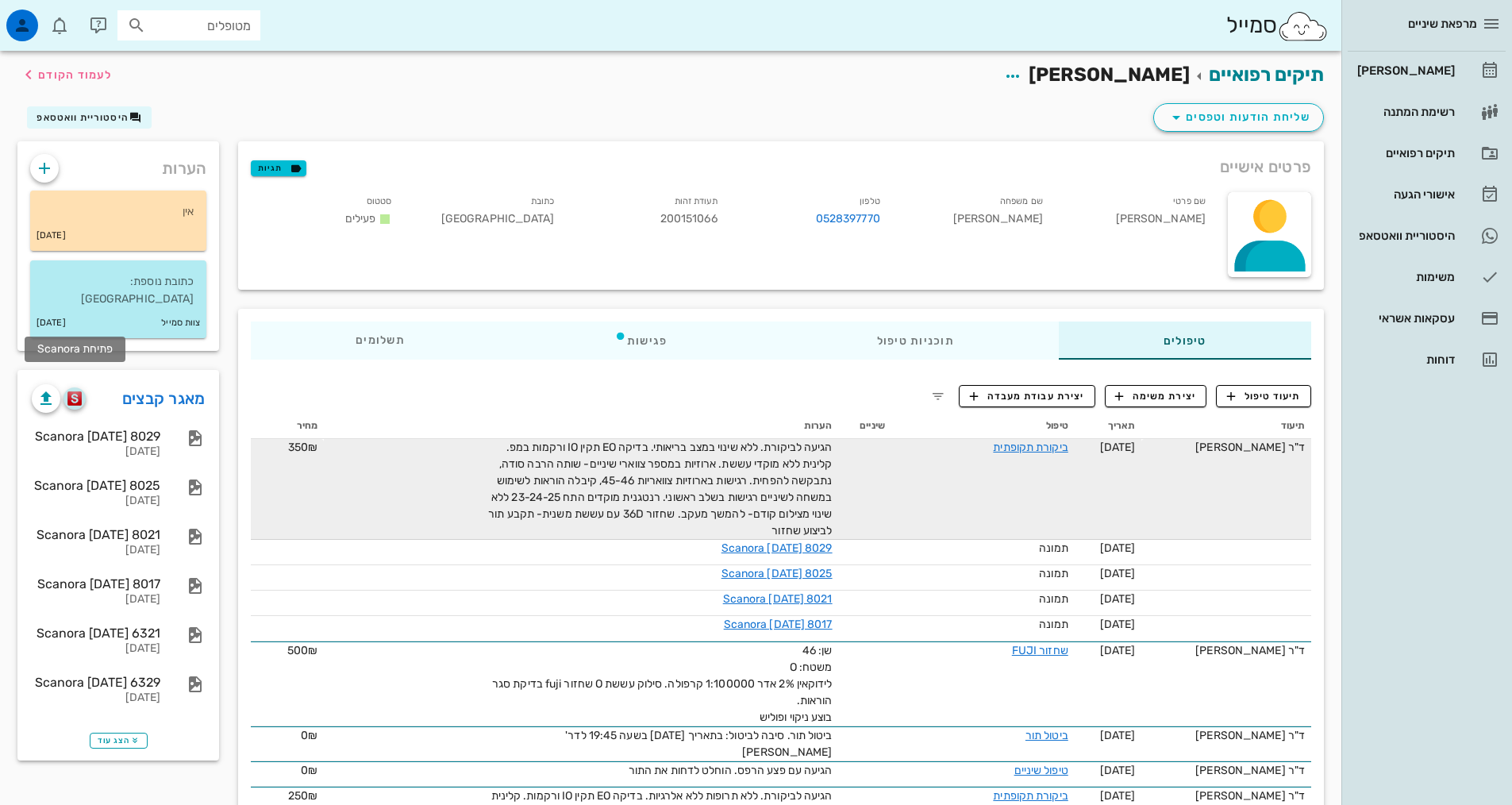
click at [77, 391] on img "button" at bounding box center [76, 398] width 16 height 15
click at [1431, 63] on div "[PERSON_NAME]" at bounding box center [1405, 71] width 101 height 25
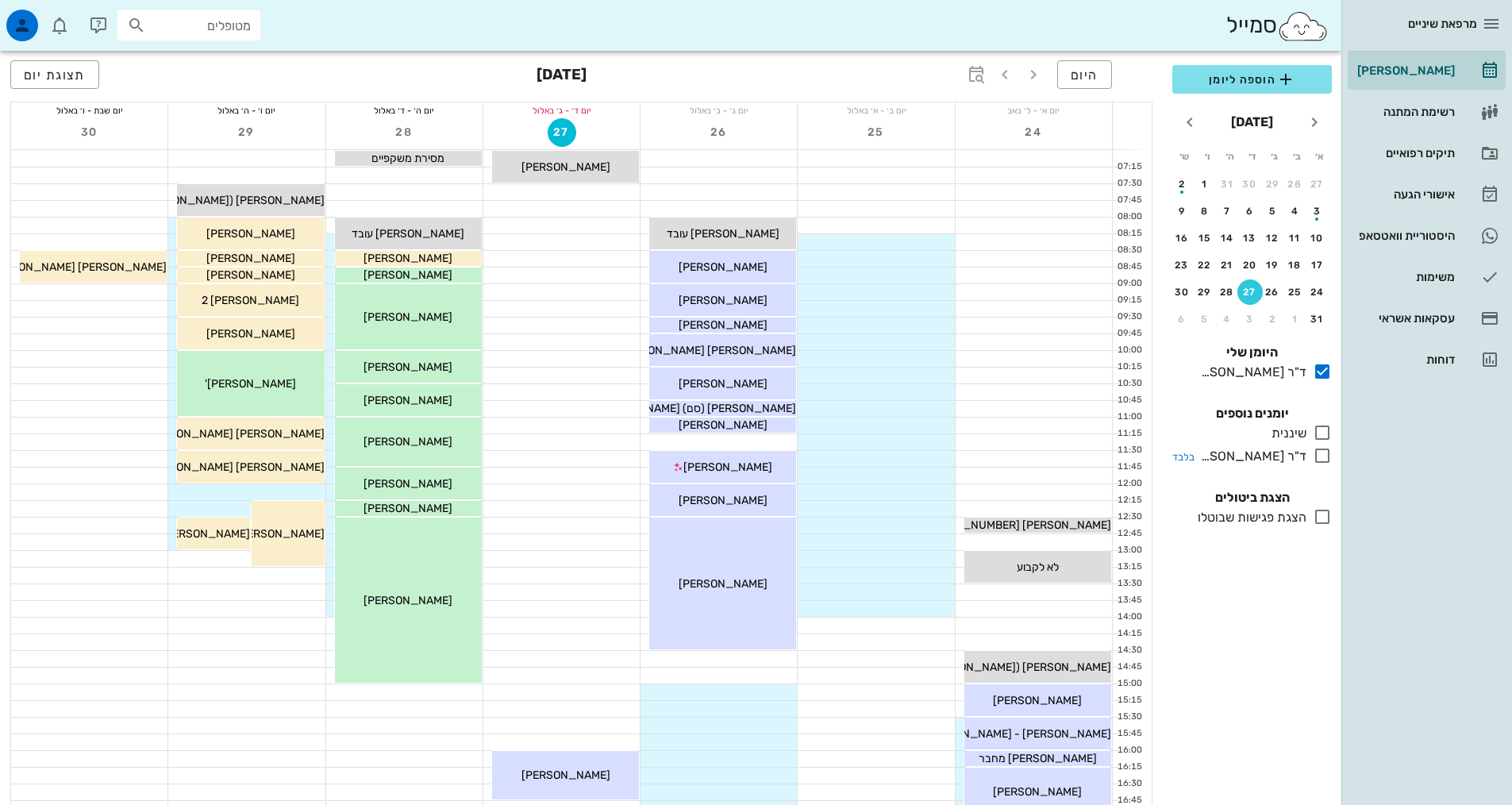
click at [1317, 460] on icon at bounding box center [1323, 456] width 19 height 19
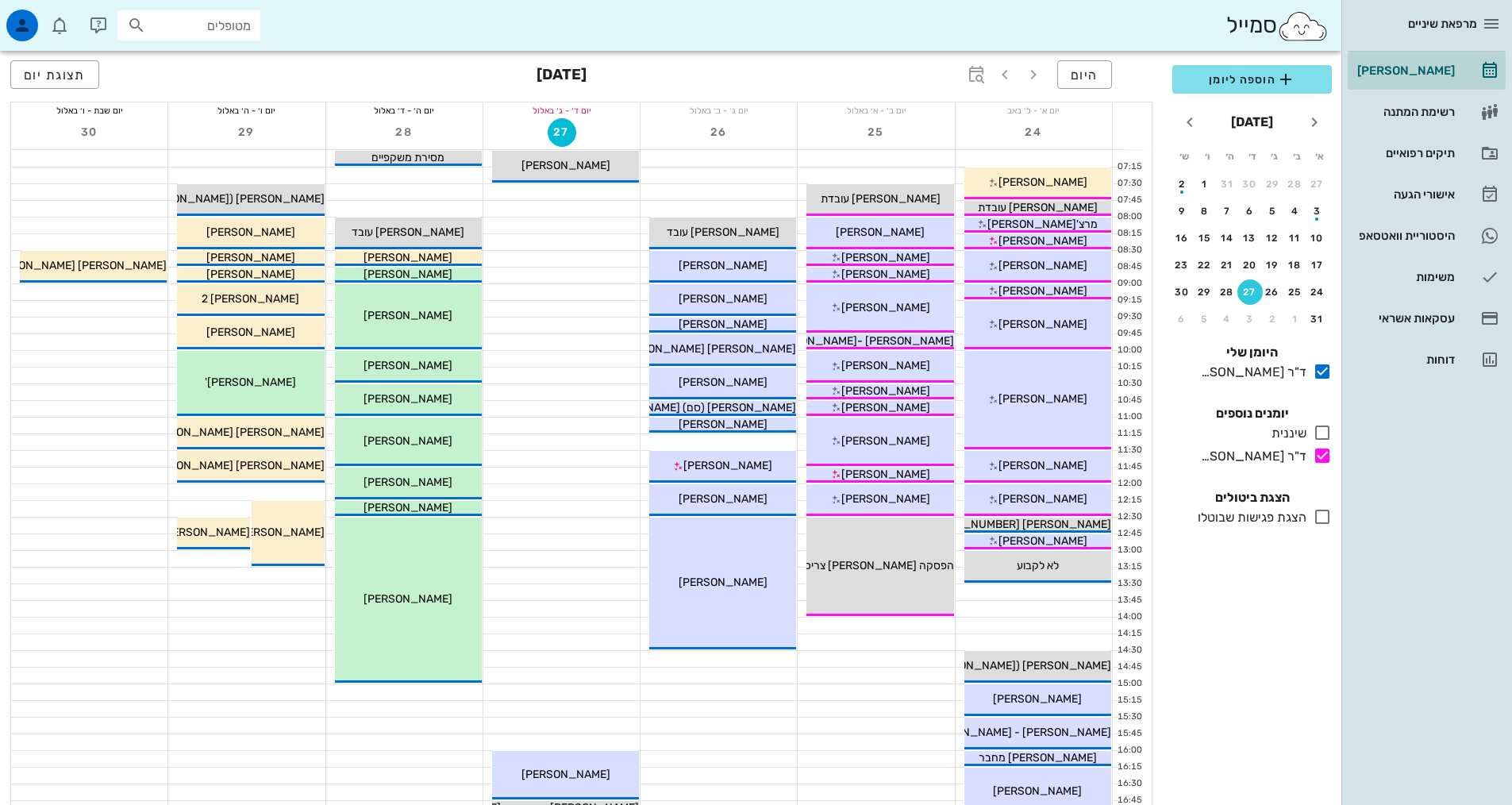
scroll to position [397, 0]
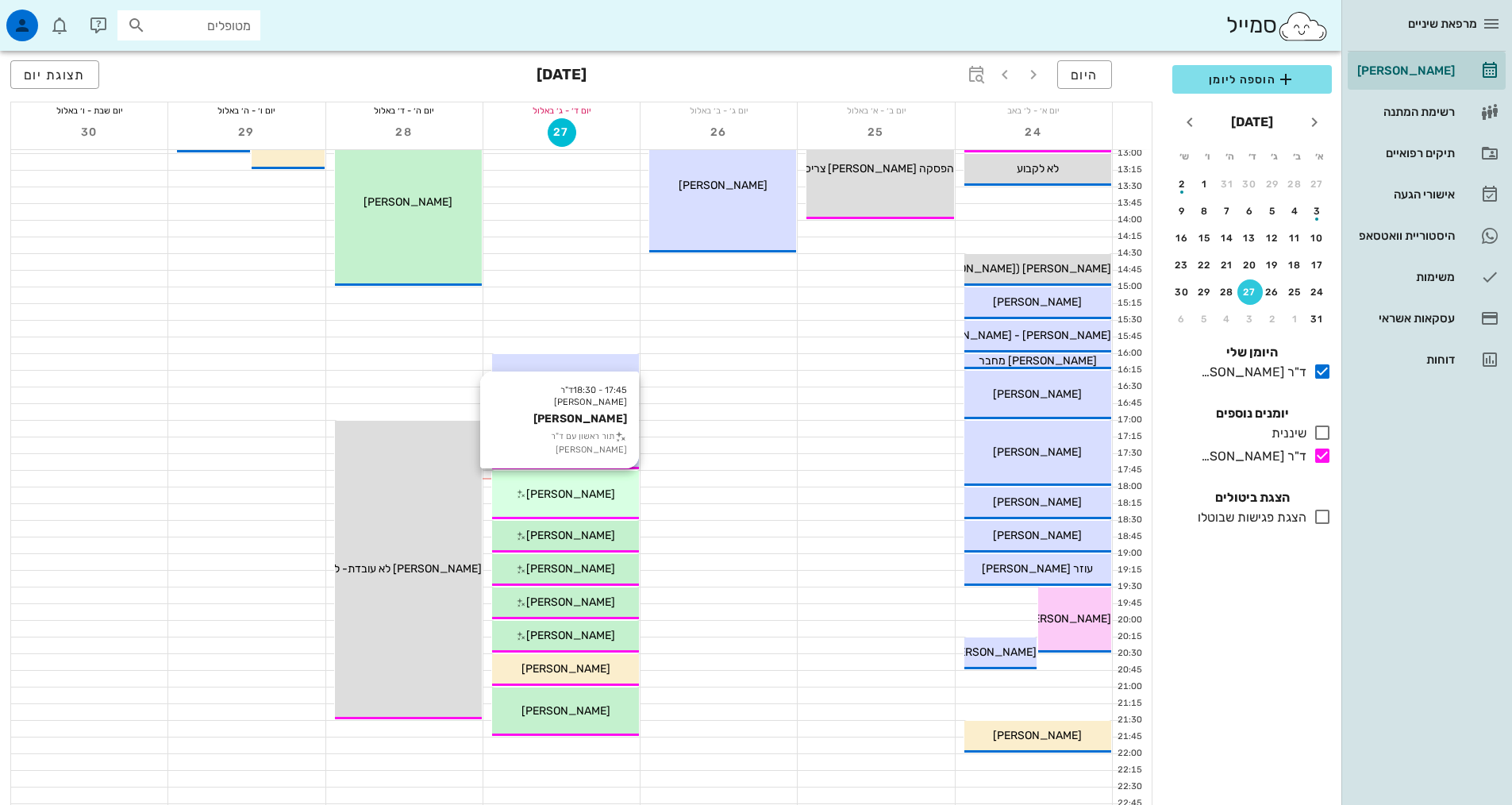
click at [591, 481] on div "17:45 - 18:30 ד"ר [PERSON_NAME] [PERSON_NAME] תור ראשון עם ד"ר [PERSON_NAME] [P…" at bounding box center [565, 495] width 147 height 49
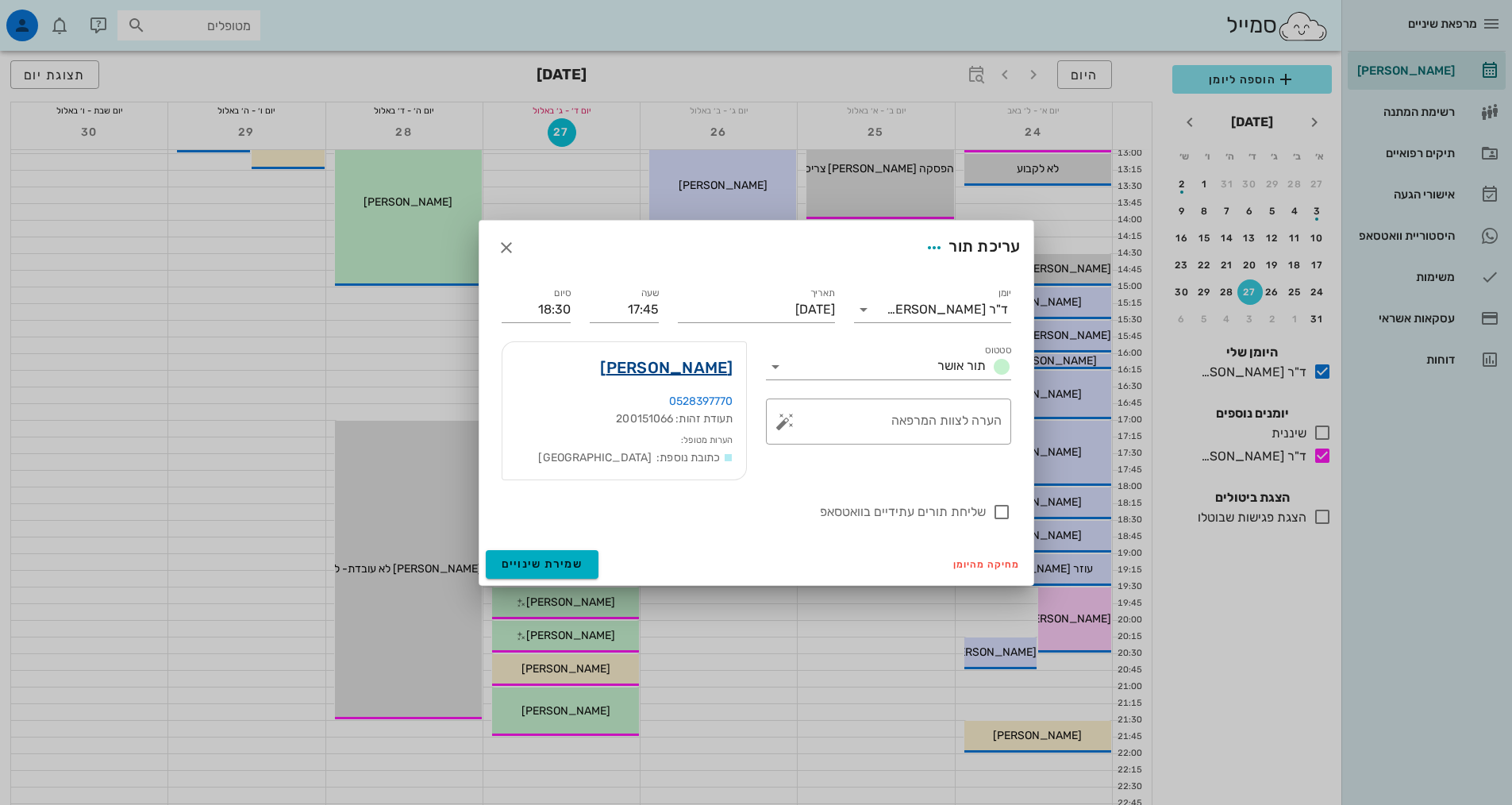
click at [690, 375] on link "[PERSON_NAME]" at bounding box center [666, 368] width 133 height 25
